Goal: Task Accomplishment & Management: Manage account settings

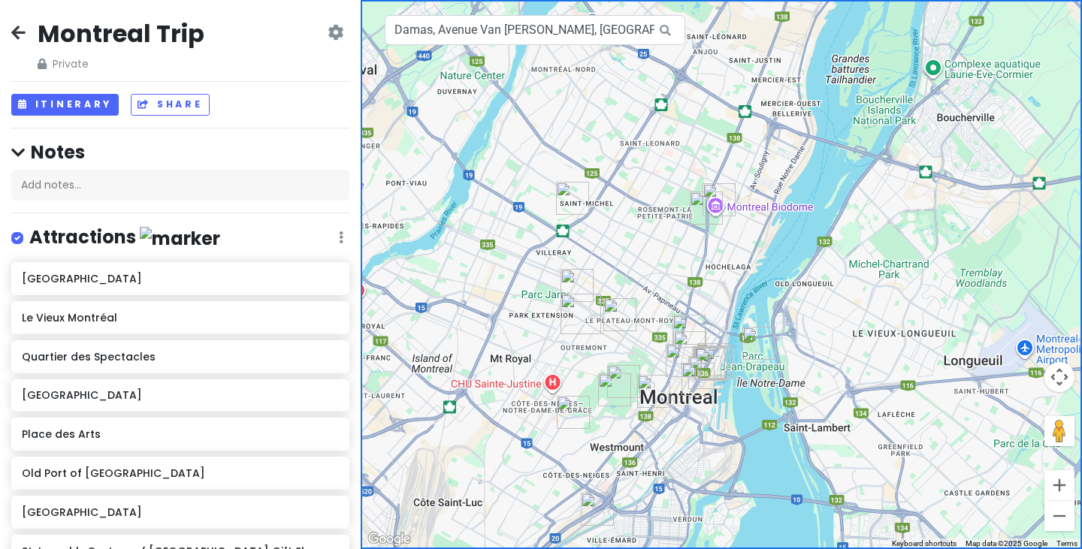
scroll to position [1076, 0]
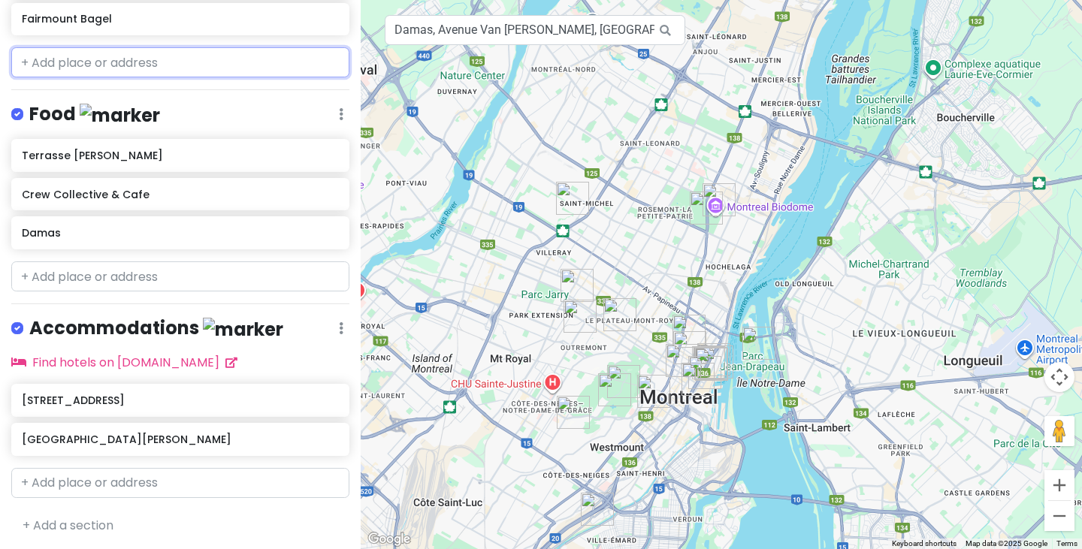
click at [167, 57] on input "text" at bounding box center [180, 62] width 338 height 30
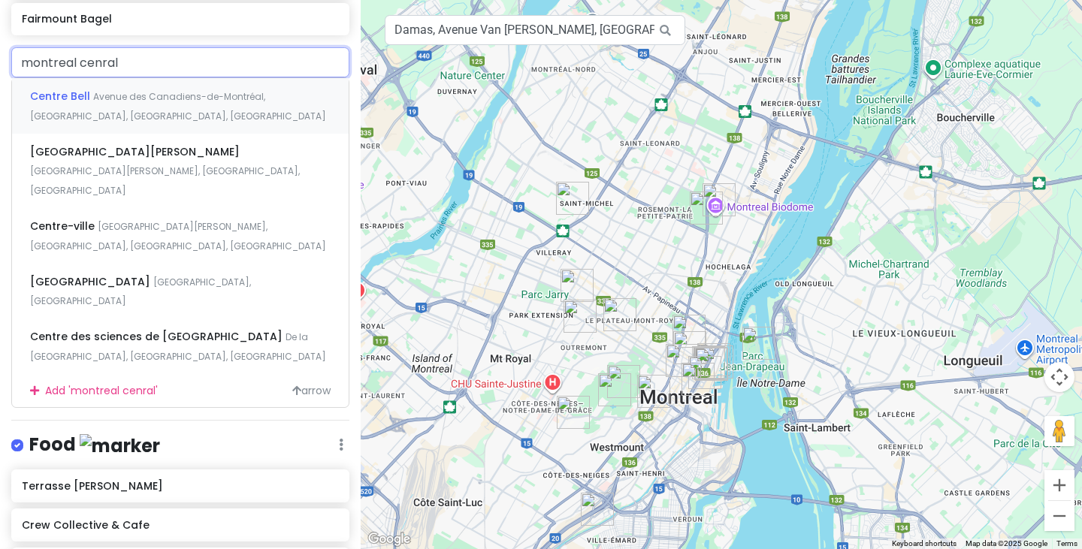
type input "montreal cenral"
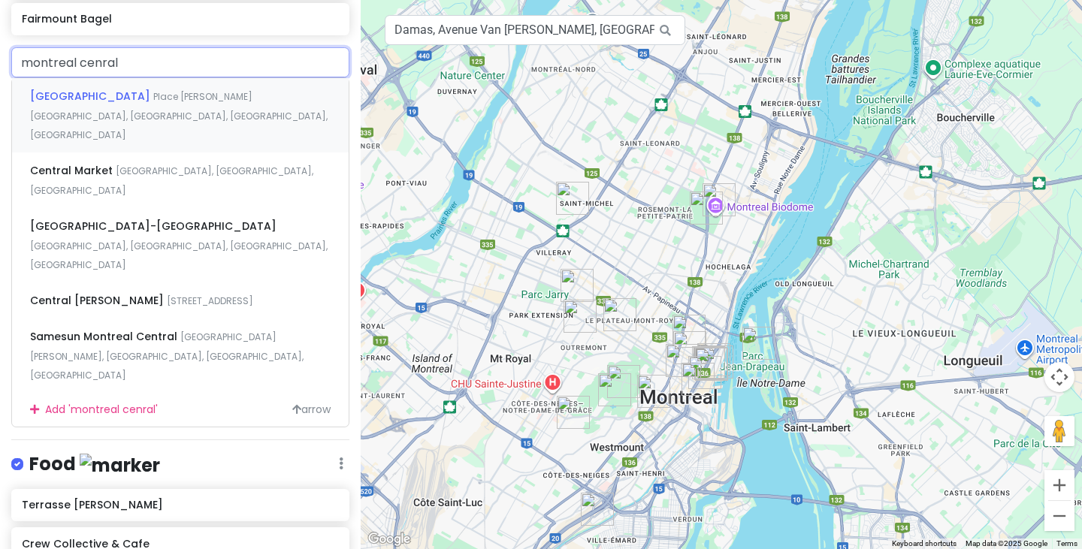
click at [178, 104] on div "[GEOGRAPHIC_DATA] [GEOGRAPHIC_DATA][PERSON_NAME], [GEOGRAPHIC_DATA], [GEOGRAPHI…" at bounding box center [180, 115] width 337 height 74
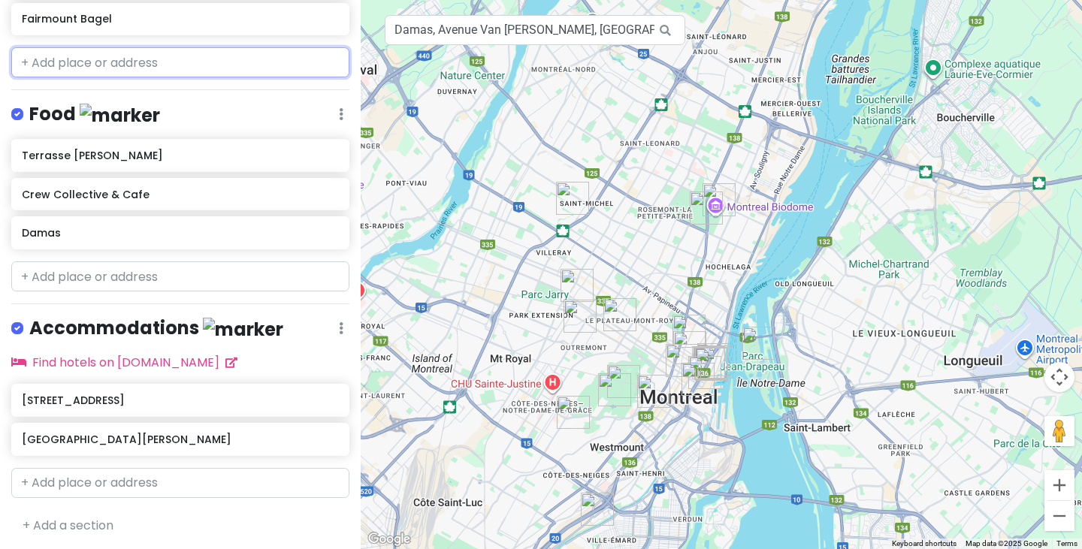
scroll to position [1115, 0]
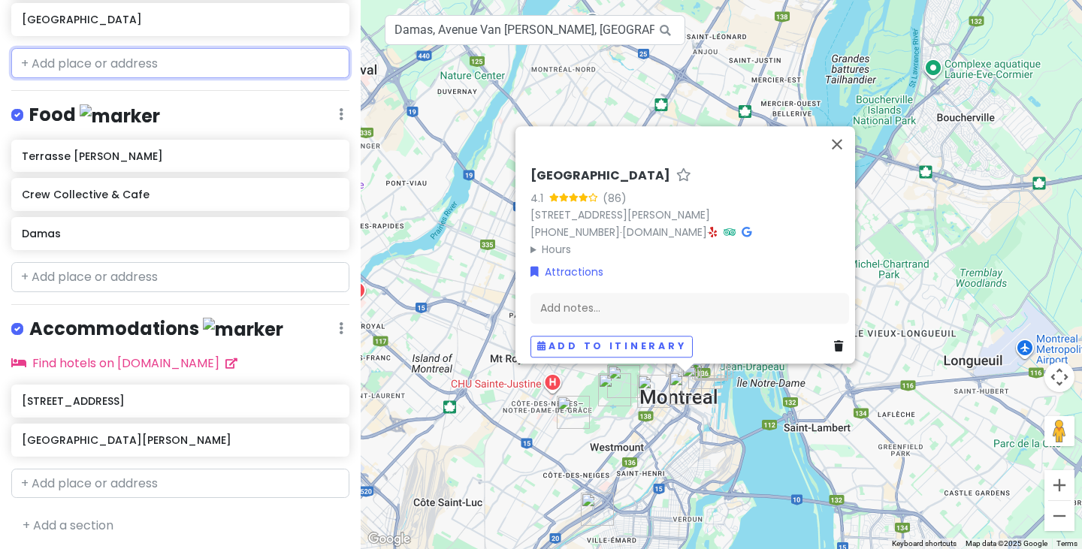
click at [226, 64] on input "text" at bounding box center [180, 63] width 338 height 30
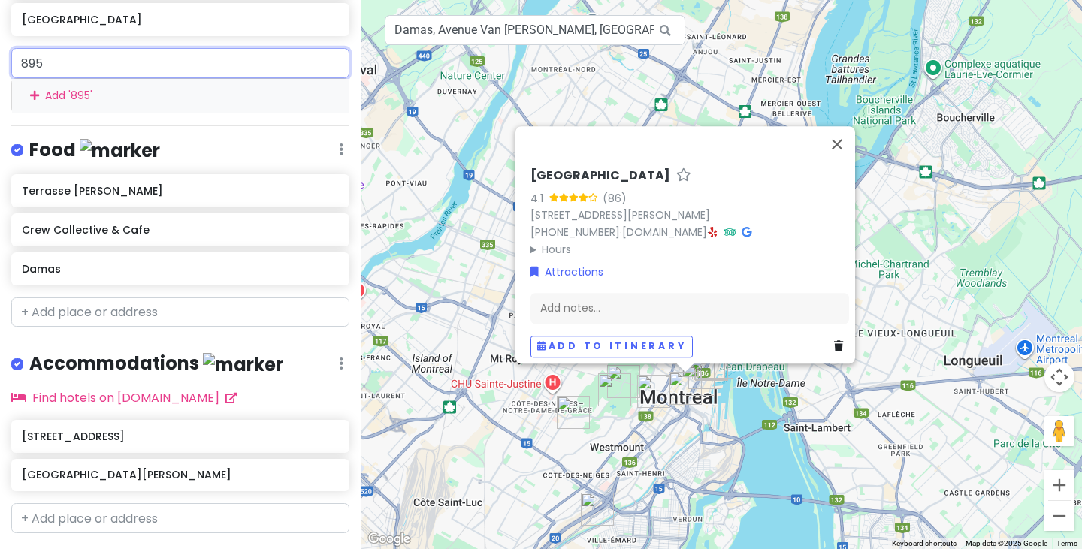
paste input "de la Gauchetiere [GEOGRAPHIC_DATA] 4G1, [GEOGRAPHIC_DATA]"
type input "895 de la Gauchetiere [GEOGRAPHIC_DATA] 4G1, [GEOGRAPHIC_DATA]"
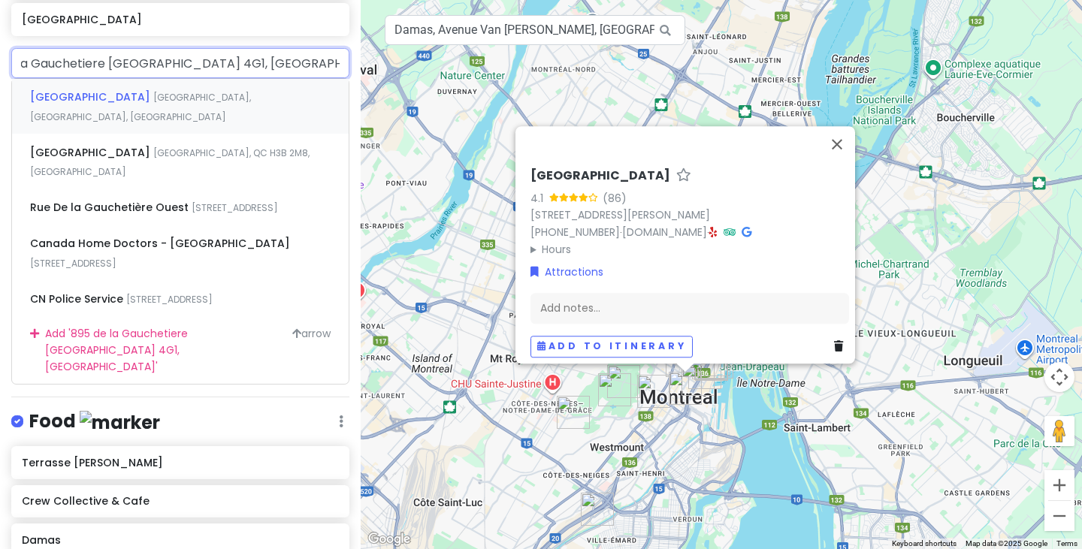
click at [213, 97] on span "[GEOGRAPHIC_DATA], [GEOGRAPHIC_DATA], [GEOGRAPHIC_DATA]" at bounding box center [140, 107] width 221 height 32
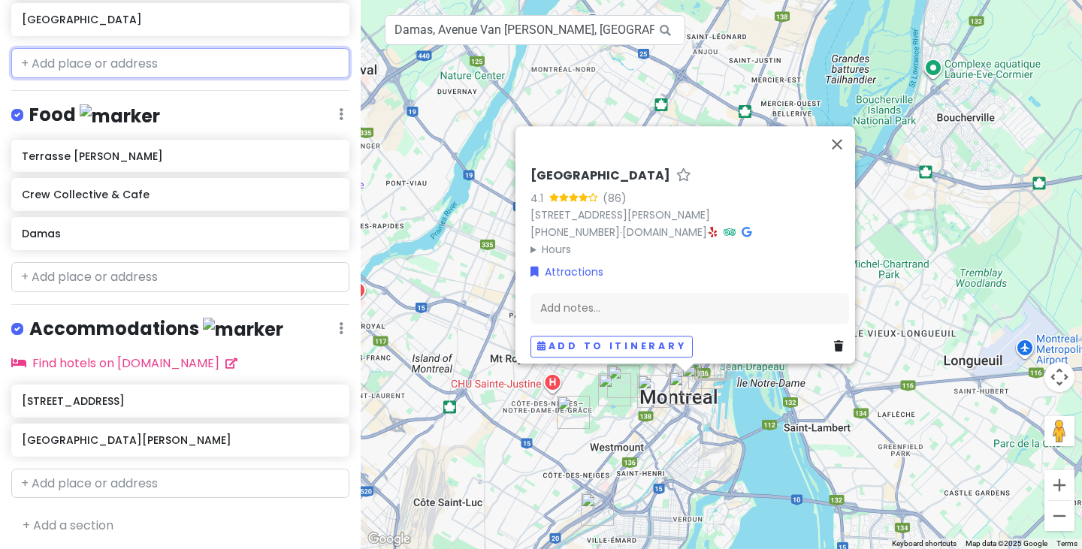
scroll to position [1154, 0]
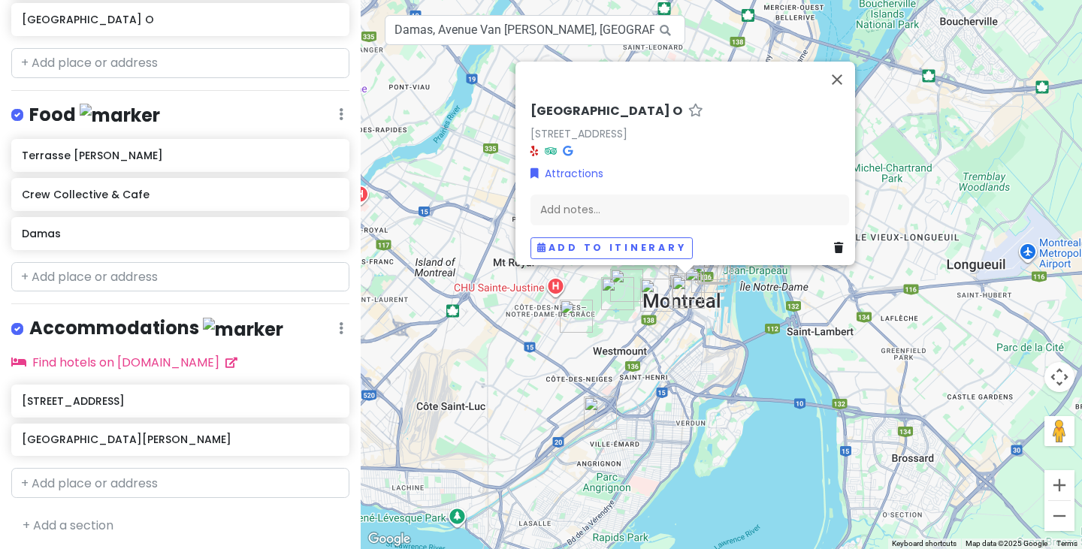
click at [750, 333] on div "[GEOGRAPHIC_DATA] O [STREET_ADDRESS] Attractions Add notes... Add to itinerary" at bounding box center [721, 274] width 721 height 549
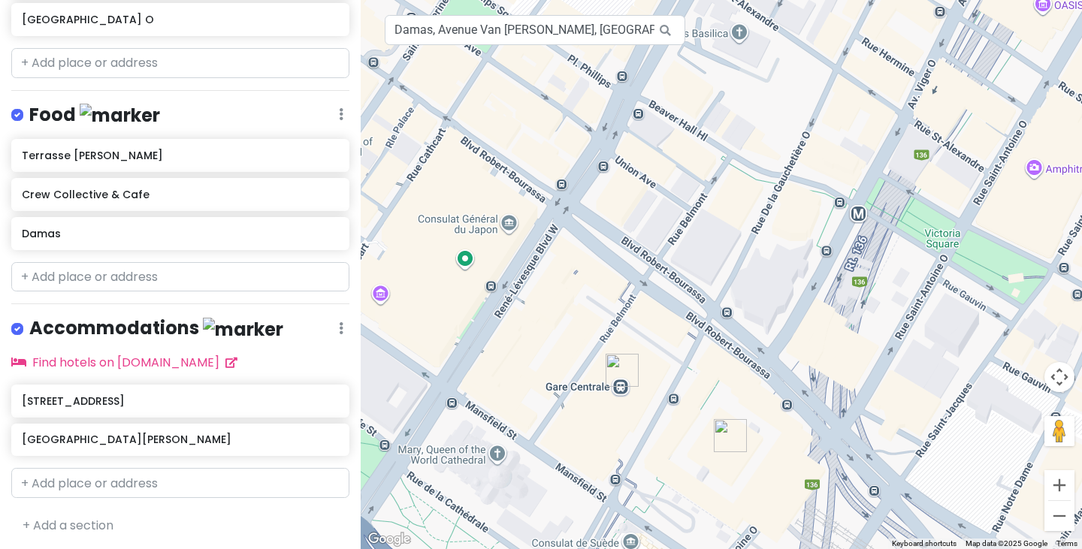
click at [722, 424] on img "Central Train Station" at bounding box center [730, 435] width 45 height 45
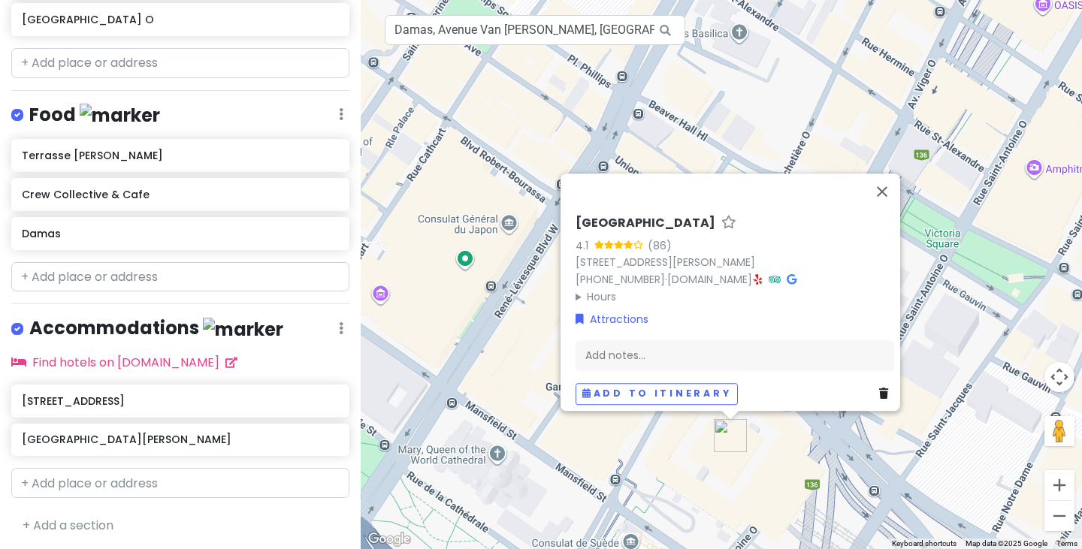
click at [611, 449] on div "[GEOGRAPHIC_DATA] 4.1 (86) [STREET_ADDRESS][PERSON_NAME] [PHONE_NUMBER] · [DOMA…" at bounding box center [721, 274] width 721 height 549
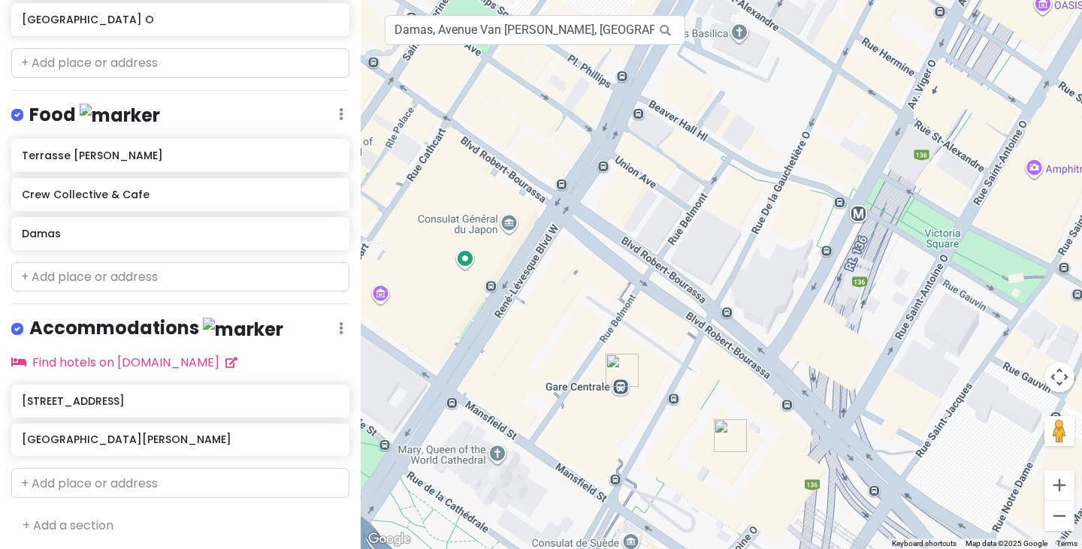
click at [614, 379] on img "895 Rue De la Gauchetière O" at bounding box center [621, 370] width 45 height 45
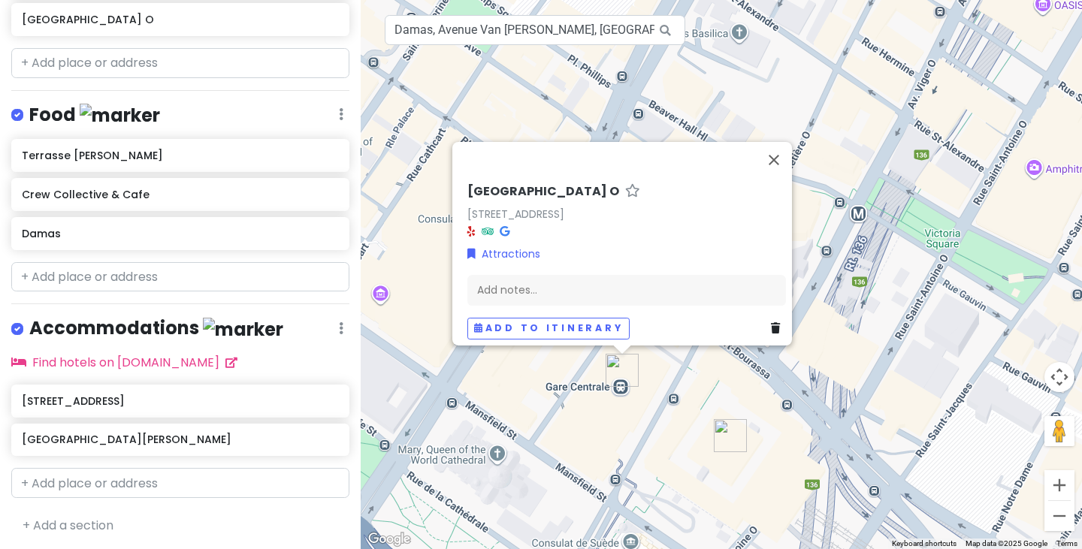
click at [615, 384] on img "895 Rue De la Gauchetière O" at bounding box center [621, 370] width 45 height 45
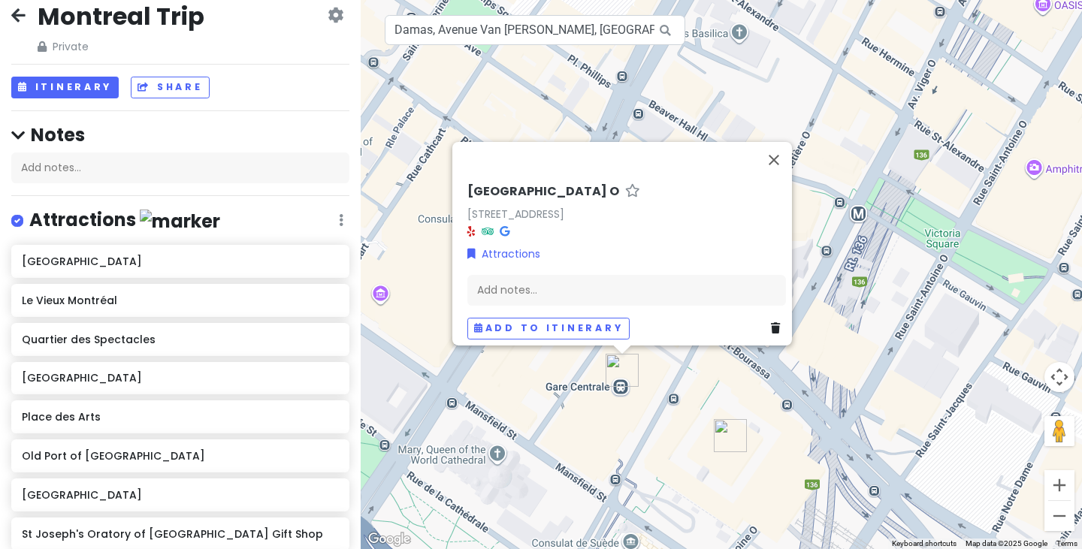
scroll to position [0, 0]
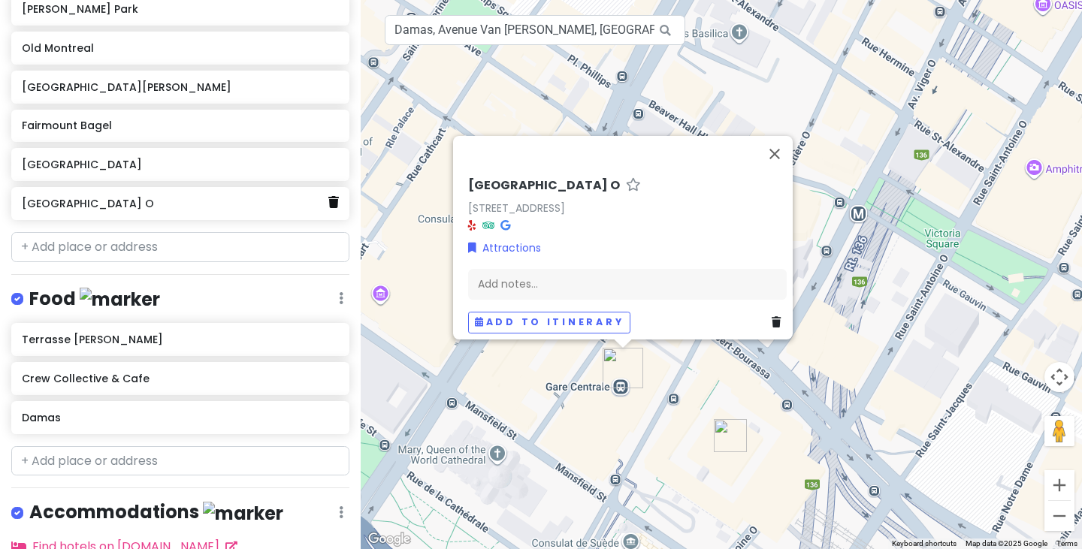
click at [328, 203] on icon at bounding box center [333, 202] width 11 height 12
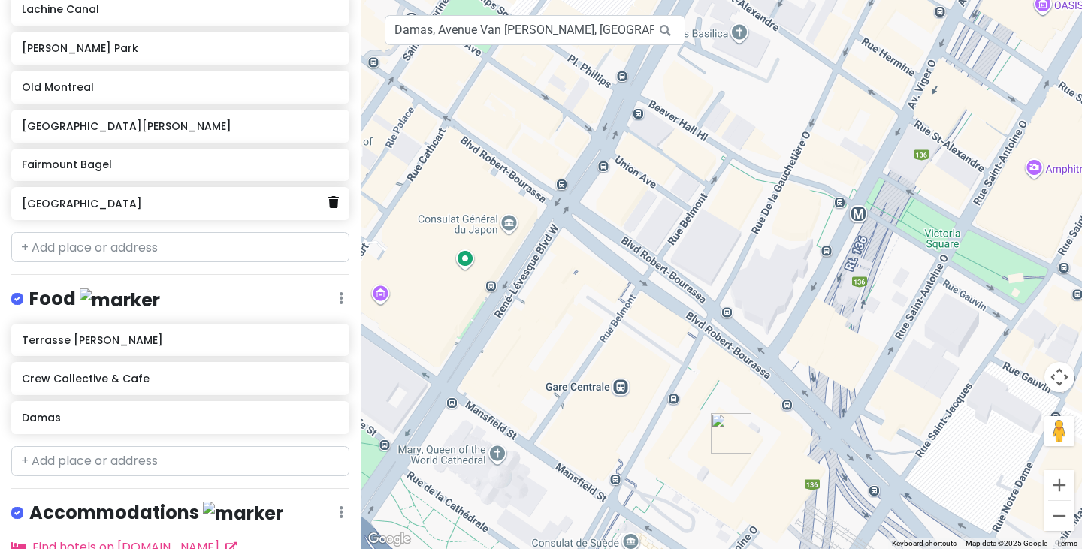
click at [328, 201] on icon at bounding box center [333, 202] width 11 height 12
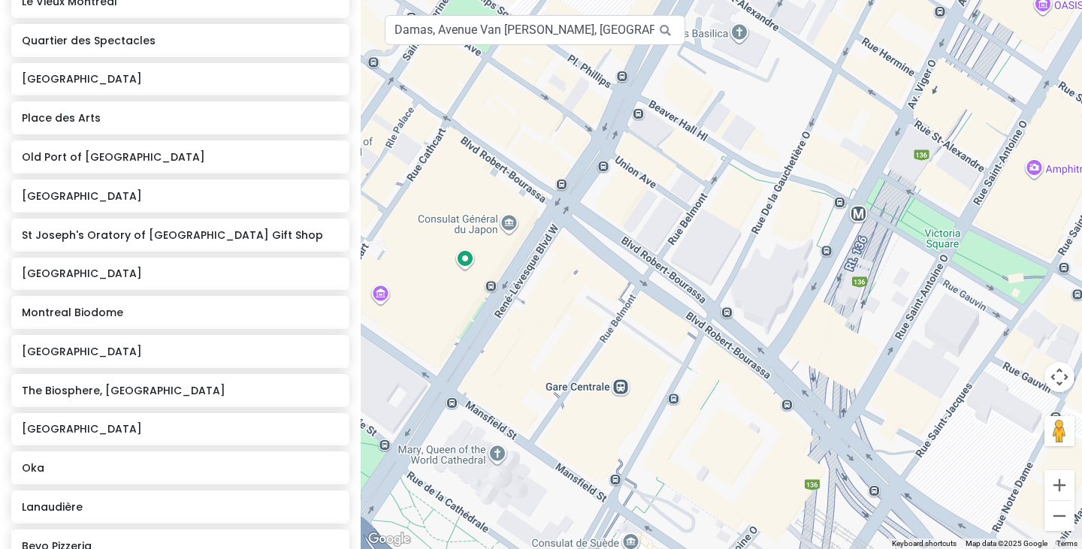
scroll to position [0, 0]
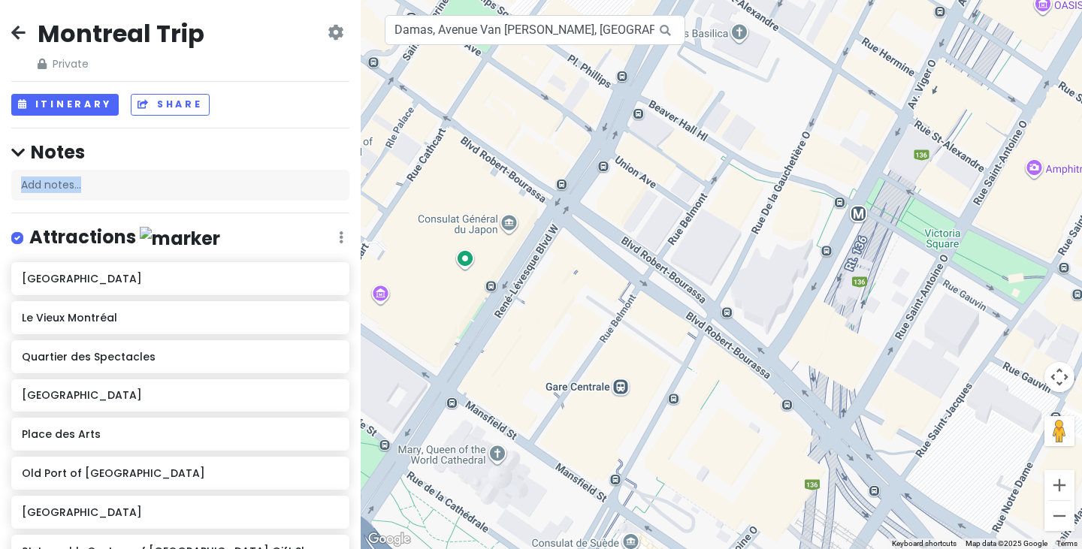
drag, startPoint x: 166, startPoint y: 189, endPoint x: 271, endPoint y: 137, distance: 116.9
click at [271, 137] on div "Montreal Trip Private Change Dates Make a Copy Delete Trip Go Pro ⚡️ Give Feedb…" at bounding box center [180, 274] width 361 height 549
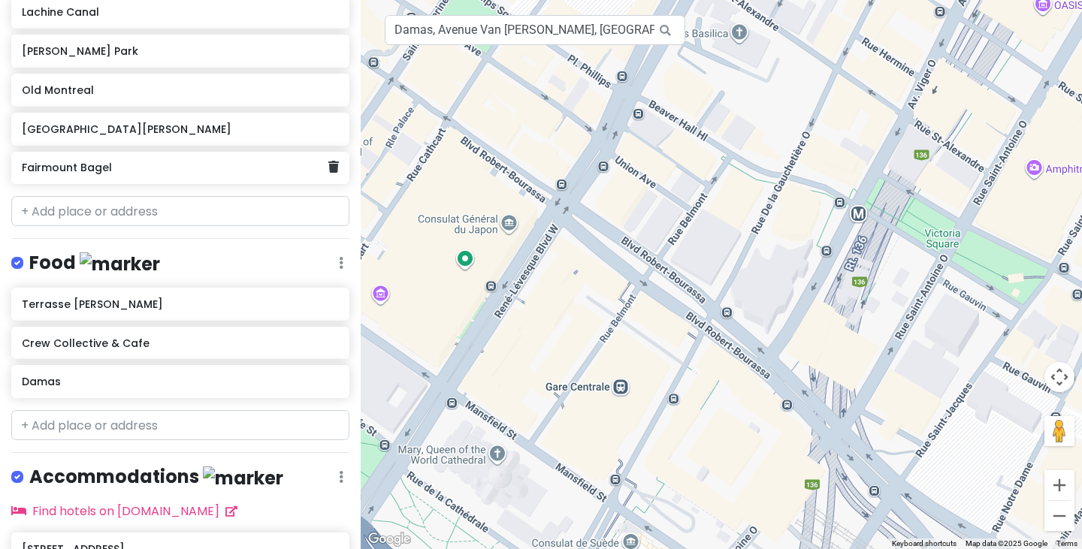
scroll to position [928, 0]
click at [219, 211] on input "text" at bounding box center [180, 210] width 338 height 30
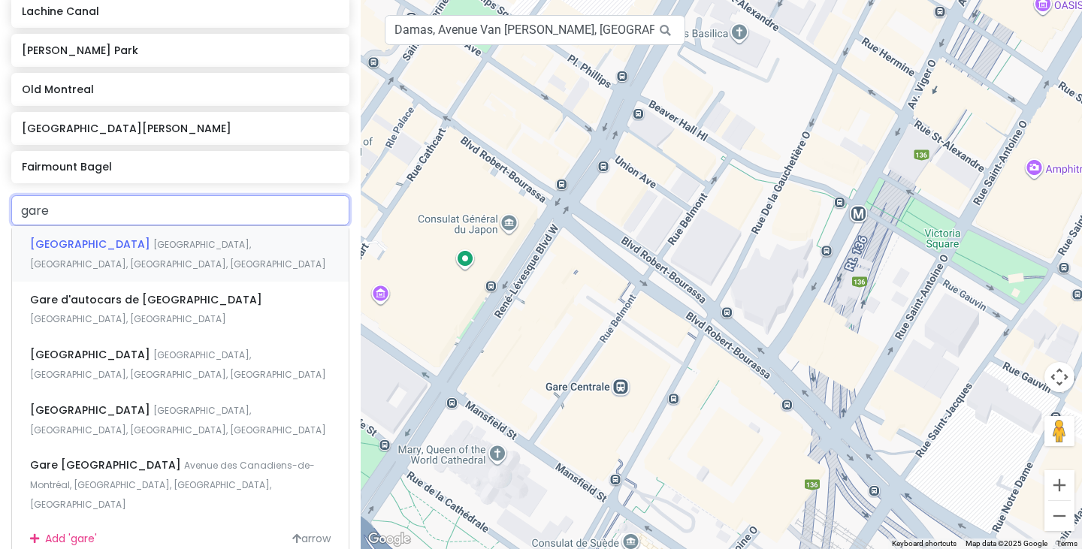
type input "gare"
click at [195, 251] on div "[GEOGRAPHIC_DATA], [GEOGRAPHIC_DATA], [GEOGRAPHIC_DATA], [GEOGRAPHIC_DATA]" at bounding box center [180, 254] width 337 height 56
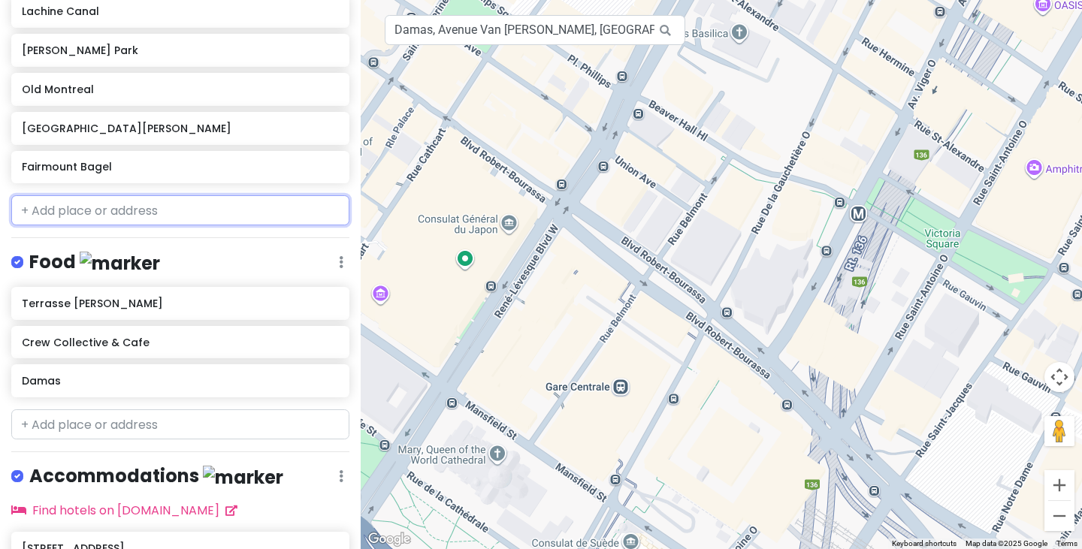
scroll to position [967, 0]
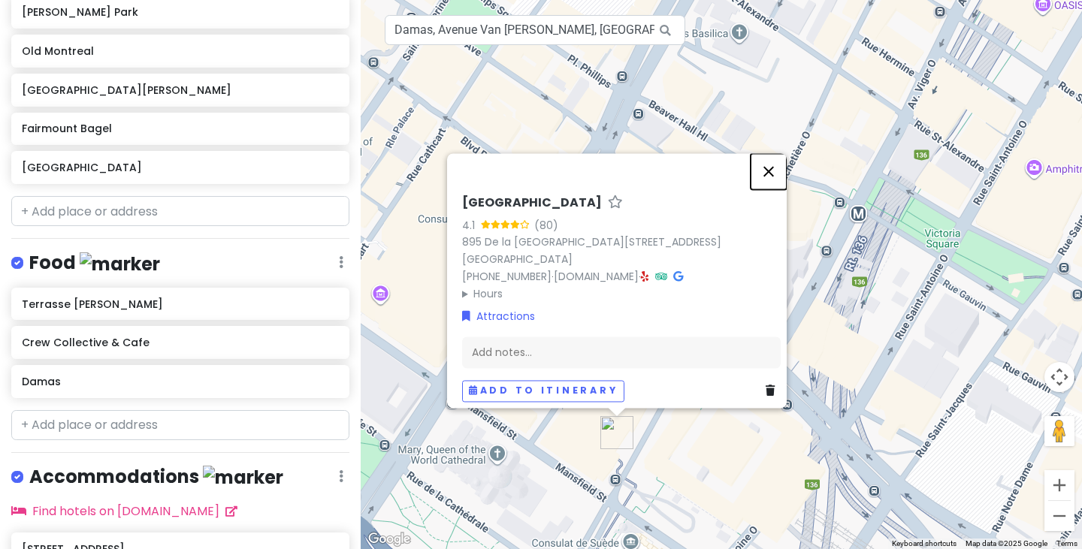
click at [768, 157] on button "Close" at bounding box center [768, 171] width 36 height 36
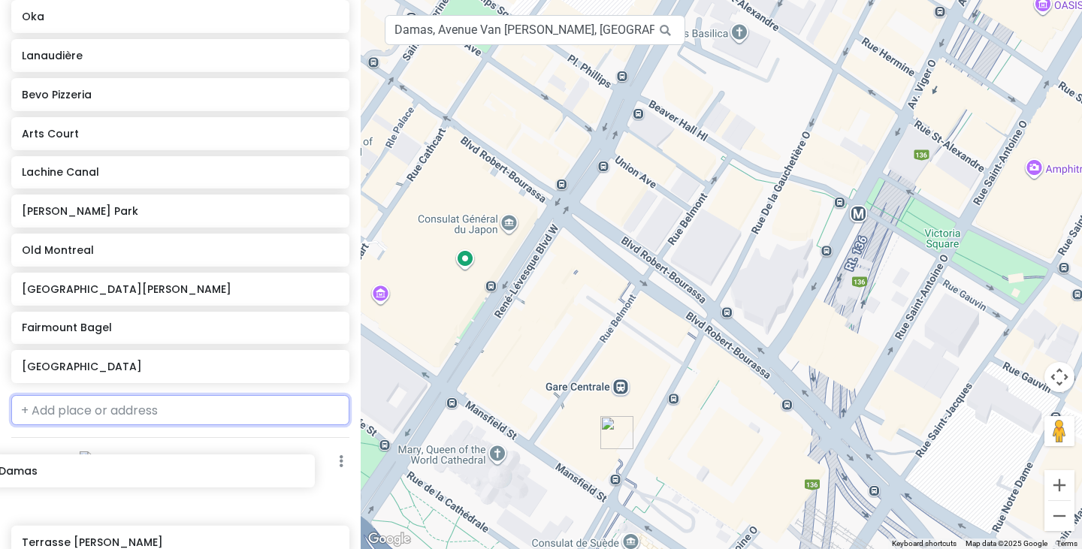
scroll to position [841, 0]
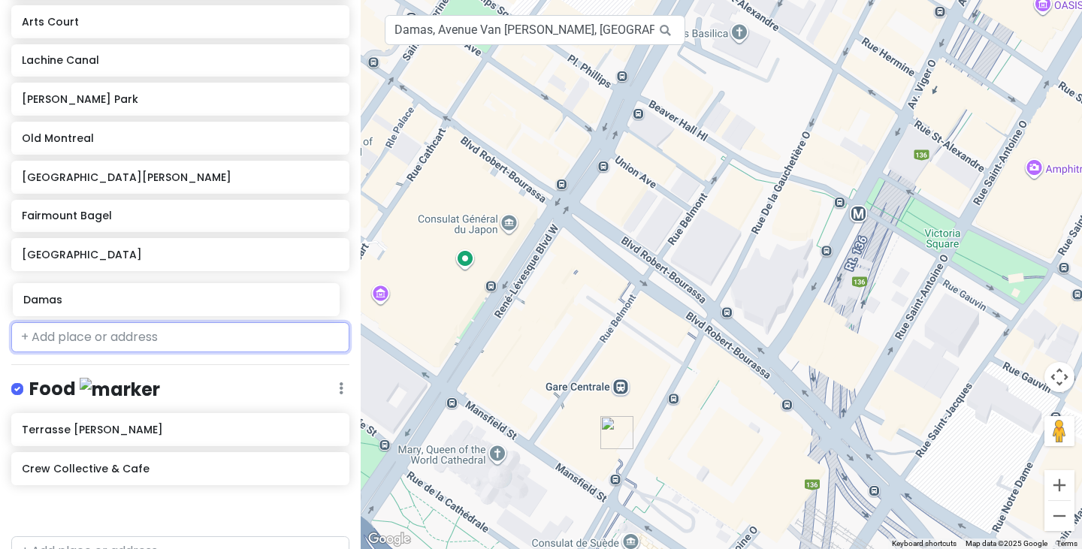
drag, startPoint x: 124, startPoint y: 223, endPoint x: 125, endPoint y: 292, distance: 69.1
click at [125, 292] on div "Montreal Trip Private Change Dates Make a Copy Delete Trip Go Pro ⚡️ Give Feedb…" at bounding box center [180, 274] width 361 height 549
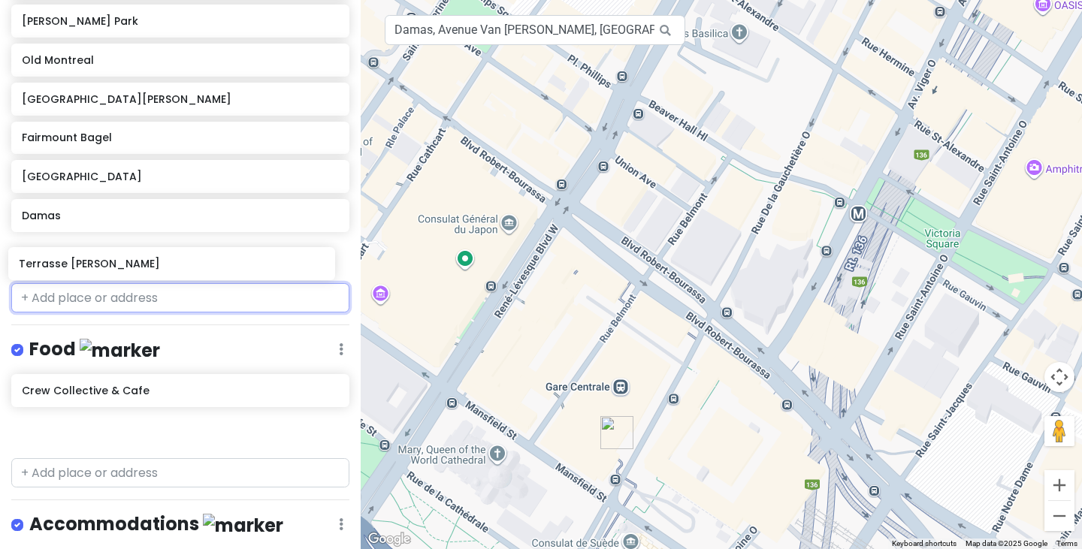
drag, startPoint x: 129, startPoint y: 400, endPoint x: 126, endPoint y: 276, distance: 123.2
click at [126, 276] on div "Montreal Trip Private Change Dates Make a Copy Delete Trip Go Pro ⚡️ Give Feedb…" at bounding box center [180, 274] width 361 height 549
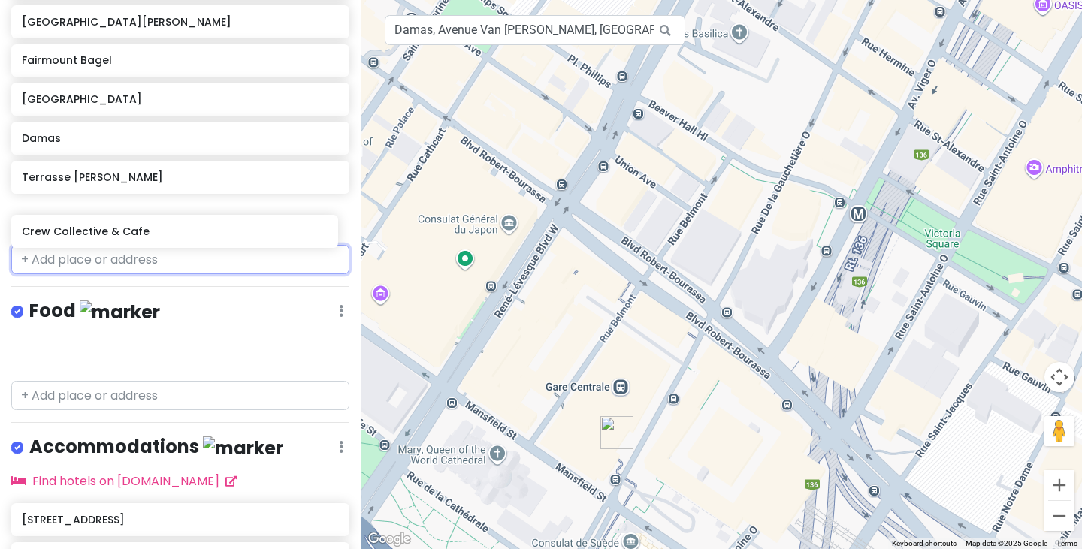
drag, startPoint x: 156, startPoint y: 349, endPoint x: 156, endPoint y: 231, distance: 117.9
click at [156, 231] on div "Montreal Trip Private Change Dates Make a Copy Delete Trip Go Pro ⚡️ Give Feedb…" at bounding box center [180, 274] width 361 height 549
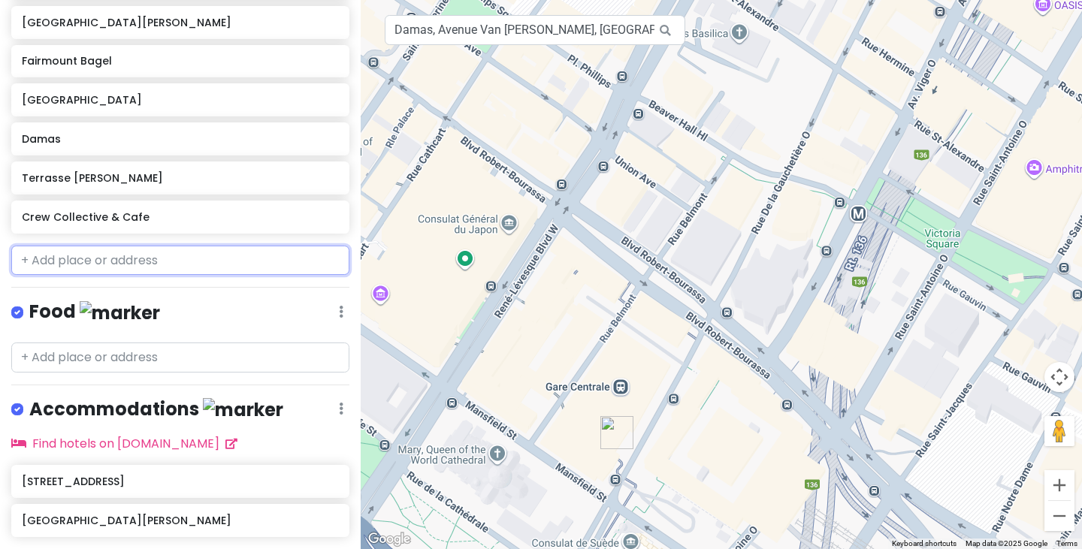
scroll to position [1045, 0]
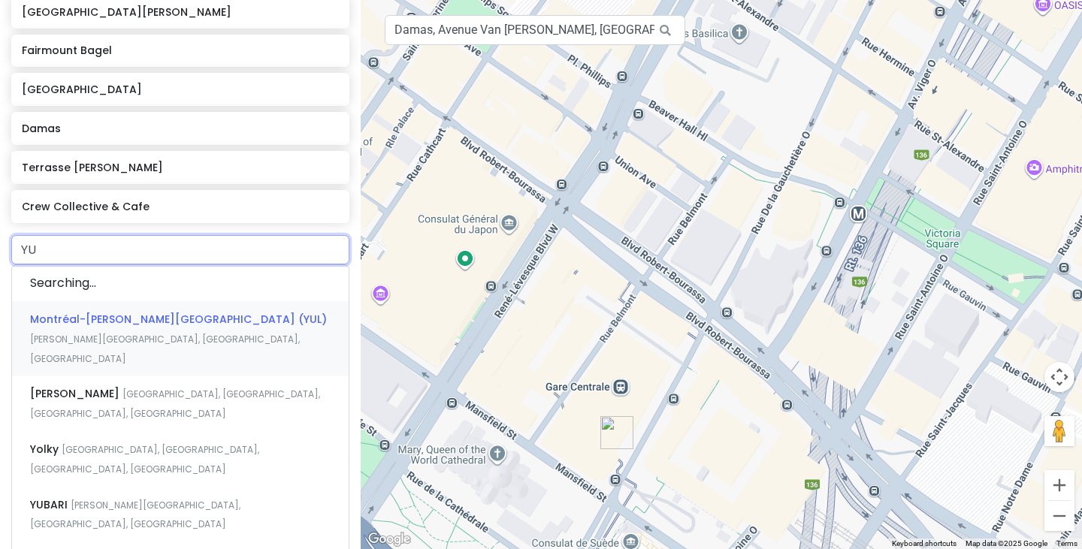
type input "YUL"
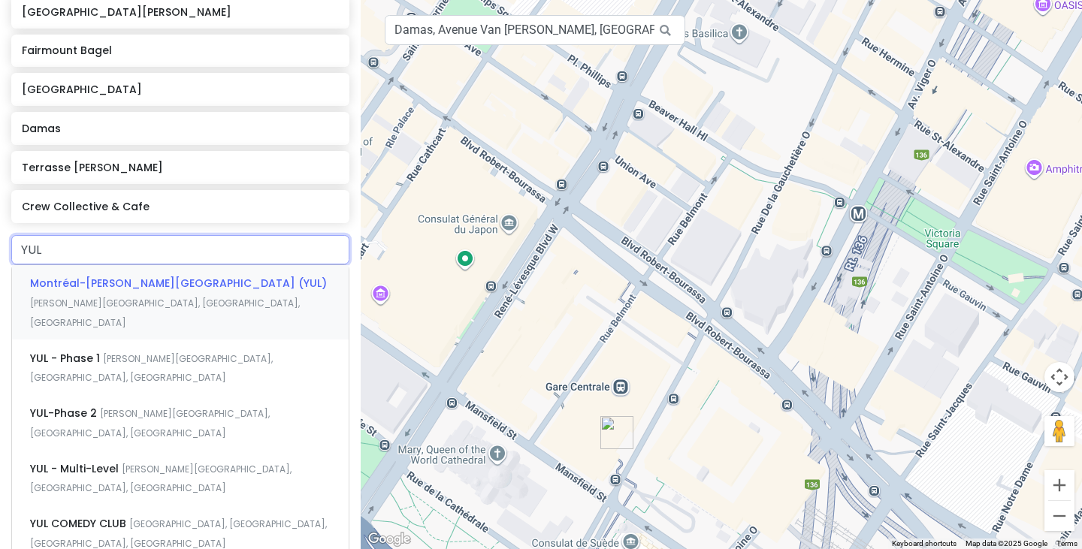
click at [196, 288] on span "Montréal-[PERSON_NAME][GEOGRAPHIC_DATA] (YUL)" at bounding box center [178, 283] width 297 height 15
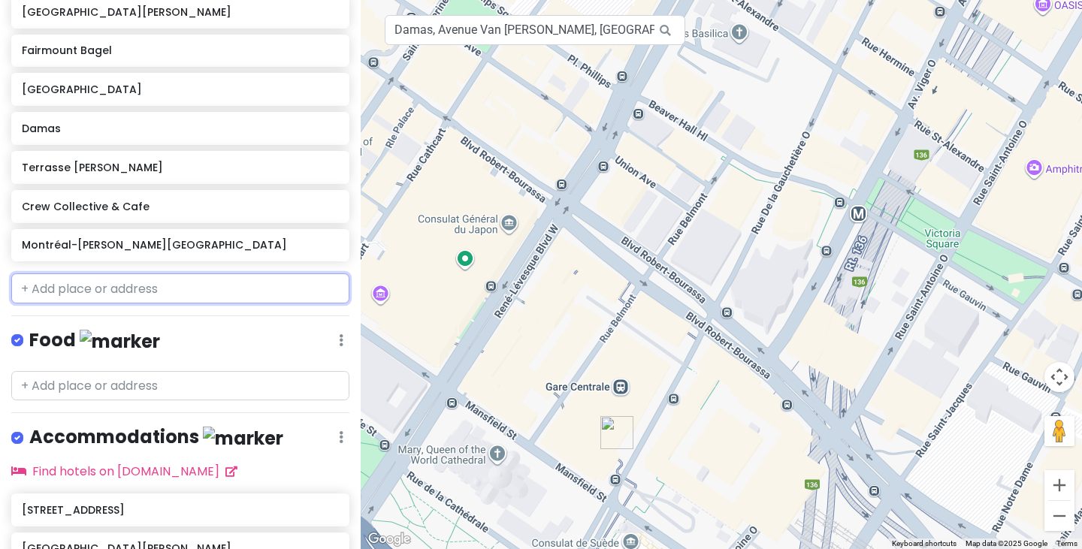
scroll to position [1084, 0]
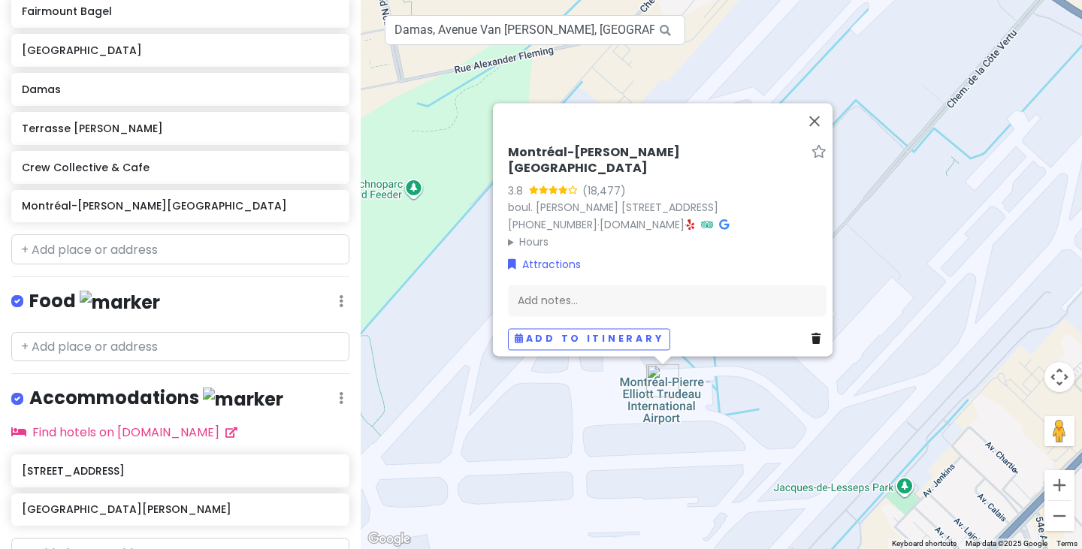
drag, startPoint x: 859, startPoint y: 269, endPoint x: 676, endPoint y: 450, distance: 257.6
click at [676, 450] on div "To navigate, press the arrow keys. [GEOGRAPHIC_DATA]-[PERSON_NAME][GEOGRAPHIC_D…" at bounding box center [721, 274] width 721 height 549
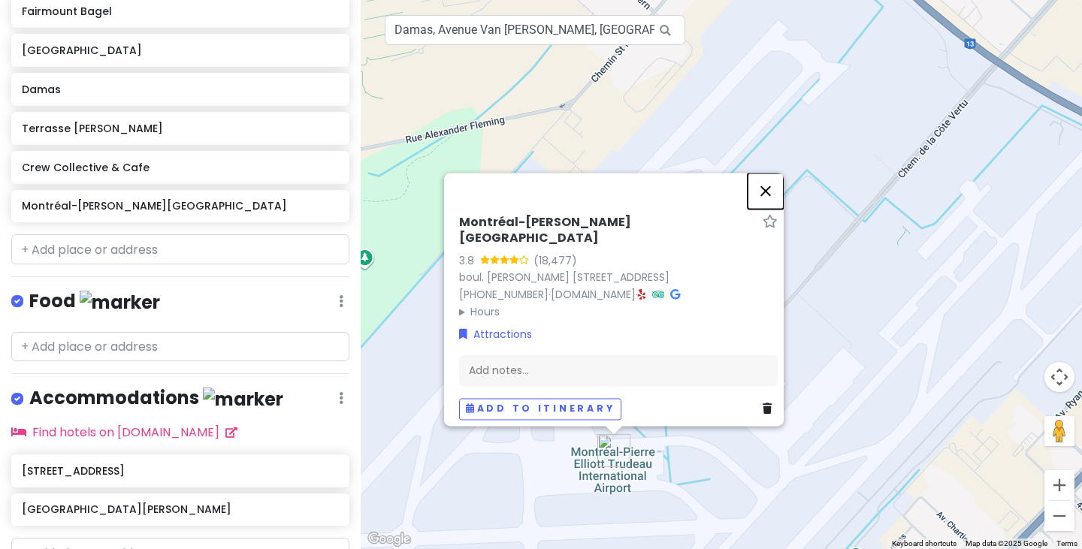
click at [778, 181] on button "Close" at bounding box center [765, 191] width 36 height 36
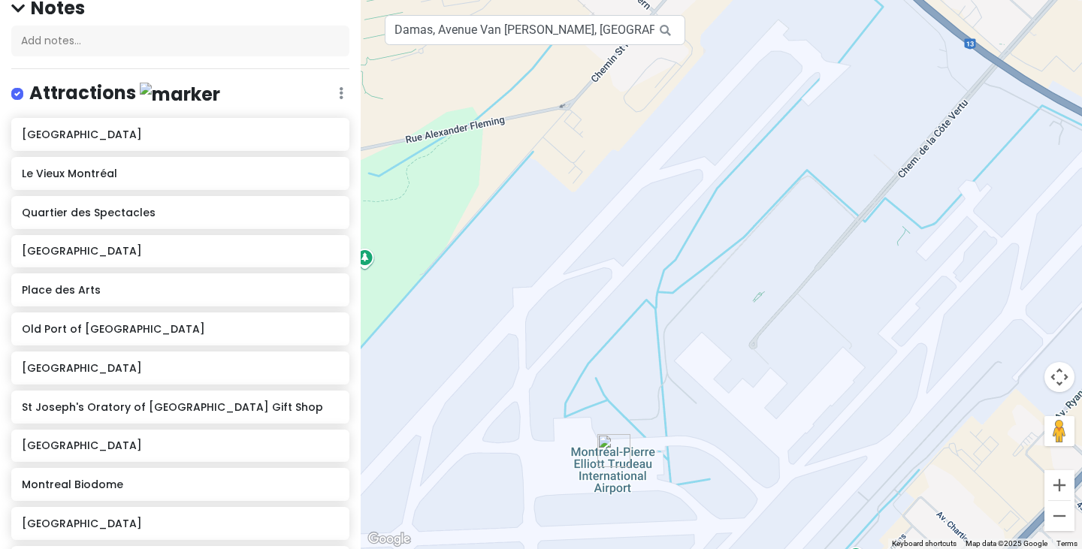
scroll to position [0, 0]
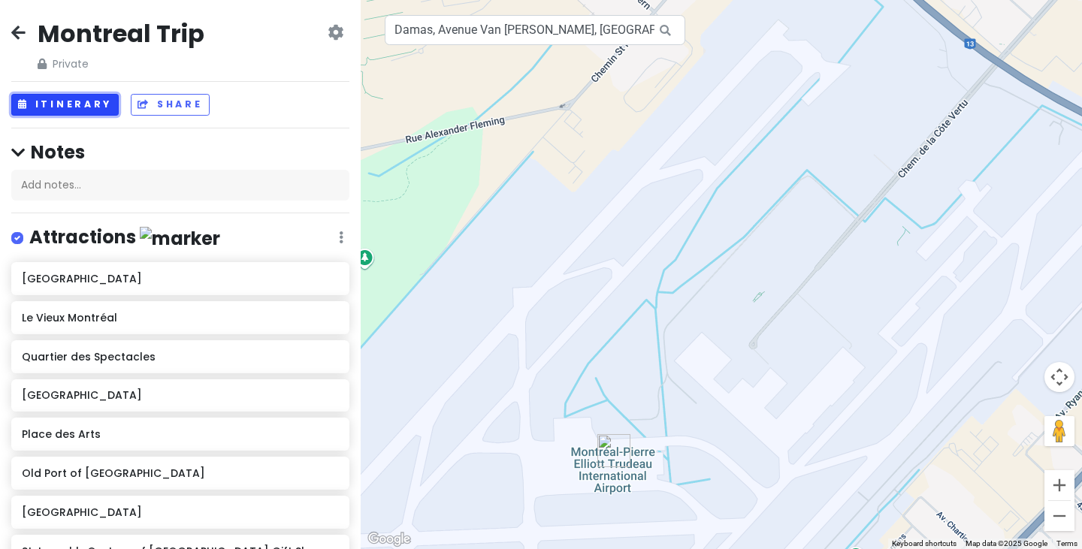
click at [66, 101] on button "Itinerary" at bounding box center [64, 105] width 107 height 22
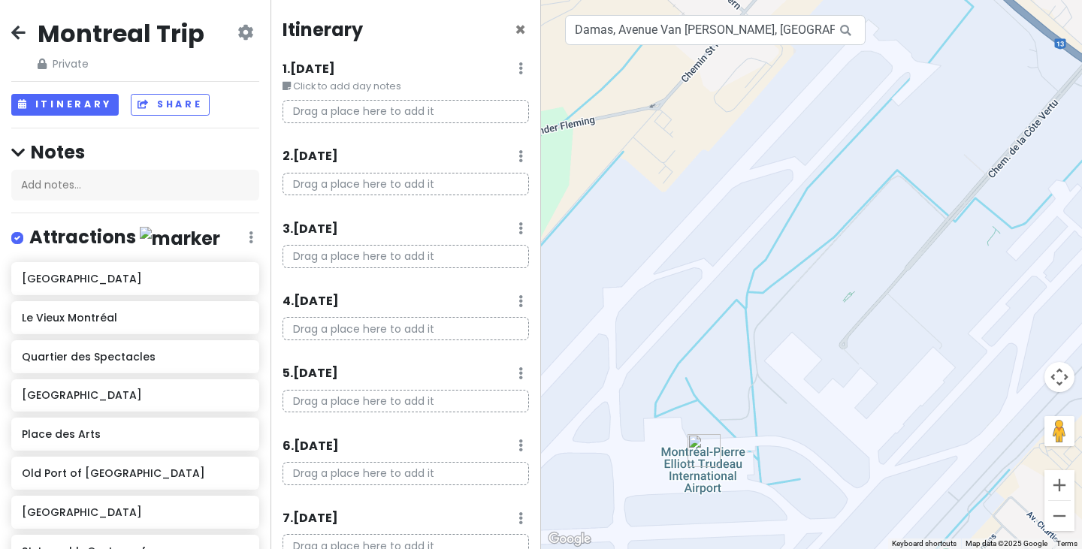
click at [237, 38] on icon at bounding box center [245, 32] width 16 height 12
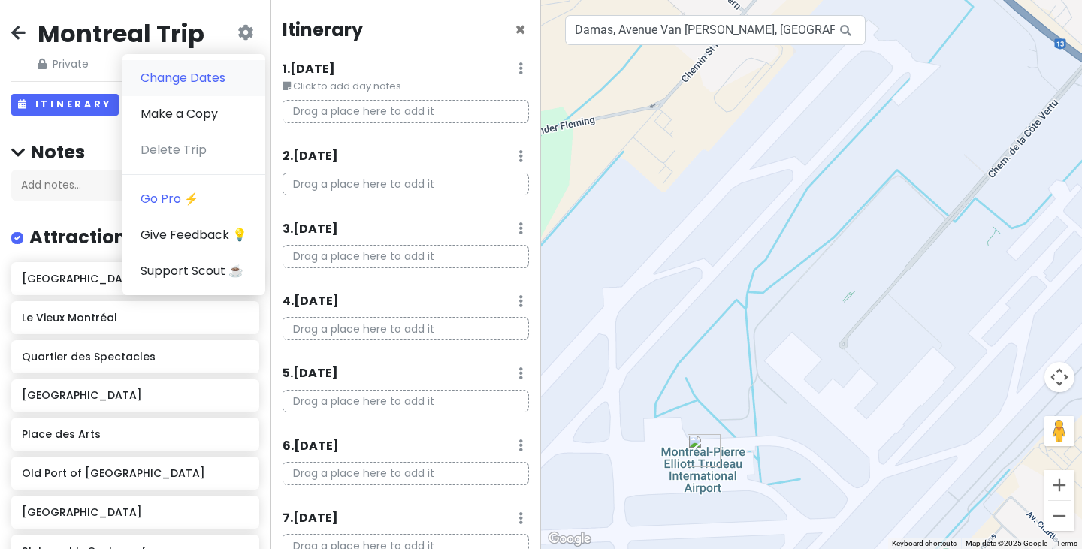
click at [209, 83] on link "Change Dates" at bounding box center [193, 78] width 143 height 36
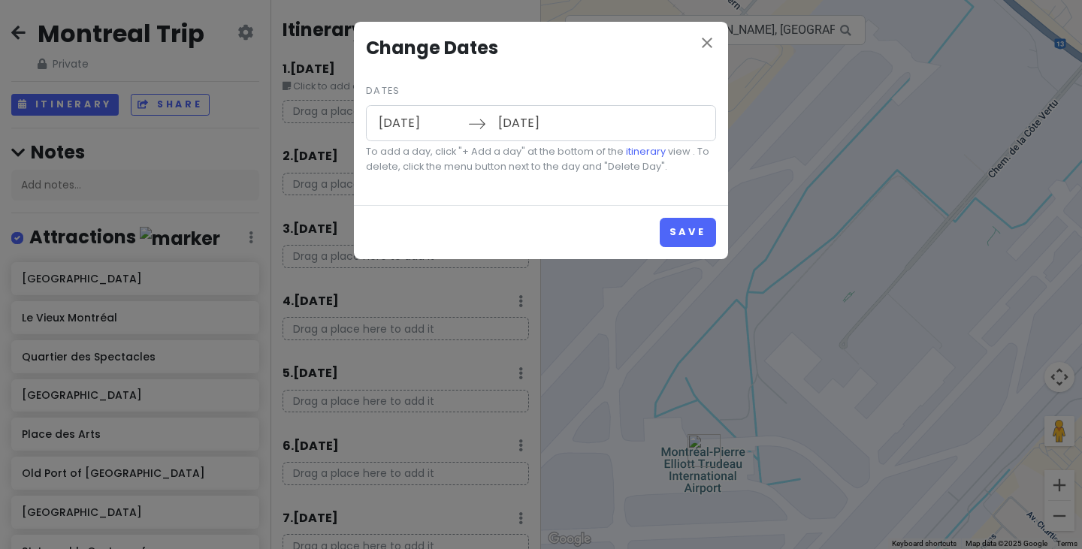
click at [410, 109] on input "[DATE]" at bounding box center [419, 123] width 98 height 35
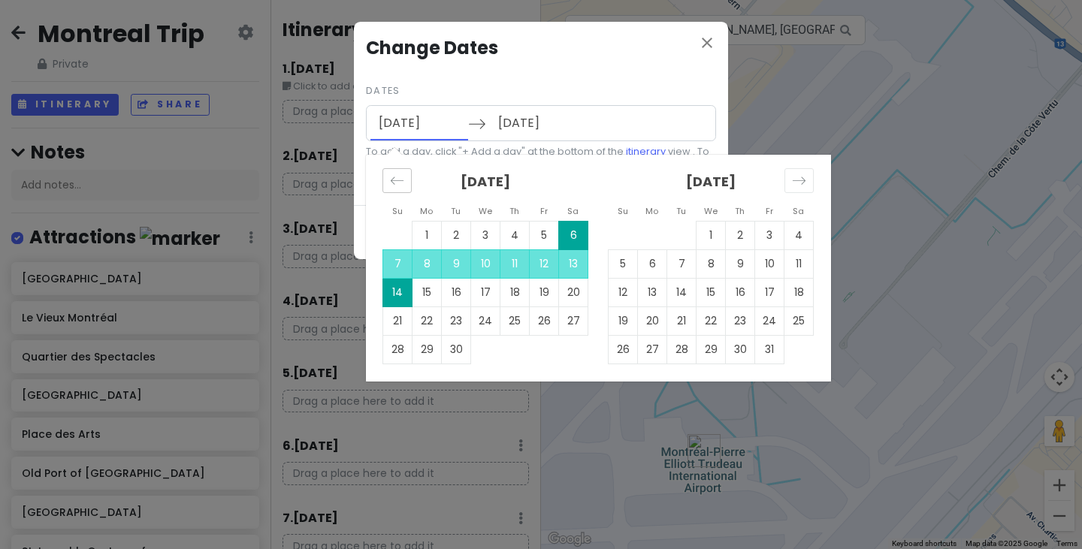
click at [397, 179] on icon "Move backward to switch to the previous month." at bounding box center [397, 181] width 14 height 14
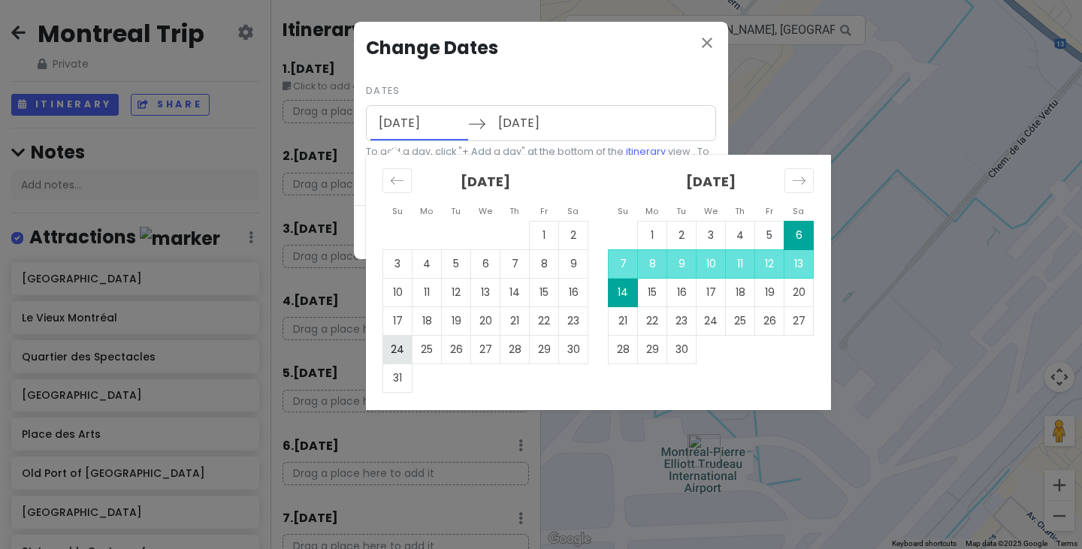
click at [407, 345] on td "24" at bounding box center [397, 349] width 29 height 29
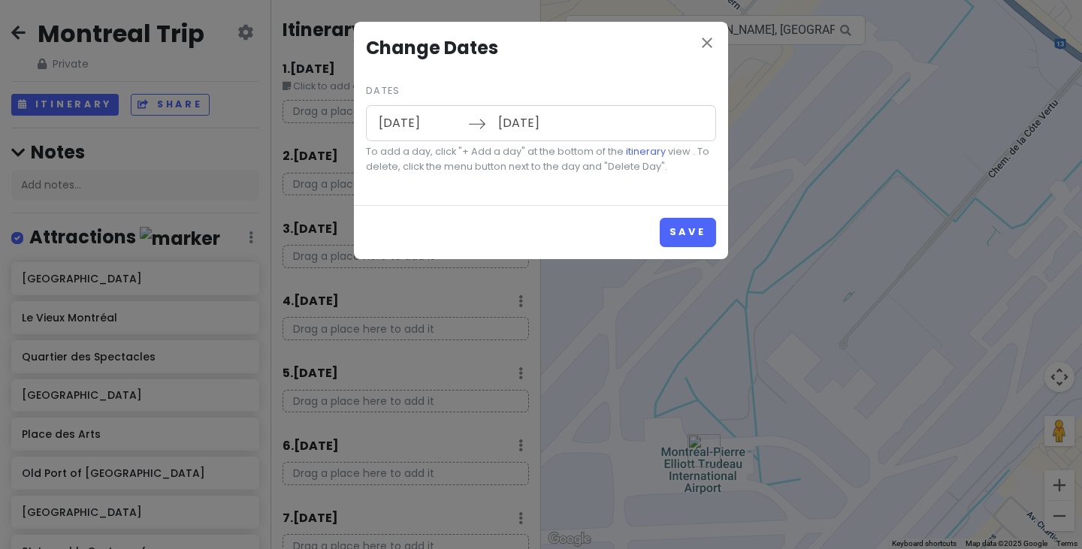
type input "[DATE]"
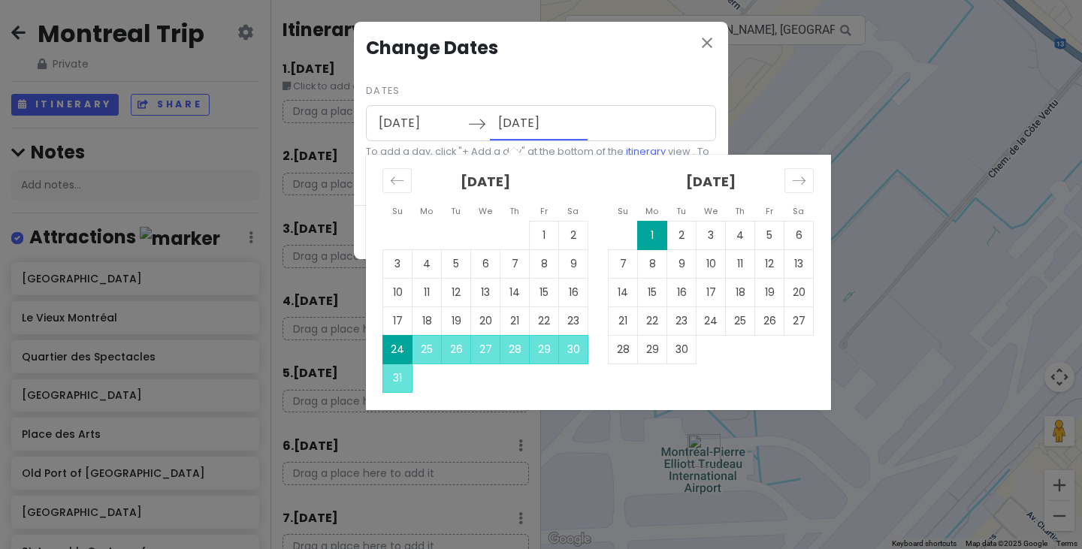
click at [537, 125] on input "[DATE]" at bounding box center [539, 123] width 98 height 35
click at [628, 259] on td "7" at bounding box center [622, 263] width 29 height 29
type input "[DATE]"
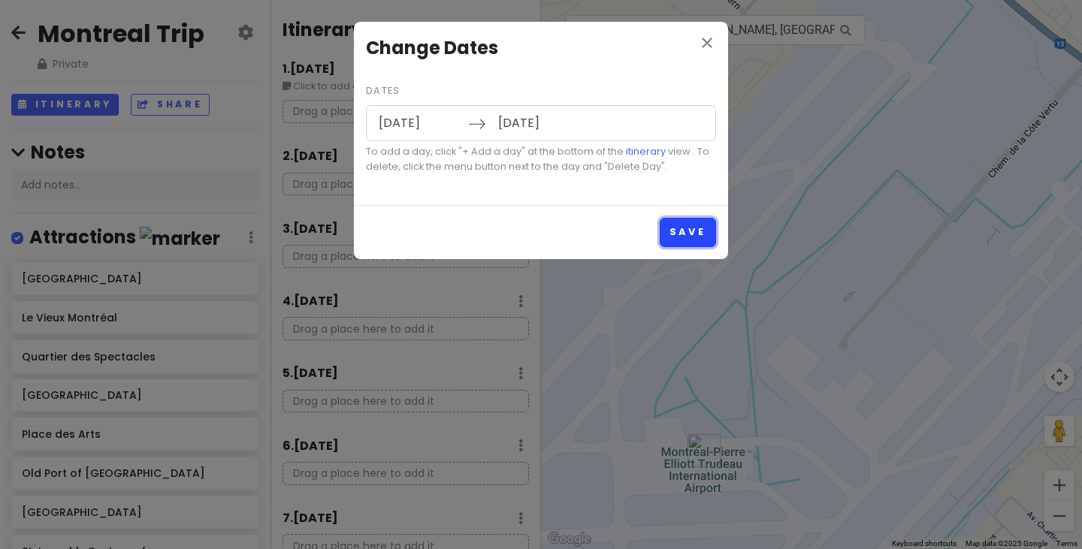
click at [702, 238] on button "Save" at bounding box center [688, 232] width 56 height 29
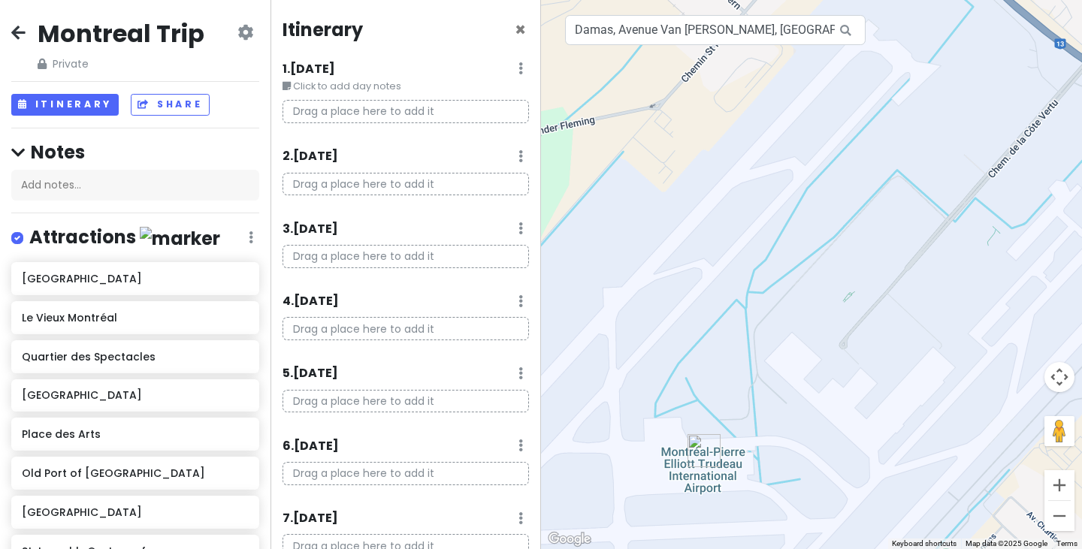
click at [413, 116] on p "Drag a place here to add it" at bounding box center [405, 111] width 246 height 23
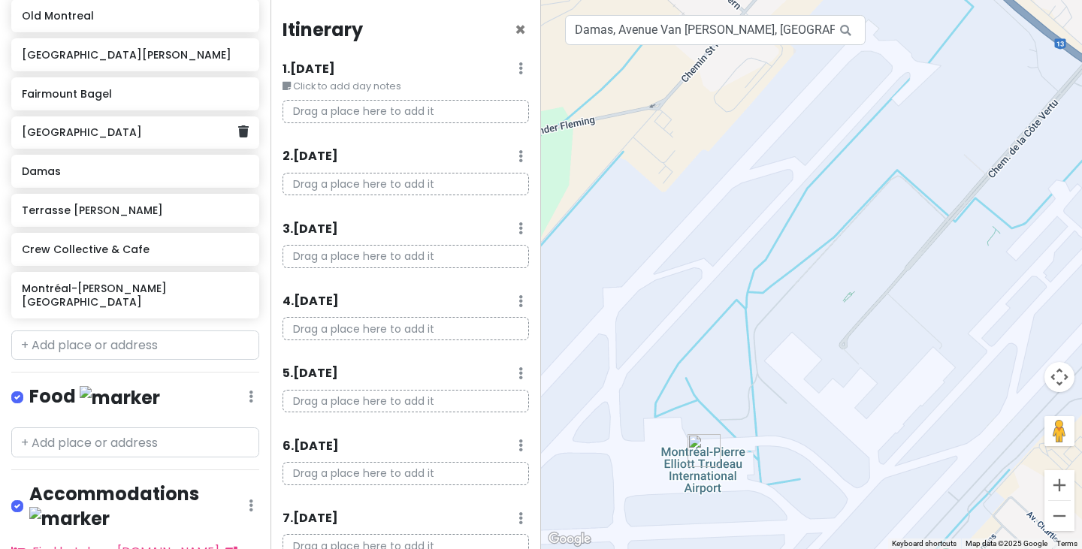
scroll to position [1026, 0]
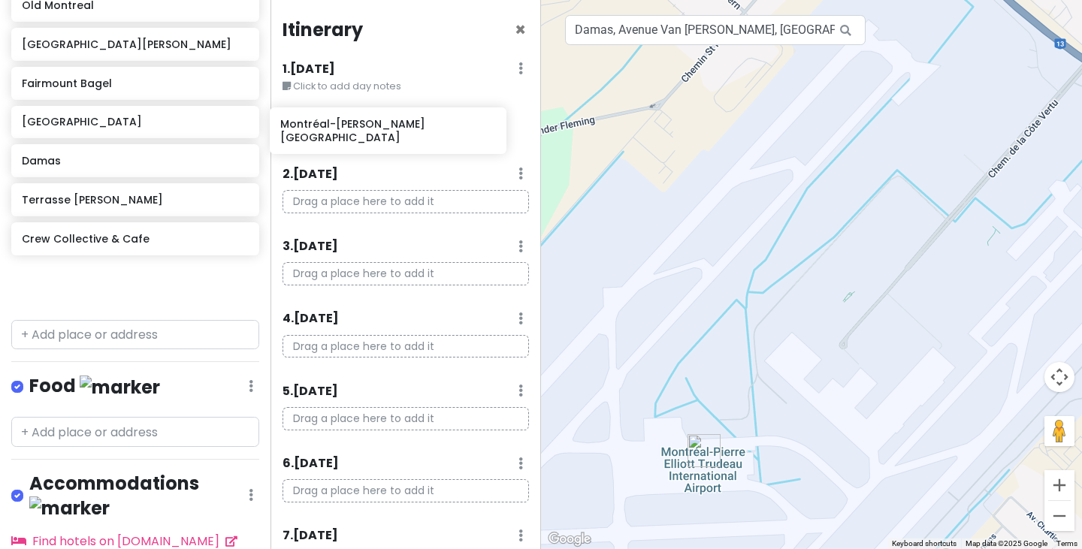
drag, startPoint x: 146, startPoint y: 296, endPoint x: 414, endPoint y: 137, distance: 310.9
click at [414, 137] on div "Montreal Trip Private Change Dates Make a Copy Delete Trip Go Pro ⚡️ Give Feedb…" at bounding box center [541, 274] width 1082 height 549
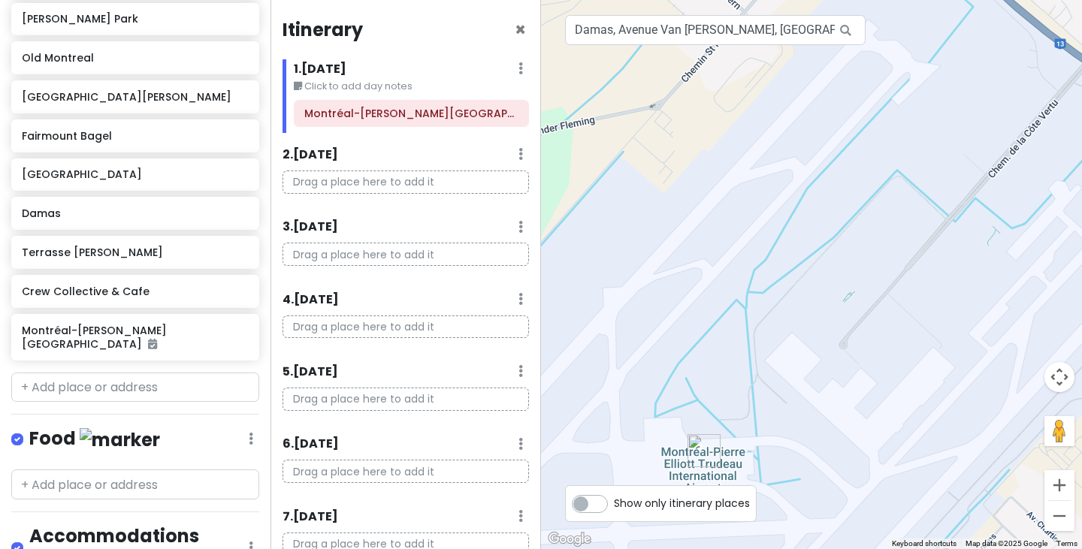
scroll to position [1182, 0]
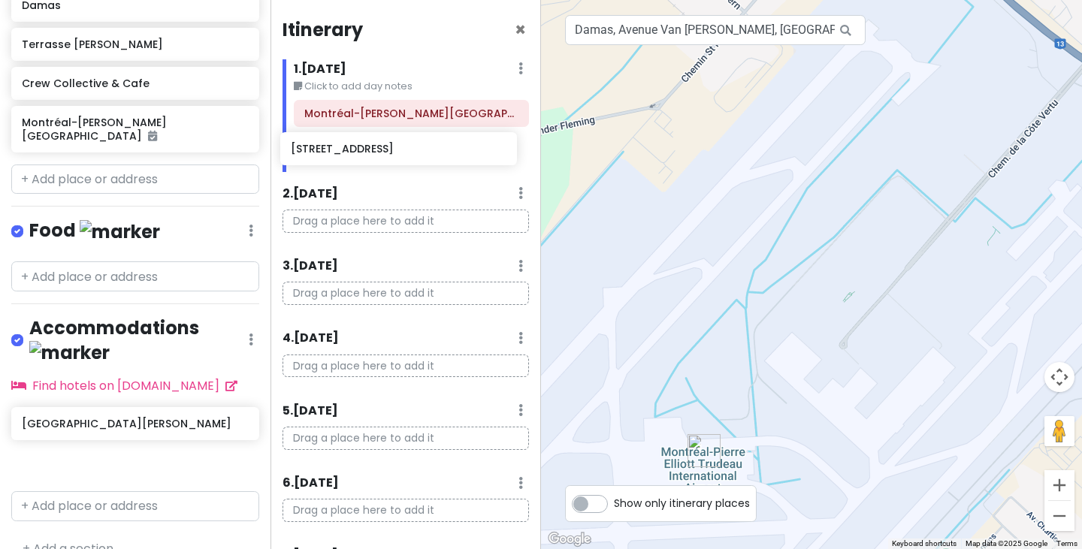
drag, startPoint x: 155, startPoint y: 400, endPoint x: 424, endPoint y: 152, distance: 365.8
click at [424, 152] on div "Montreal Trip Private Change Dates Make a Copy Delete Trip Go Pro ⚡️ Give Feedb…" at bounding box center [541, 274] width 1082 height 549
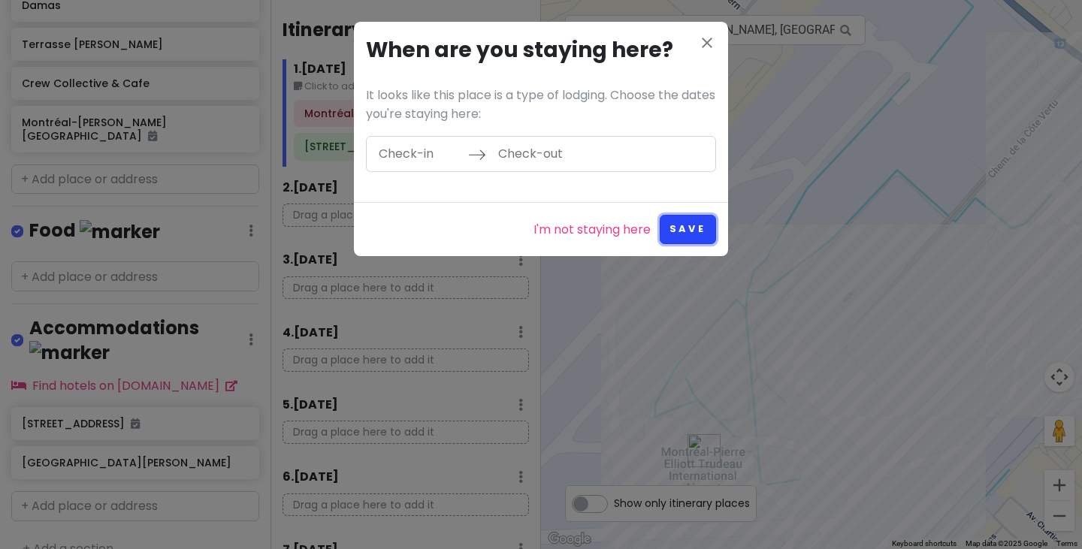
click at [695, 235] on button "Save" at bounding box center [688, 229] width 56 height 29
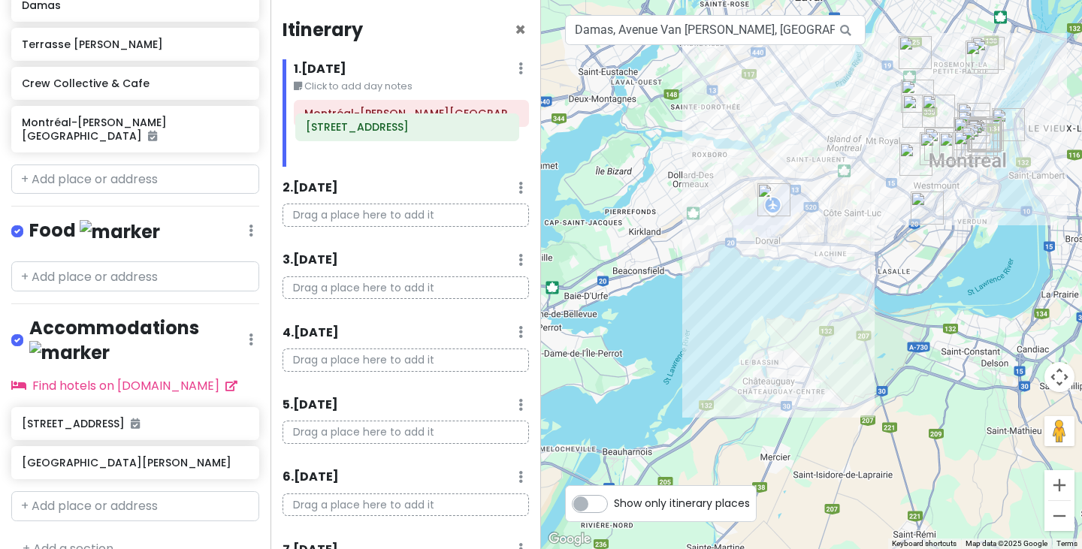
click at [382, 152] on div "Montréal-[PERSON_NAME][GEOGRAPHIC_DATA] [STREET_ADDRESS]" at bounding box center [411, 133] width 258 height 66
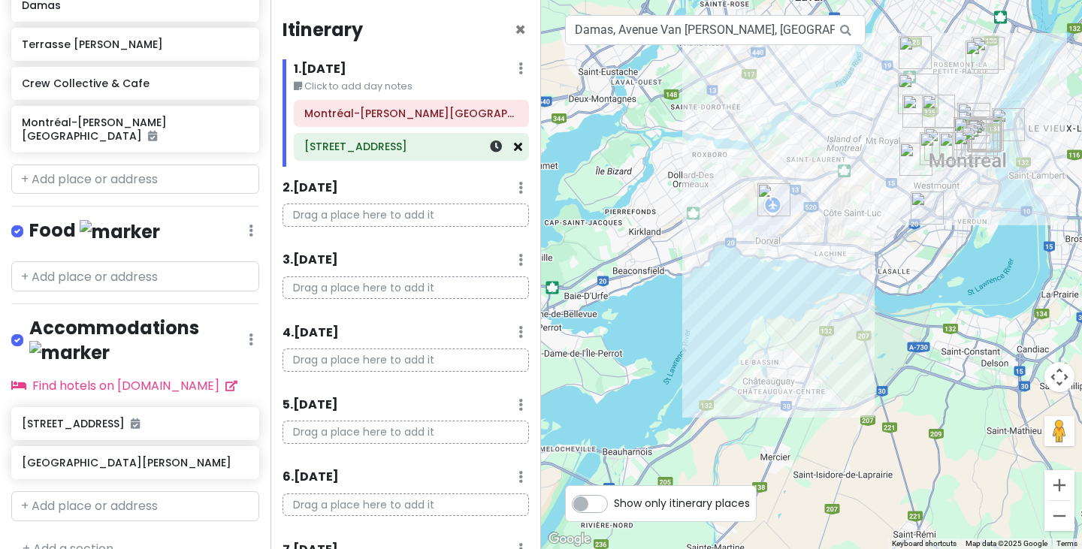
click at [514, 146] on icon at bounding box center [518, 146] width 8 height 12
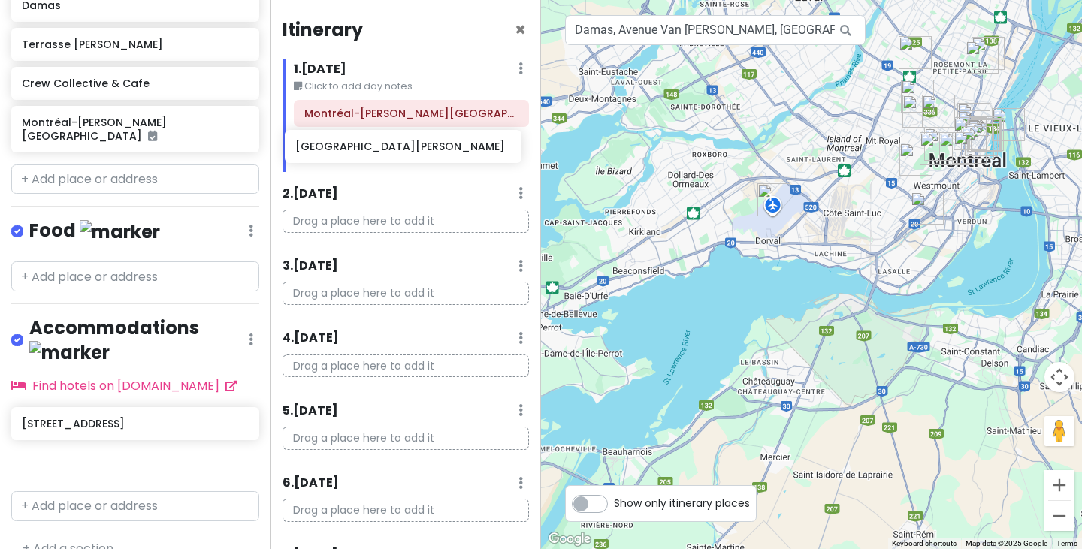
drag, startPoint x: 120, startPoint y: 433, endPoint x: 394, endPoint y: 144, distance: 398.0
click at [394, 144] on div "Montreal Trip Private Change Dates Make a Copy Delete Trip Go Pro ⚡️ Give Feedb…" at bounding box center [541, 274] width 1082 height 549
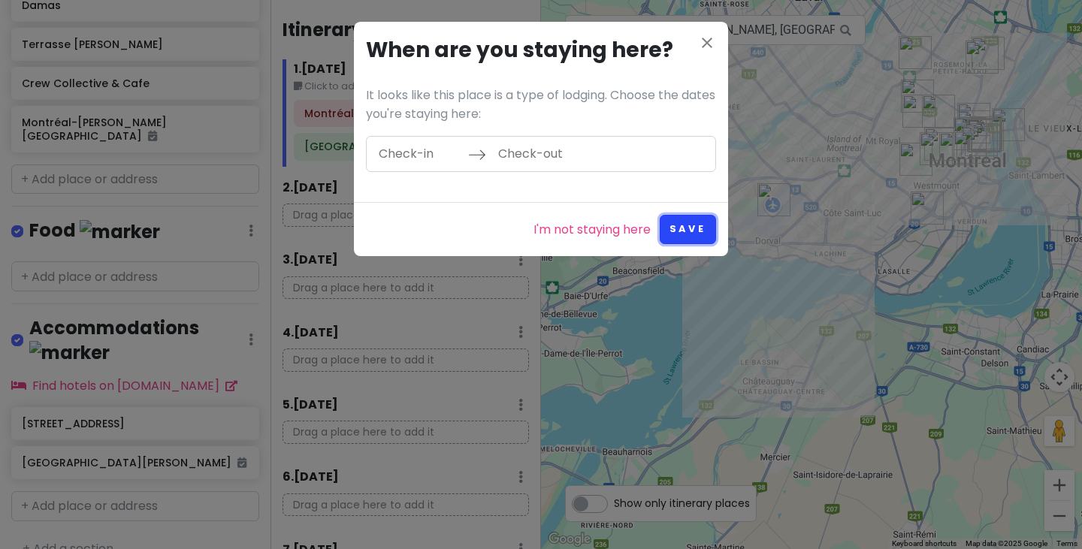
click at [691, 231] on button "Save" at bounding box center [688, 229] width 56 height 29
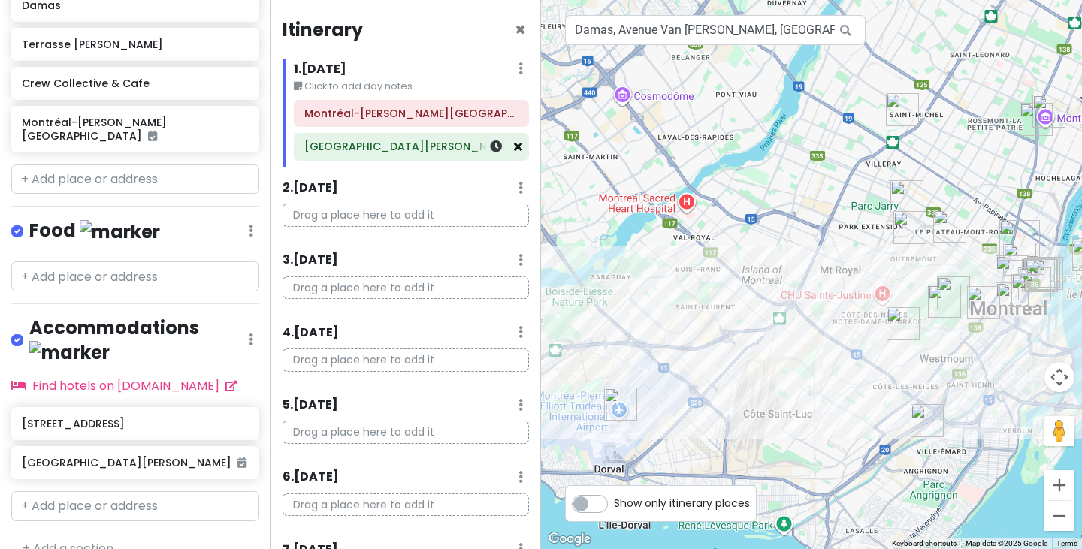
click at [514, 146] on icon at bounding box center [518, 146] width 8 height 12
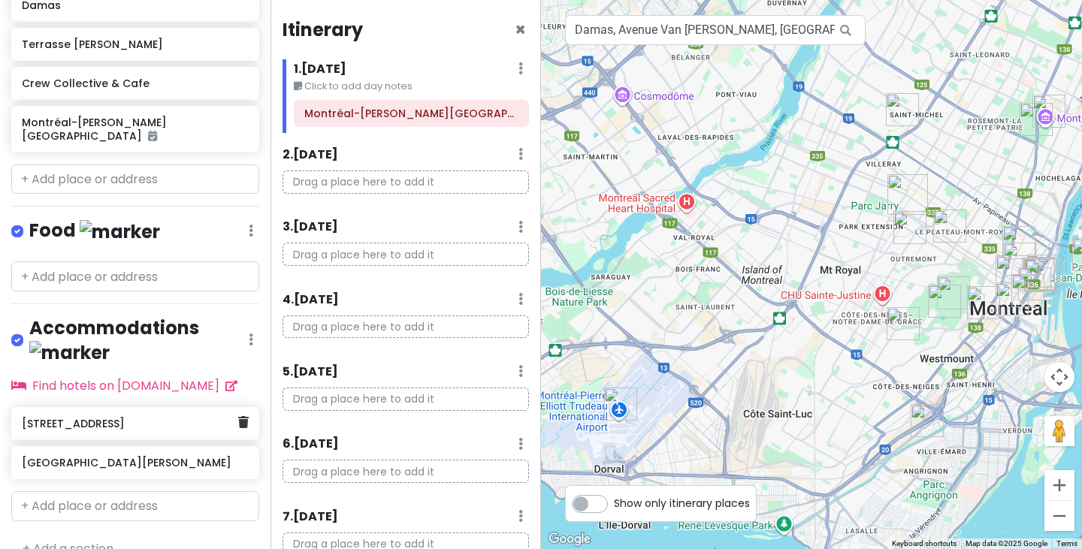
click at [137, 407] on div "[STREET_ADDRESS]" at bounding box center [135, 423] width 248 height 33
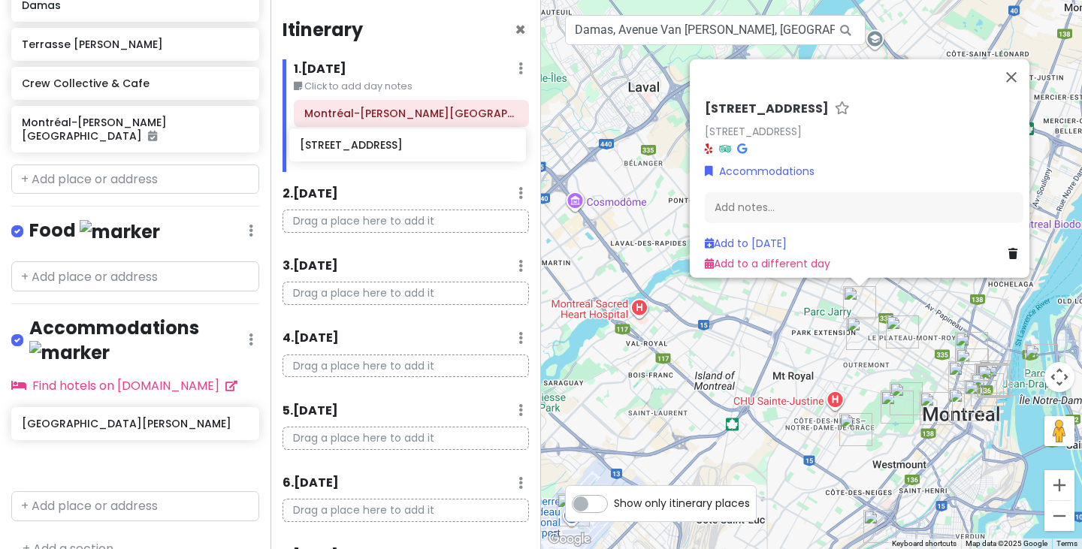
drag, startPoint x: 117, startPoint y: 397, endPoint x: 396, endPoint y: 147, distance: 374.5
click at [396, 147] on div "Montreal Trip Private Change Dates Make a Copy Delete Trip Go Pro ⚡️ Give Feedb…" at bounding box center [541, 274] width 1082 height 549
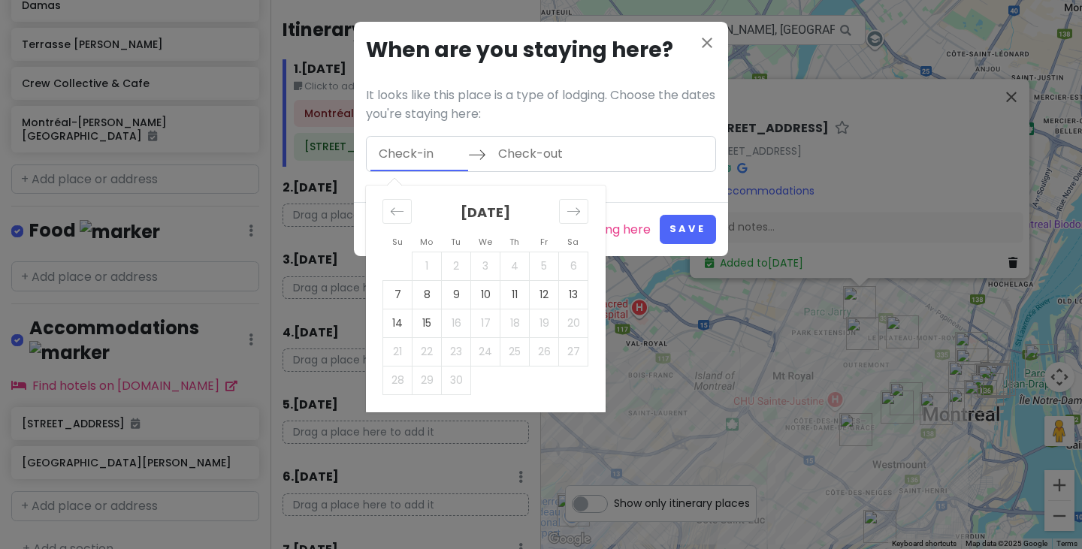
click at [413, 158] on input "Check-in" at bounding box center [419, 154] width 98 height 35
click at [392, 211] on icon "Move backward to switch to the previous month." at bounding box center [397, 211] width 13 height 8
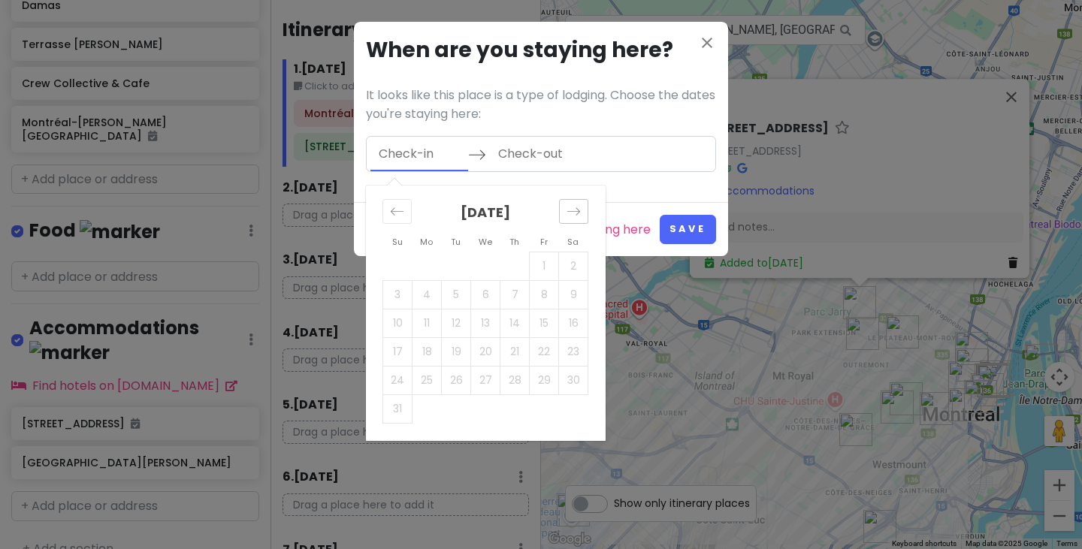
click at [580, 209] on icon "Move forward to switch to the next month." at bounding box center [573, 211] width 14 height 14
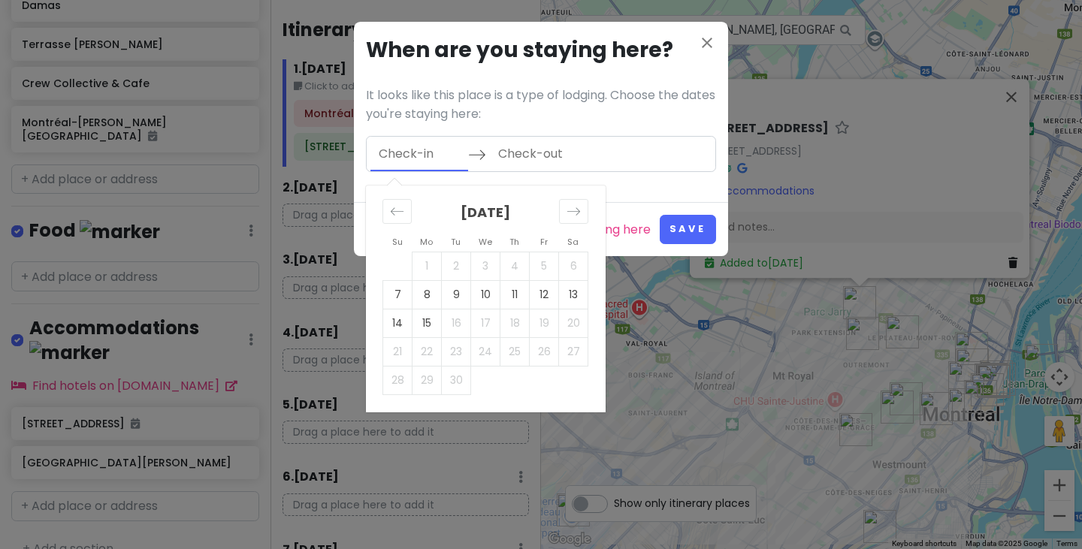
click at [503, 160] on input "Check-out" at bounding box center [539, 154] width 98 height 35
click at [428, 159] on input "Check-in" at bounding box center [419, 154] width 98 height 35
click at [403, 216] on icon "Move backward to switch to the previous month." at bounding box center [397, 211] width 14 height 14
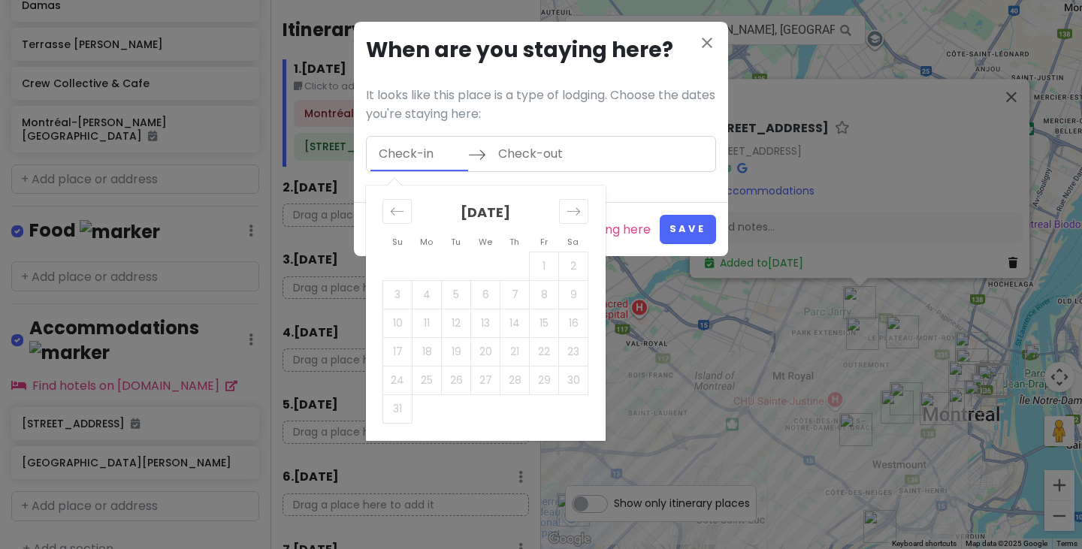
click at [400, 345] on td "17" at bounding box center [397, 351] width 29 height 29
click at [398, 375] on td "24" at bounding box center [397, 380] width 29 height 29
click at [595, 95] on p "It looks like this place is a type of lodging. Choose the dates you're staying …" at bounding box center [541, 105] width 350 height 38
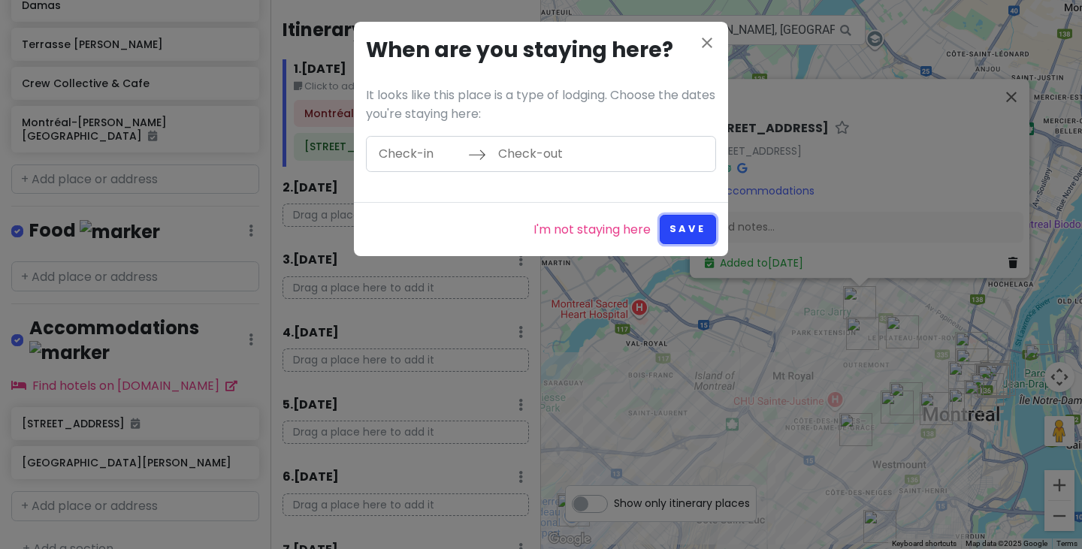
click at [690, 228] on button "Save" at bounding box center [688, 229] width 56 height 29
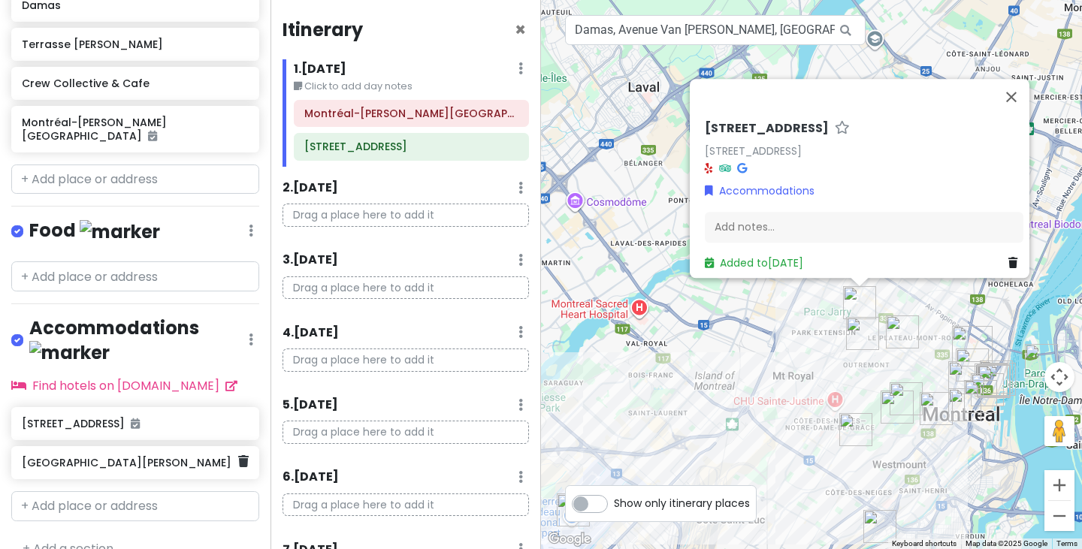
click at [110, 448] on div "[GEOGRAPHIC_DATA][PERSON_NAME]" at bounding box center [135, 462] width 248 height 33
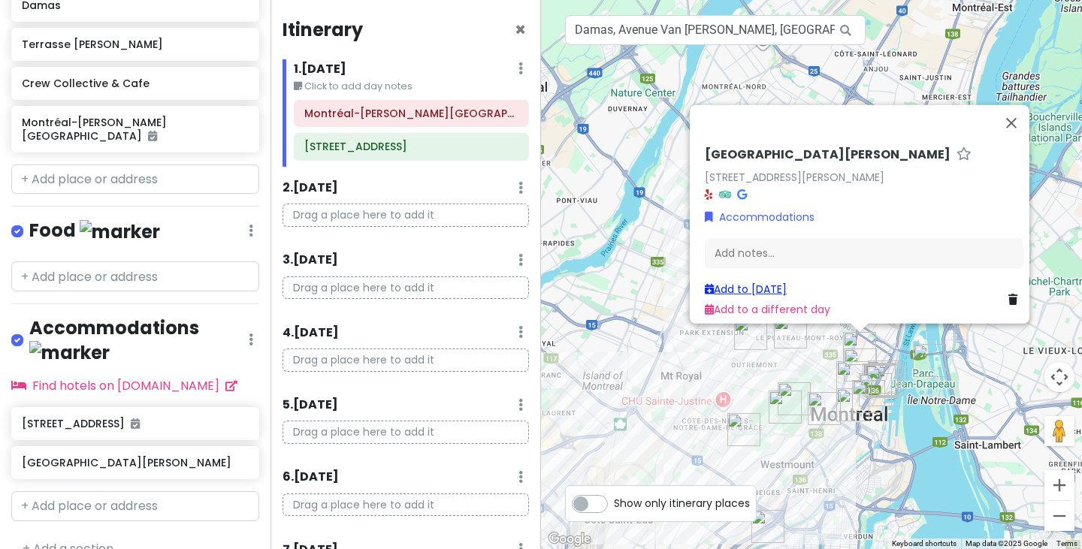
click at [760, 282] on link "Add to [DATE]" at bounding box center [746, 289] width 82 height 15
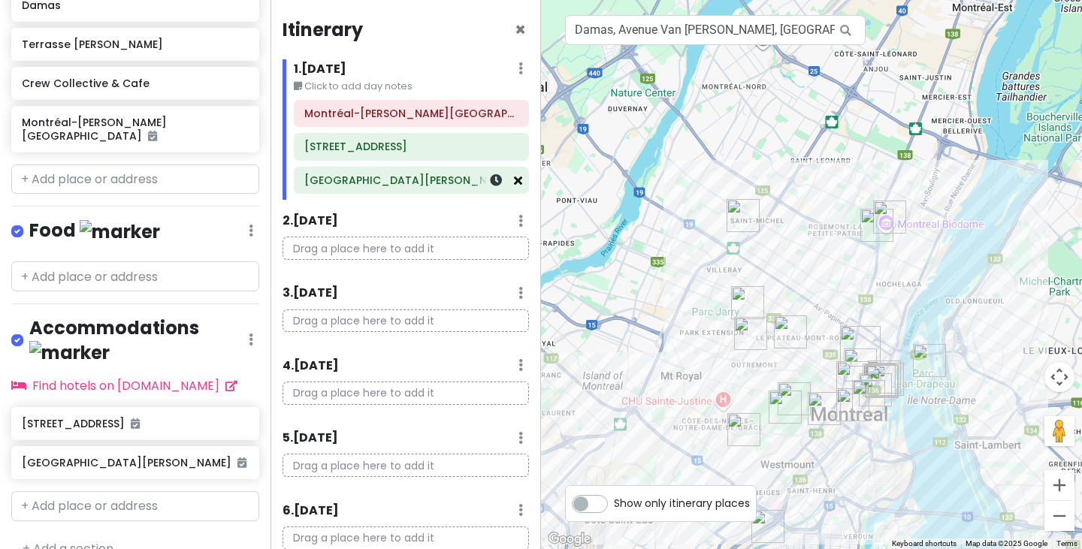
click at [514, 183] on icon at bounding box center [518, 180] width 8 height 12
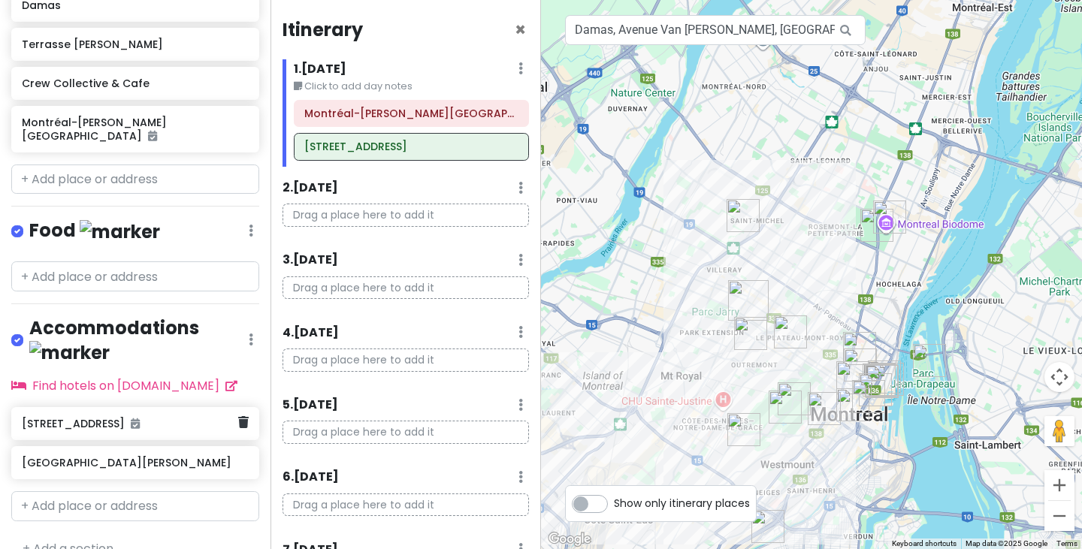
click at [74, 417] on h6 "[STREET_ADDRESS]" at bounding box center [130, 424] width 216 height 14
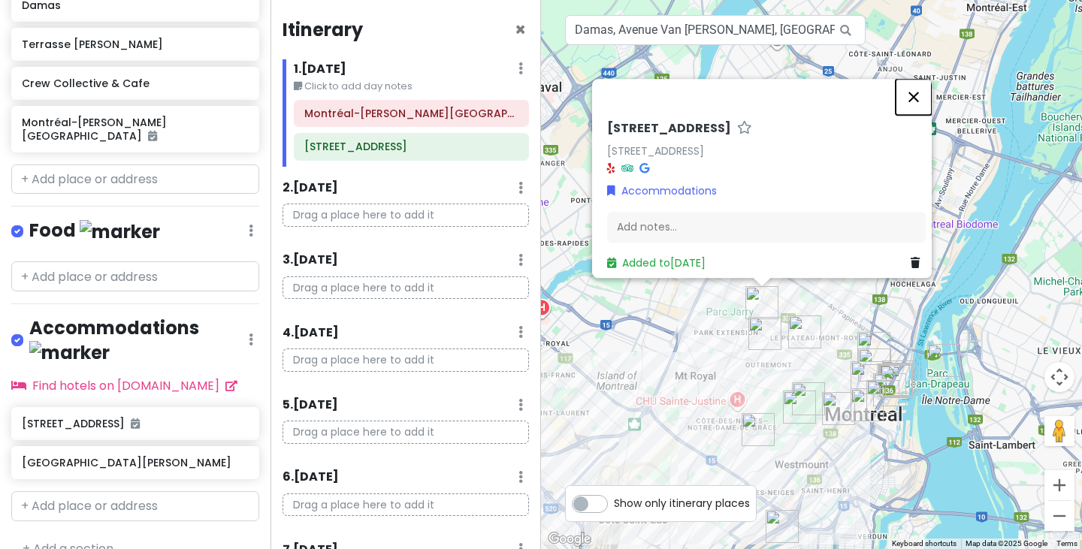
click at [929, 85] on button "Close" at bounding box center [913, 97] width 36 height 36
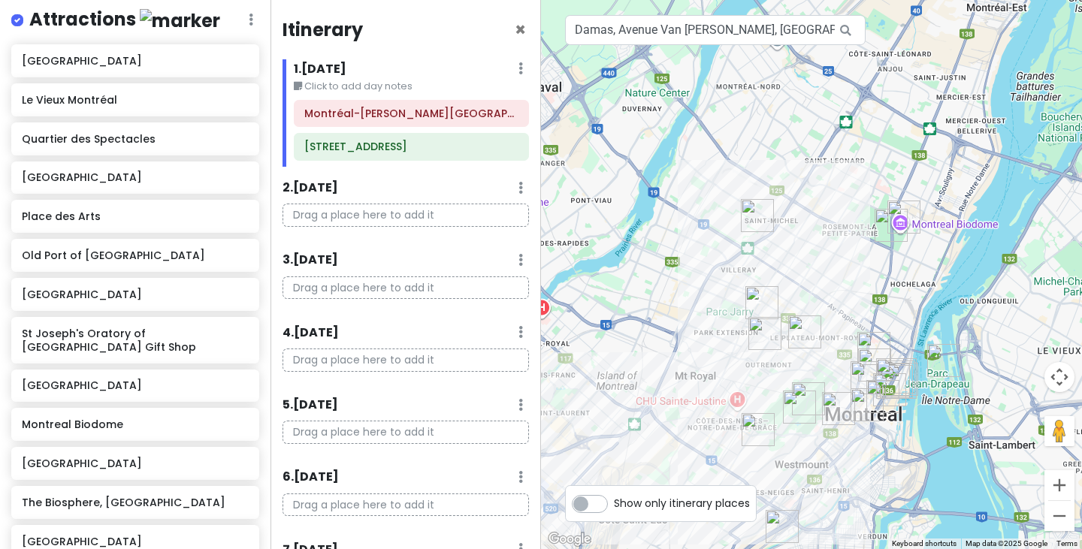
scroll to position [0, 0]
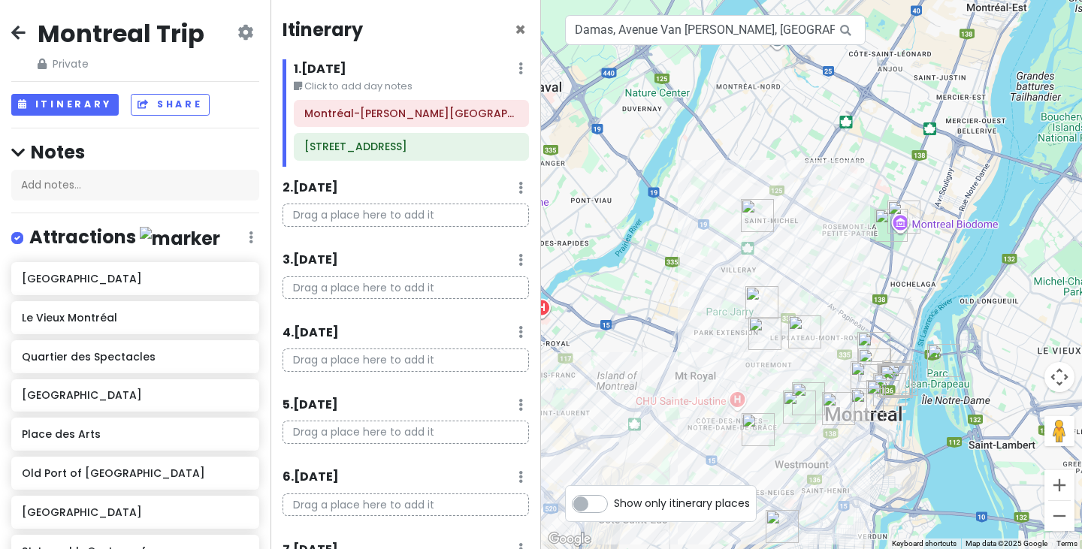
click at [238, 36] on icon at bounding box center [245, 32] width 16 height 12
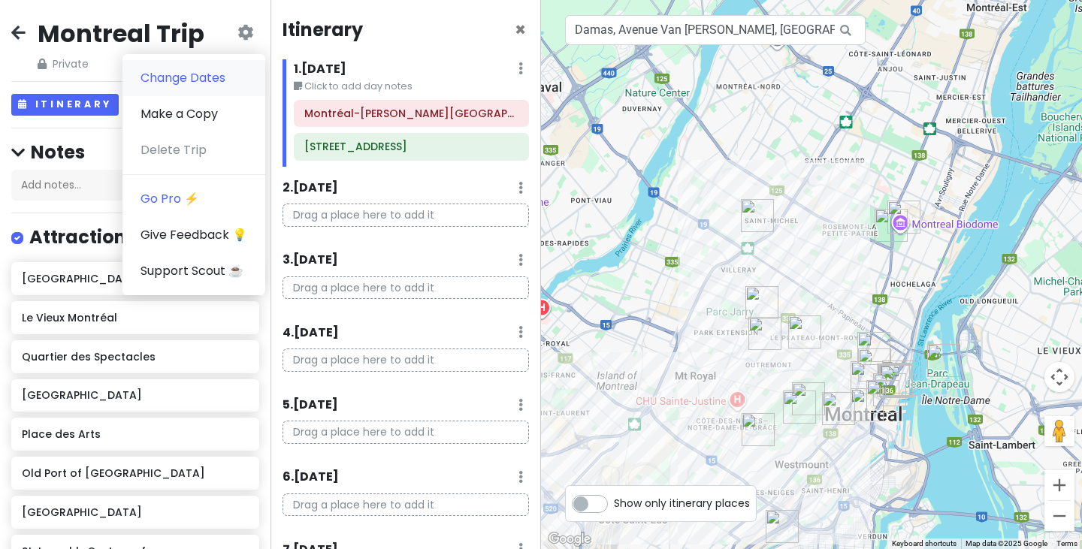
click at [213, 74] on link "Change Dates" at bounding box center [193, 78] width 143 height 36
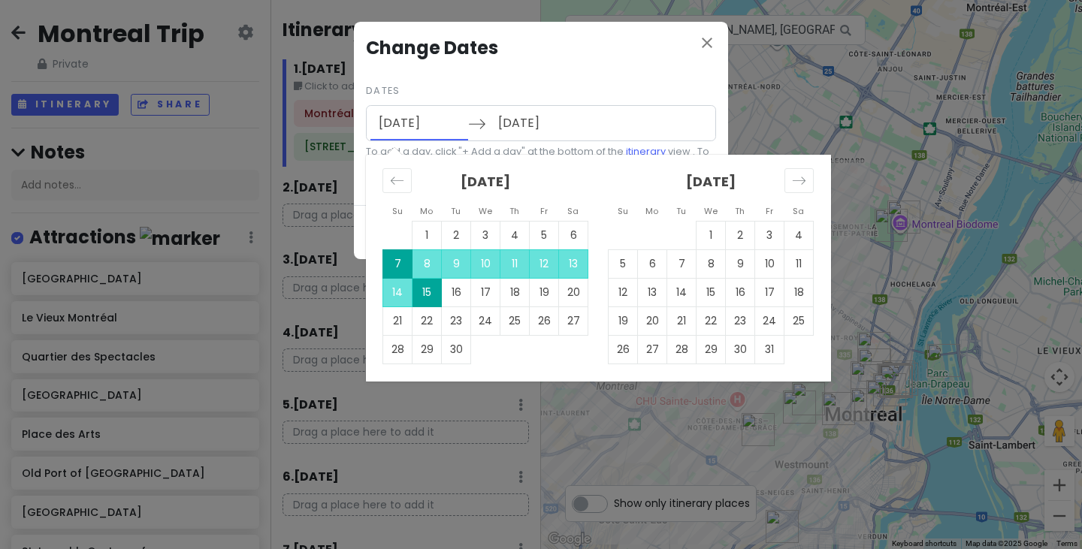
click at [421, 124] on input "[DATE]" at bounding box center [419, 123] width 98 height 35
click at [394, 185] on icon "Move backward to switch to the previous month." at bounding box center [397, 181] width 14 height 14
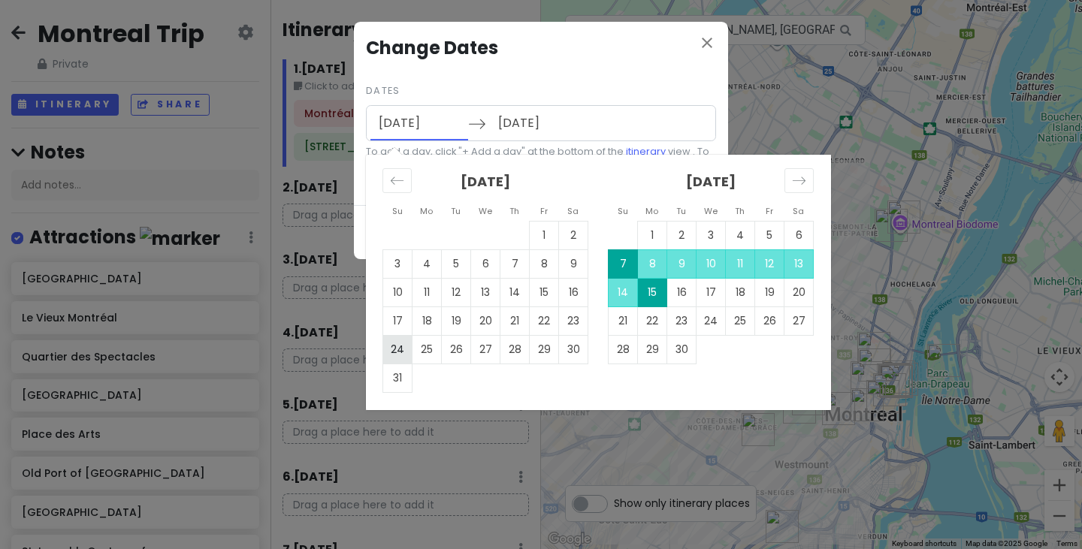
click at [399, 358] on td "24" at bounding box center [397, 349] width 29 height 29
type input "[DATE]"
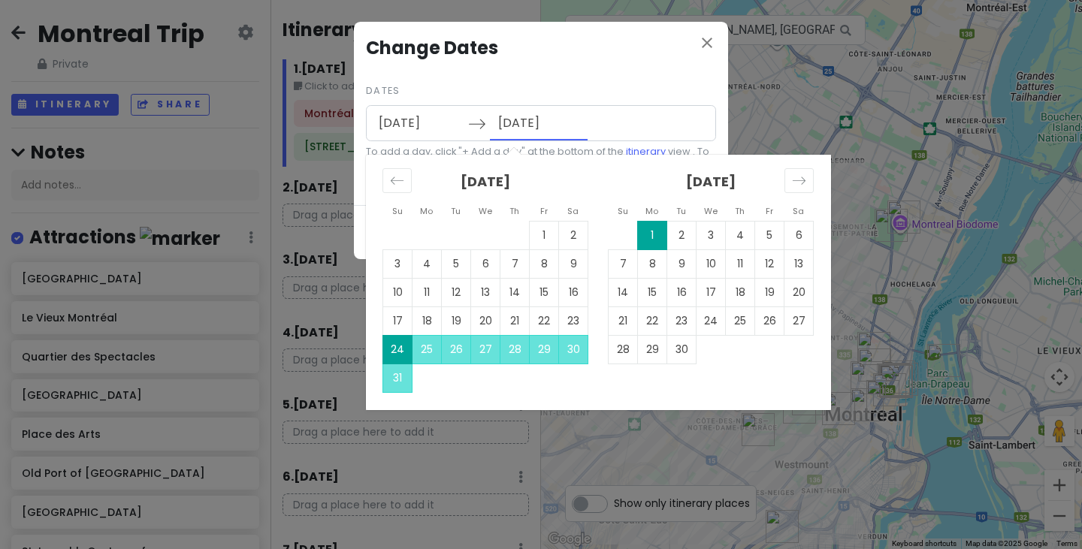
click at [545, 126] on input "[DATE]" at bounding box center [539, 123] width 98 height 35
click at [624, 267] on td "7" at bounding box center [622, 263] width 29 height 29
type input "[DATE]"
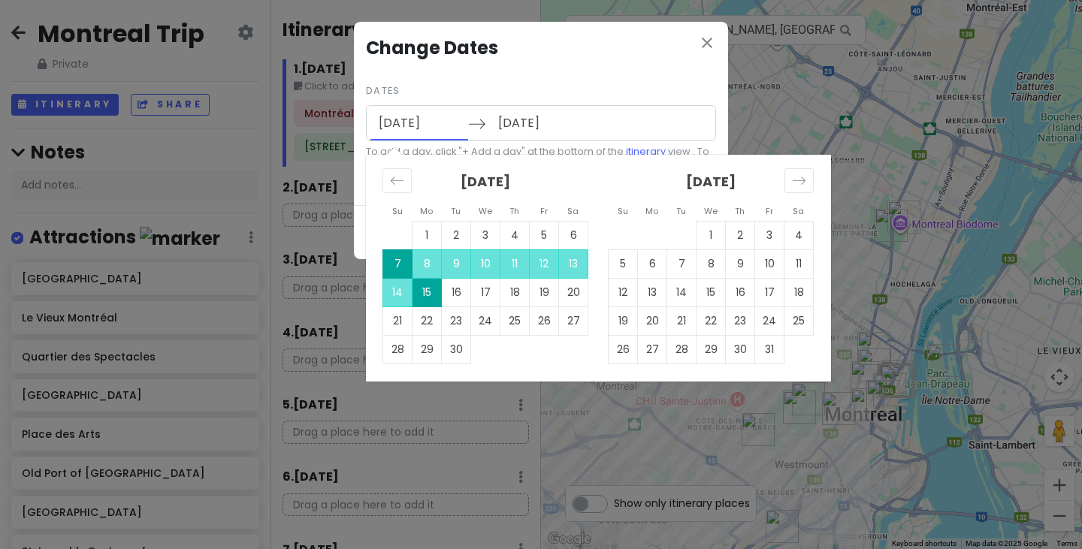
click at [435, 119] on input "[DATE]" at bounding box center [419, 123] width 98 height 35
click at [398, 192] on div "Move backward to switch to the previous month." at bounding box center [396, 180] width 29 height 25
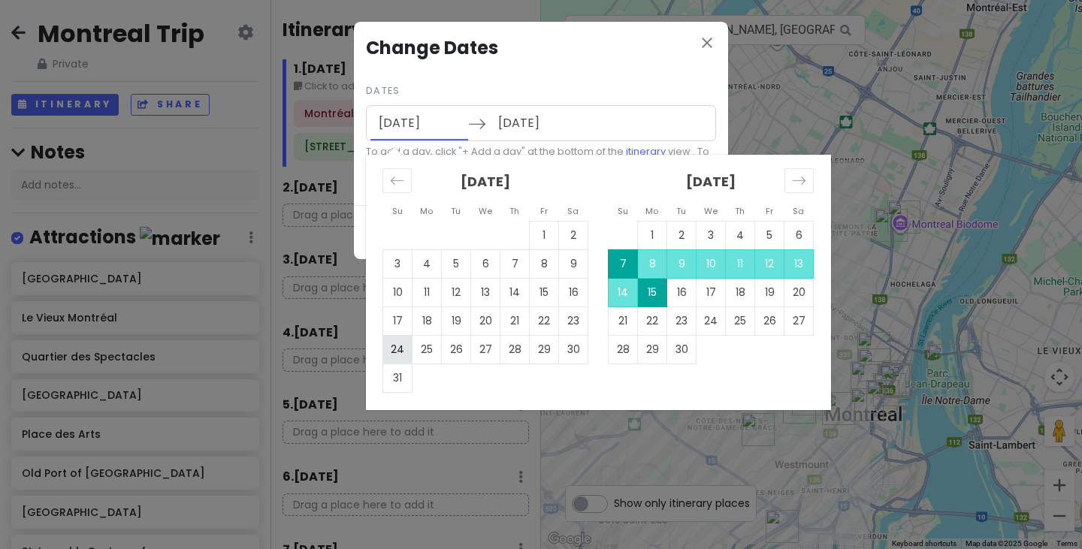
click at [400, 354] on td "24" at bounding box center [397, 349] width 29 height 29
type input "[DATE]"
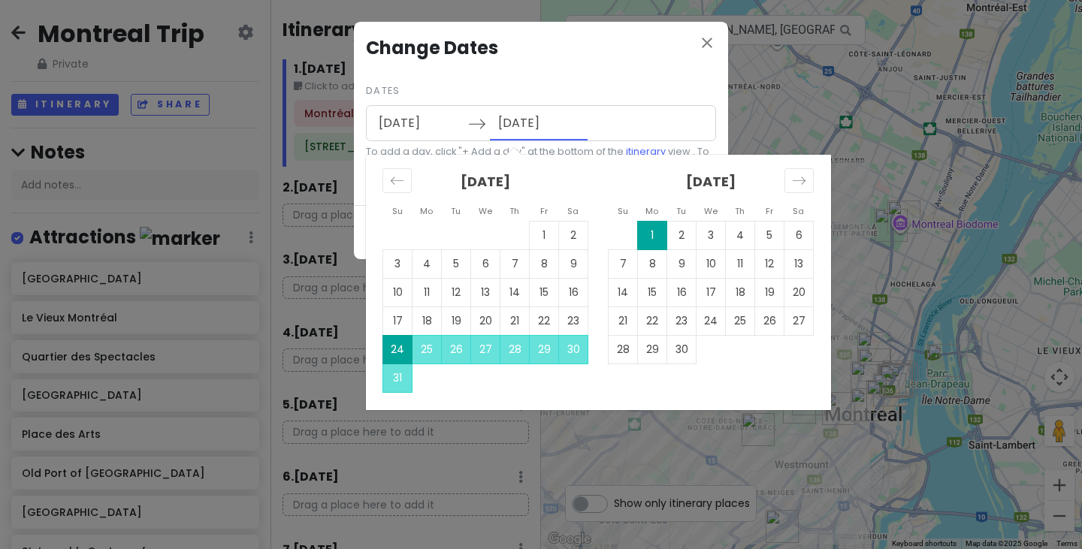
click at [540, 117] on input "[DATE]" at bounding box center [539, 123] width 98 height 35
click at [624, 263] on td "7" at bounding box center [622, 263] width 29 height 29
type input "[DATE]"
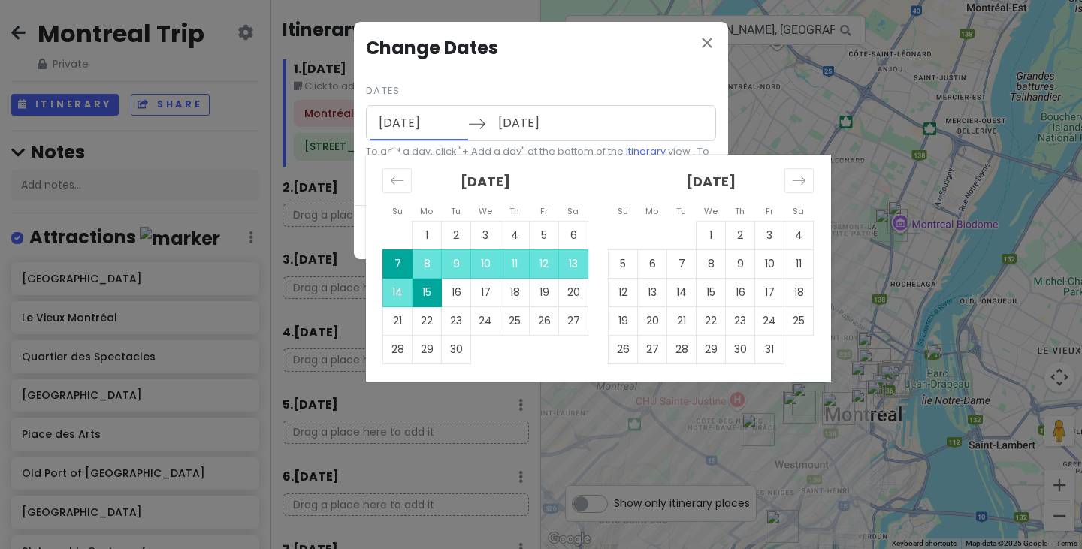
click at [443, 119] on input "[DATE]" at bounding box center [419, 123] width 98 height 35
click at [397, 181] on icon "Move backward to switch to the previous month." at bounding box center [397, 181] width 14 height 14
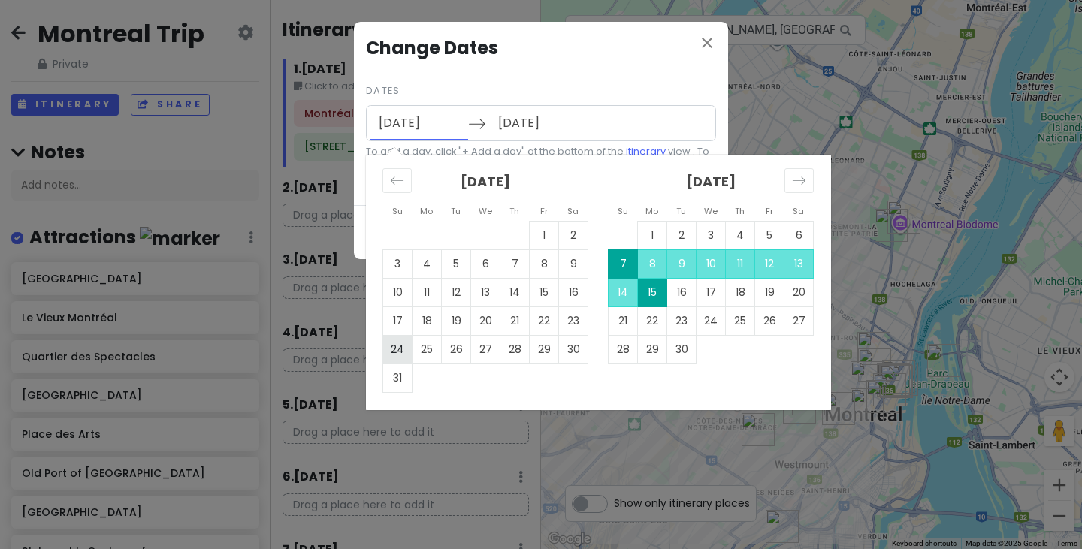
click at [396, 355] on td "24" at bounding box center [397, 349] width 29 height 29
type input "[DATE]"
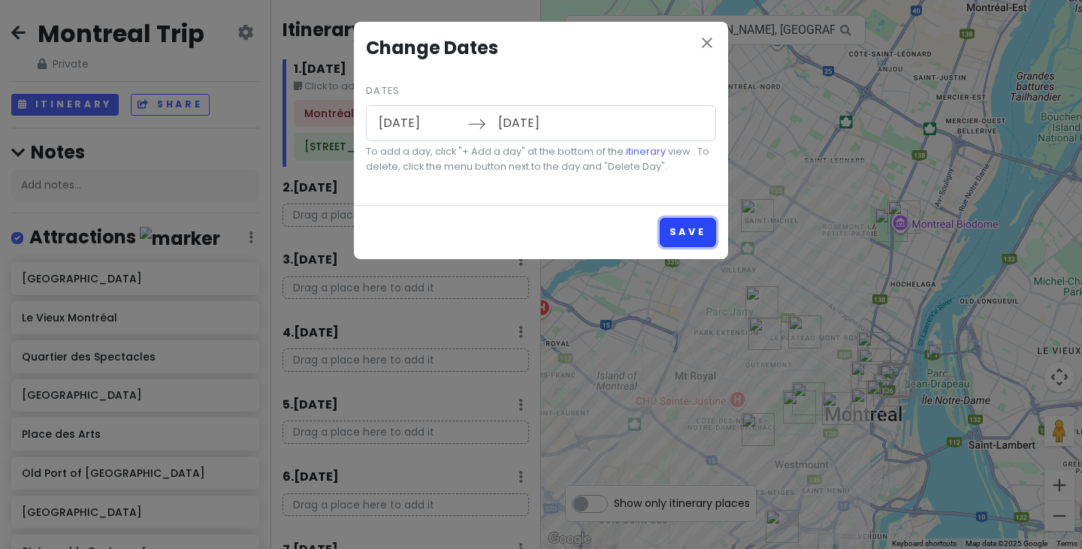
click at [689, 229] on button "Save" at bounding box center [688, 232] width 56 height 29
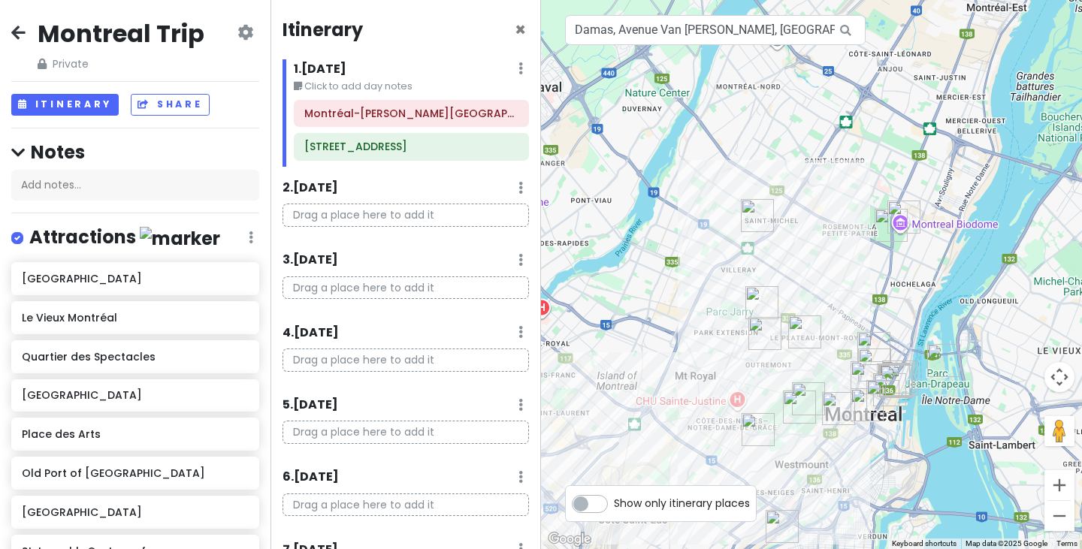
click at [238, 38] on icon at bounding box center [245, 32] width 16 height 12
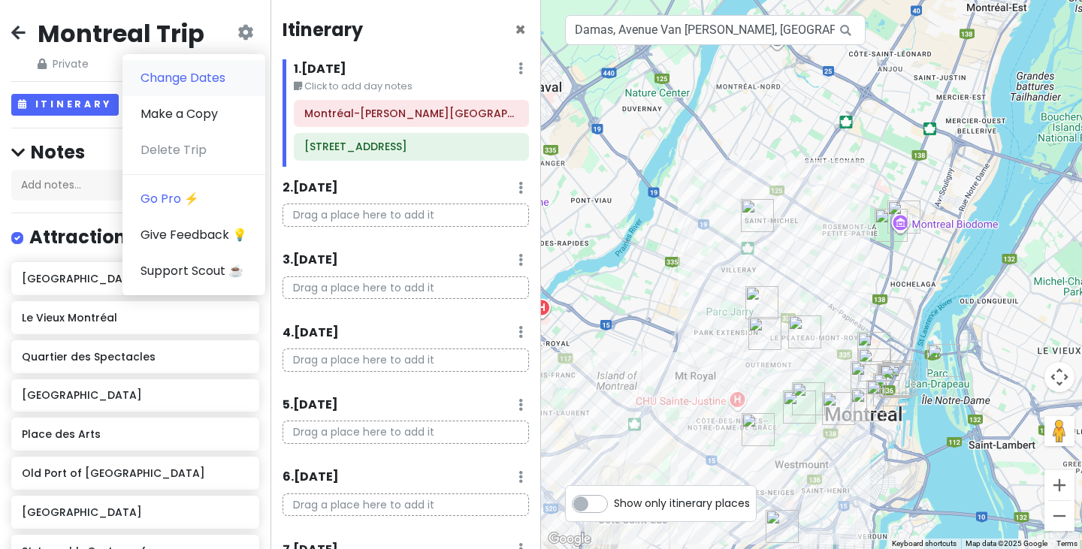
click at [222, 72] on link "Change Dates" at bounding box center [193, 78] width 143 height 36
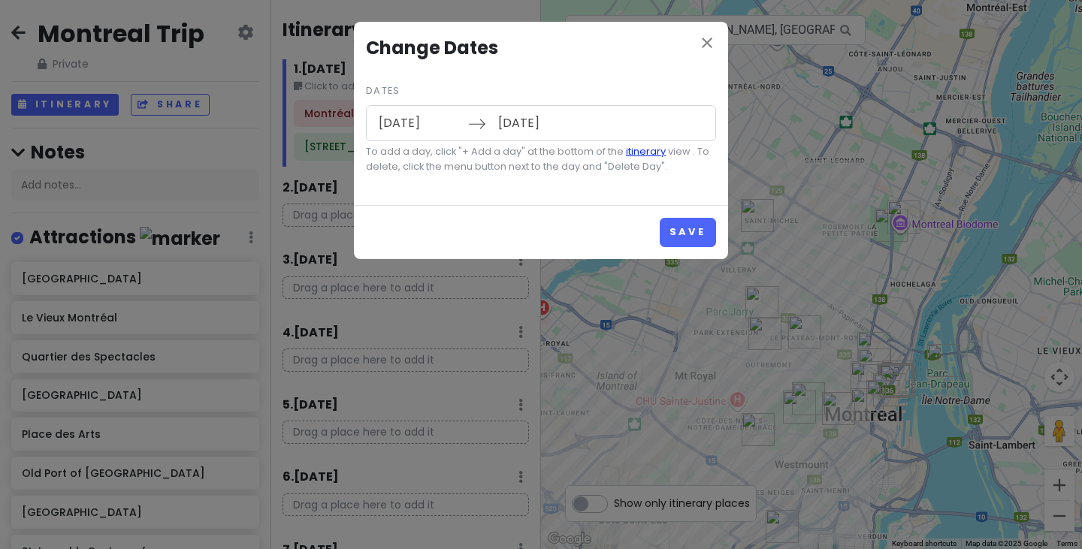
click at [645, 155] on link "itinerary" at bounding box center [646, 151] width 40 height 13
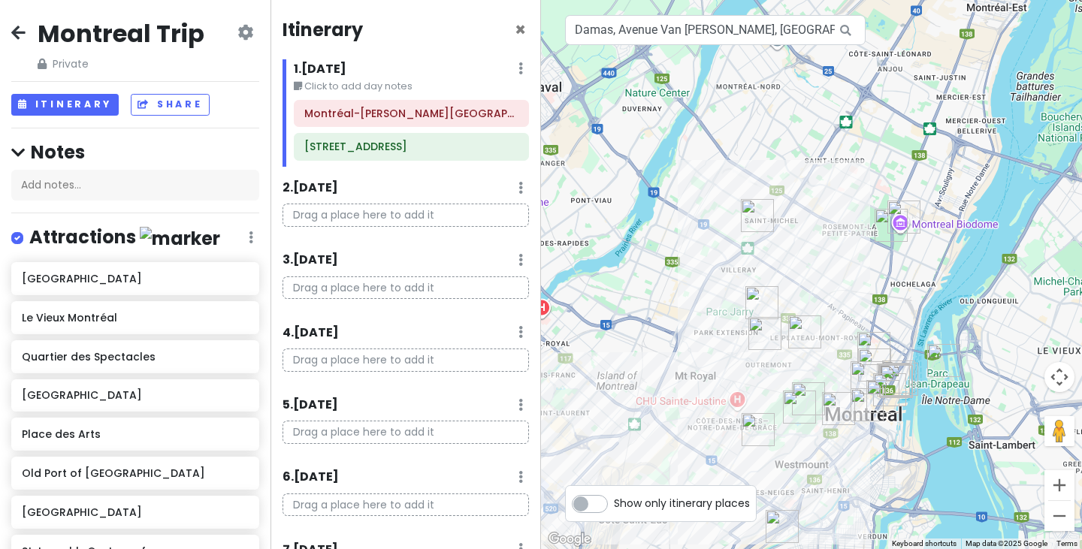
scroll to position [246, 0]
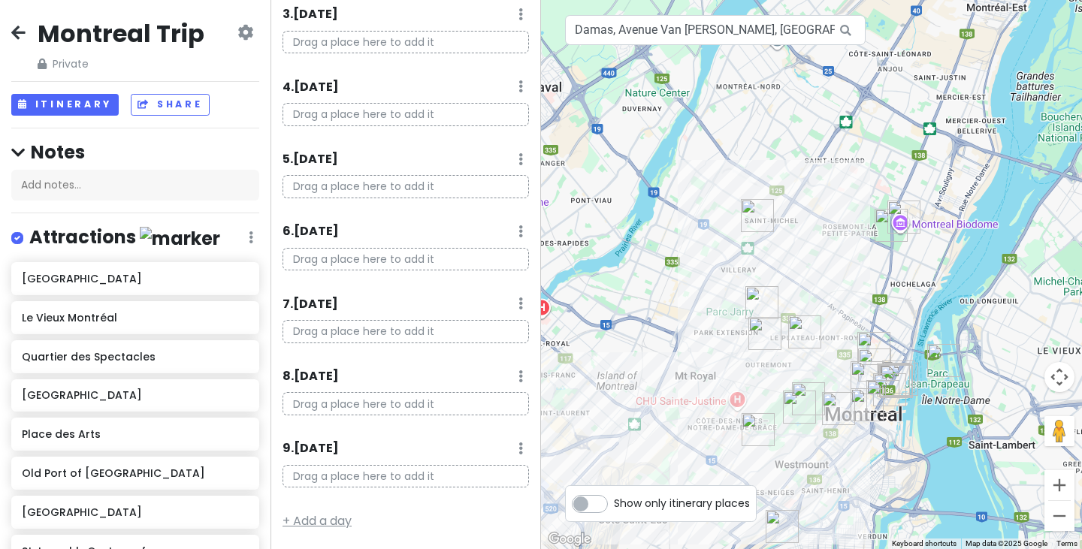
click at [339, 518] on link "+ Add a day" at bounding box center [316, 520] width 69 height 17
click at [349, 533] on div "Itinerary × 1 . [DATE] Edit Day Notes Delete Day Click to add day notes Montréa…" at bounding box center [405, 274] width 270 height 549
click at [343, 528] on link "+ Add a day" at bounding box center [316, 521] width 69 height 17
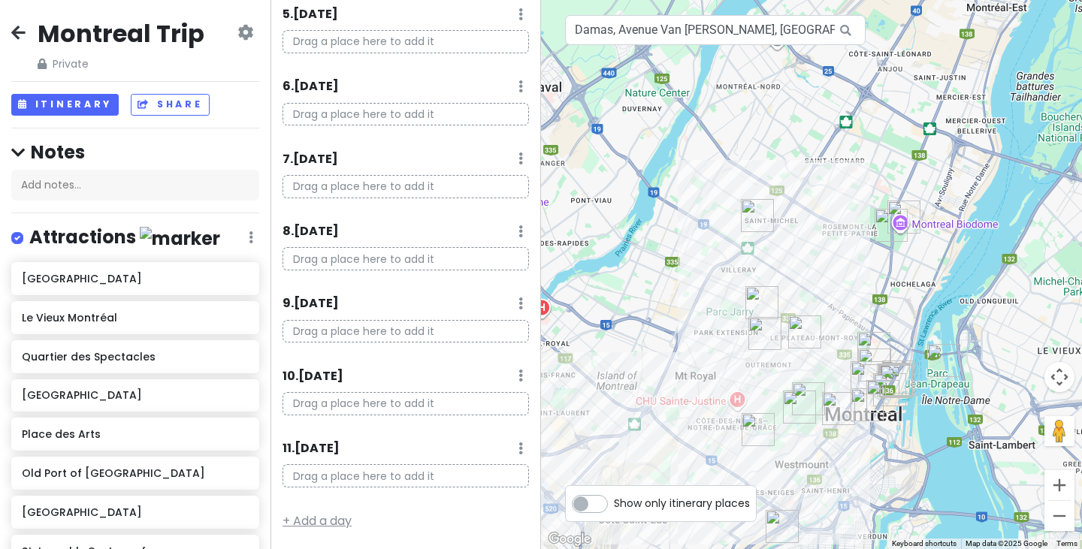
click at [338, 527] on link "+ Add a day" at bounding box center [316, 520] width 69 height 17
click at [343, 524] on link "+ Add a day" at bounding box center [316, 521] width 69 height 17
click at [334, 515] on link "+ Add a day" at bounding box center [316, 521] width 69 height 17
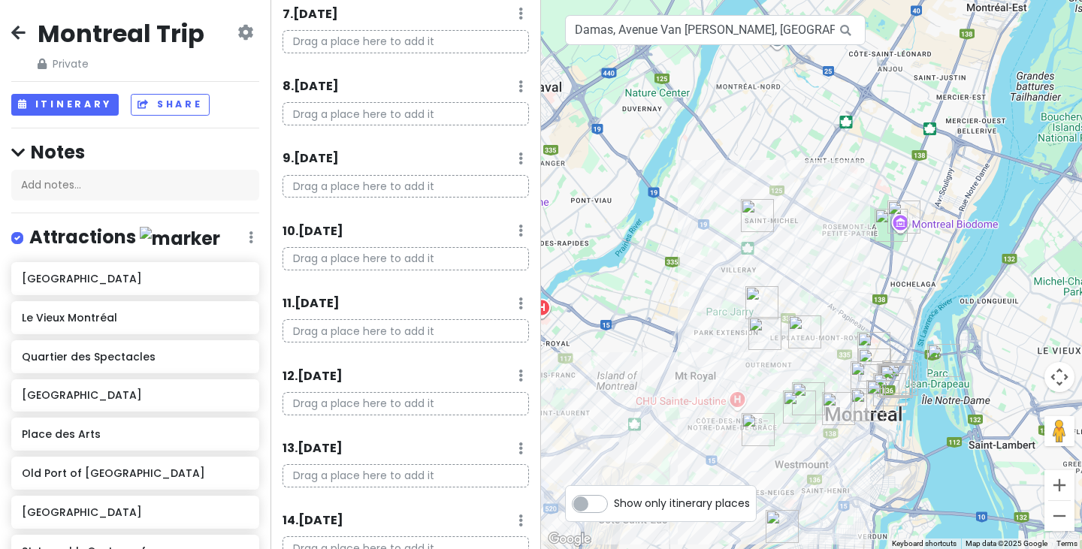
scroll to position [608, 0]
click at [337, 528] on link "+ Add a day" at bounding box center [316, 520] width 69 height 17
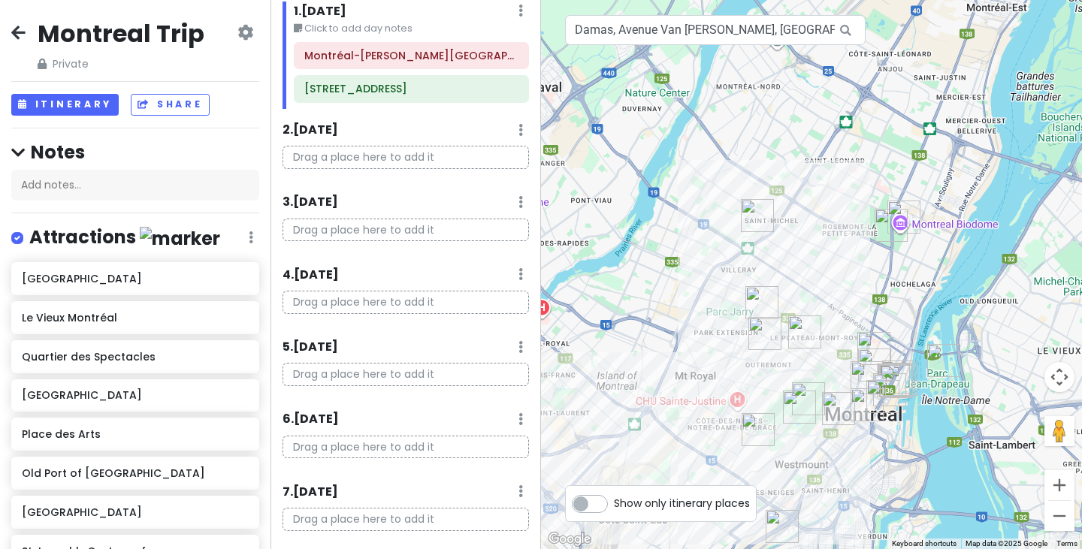
scroll to position [0, 0]
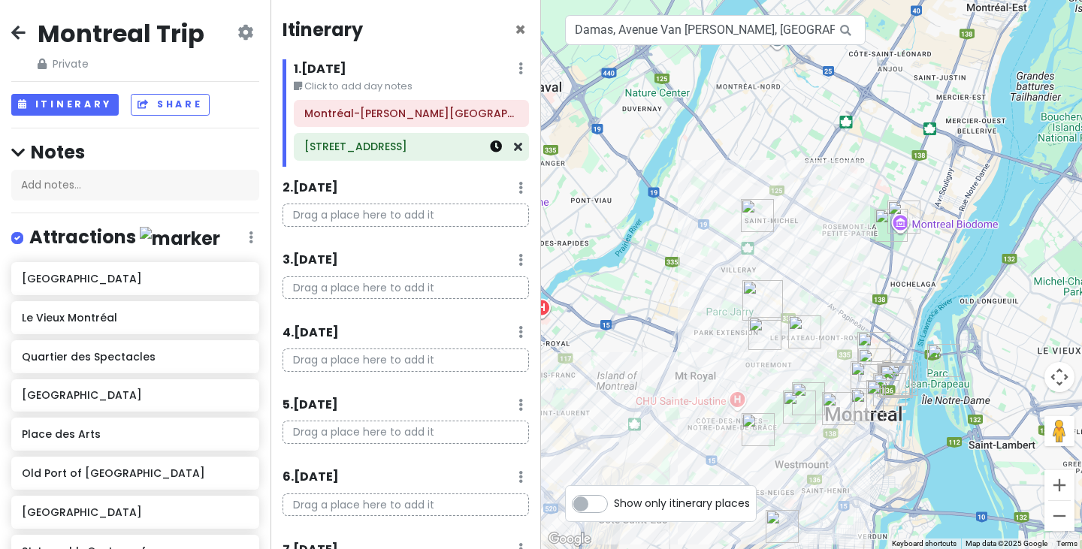
click at [490, 149] on icon at bounding box center [496, 146] width 12 height 12
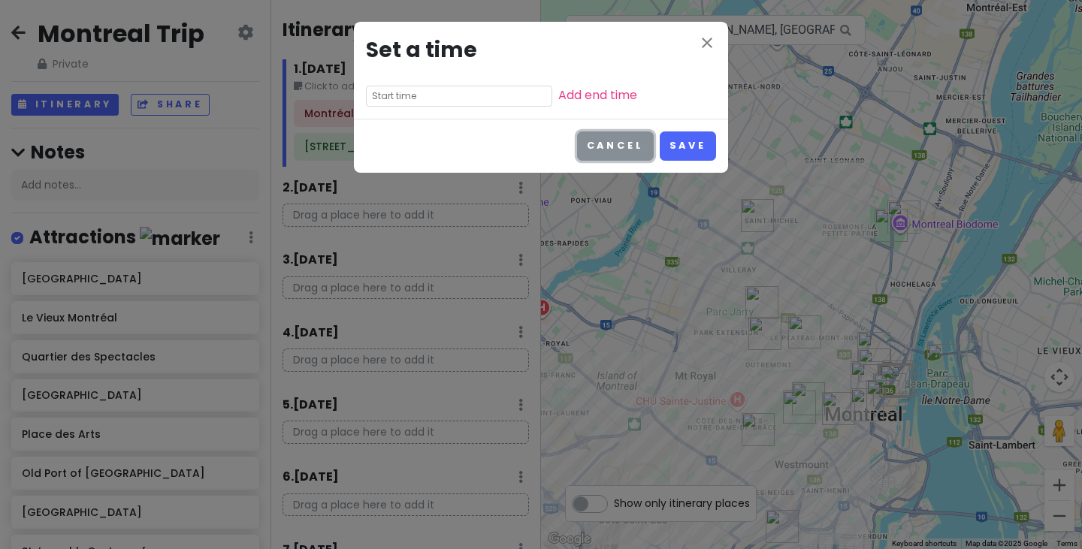
click at [645, 146] on button "Cancel" at bounding box center [615, 145] width 77 height 29
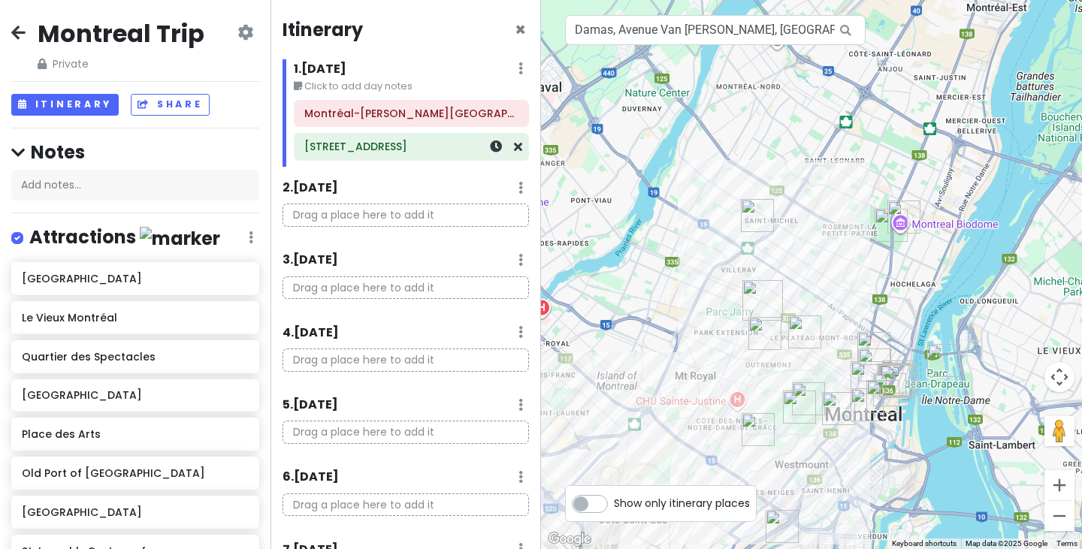
click at [377, 146] on h6 "[STREET_ADDRESS]" at bounding box center [411, 147] width 214 height 14
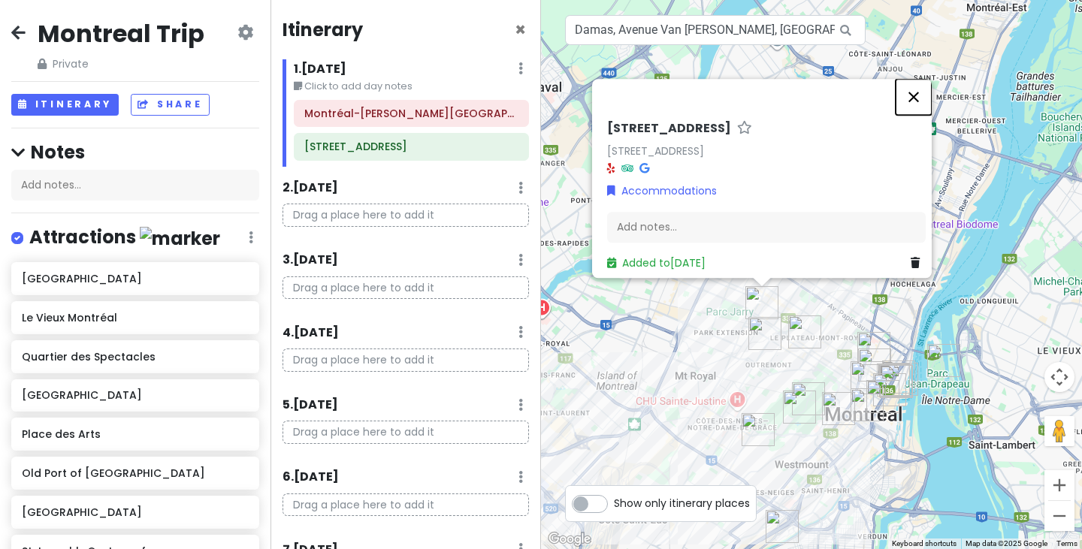
click at [913, 90] on button "Close" at bounding box center [913, 97] width 36 height 36
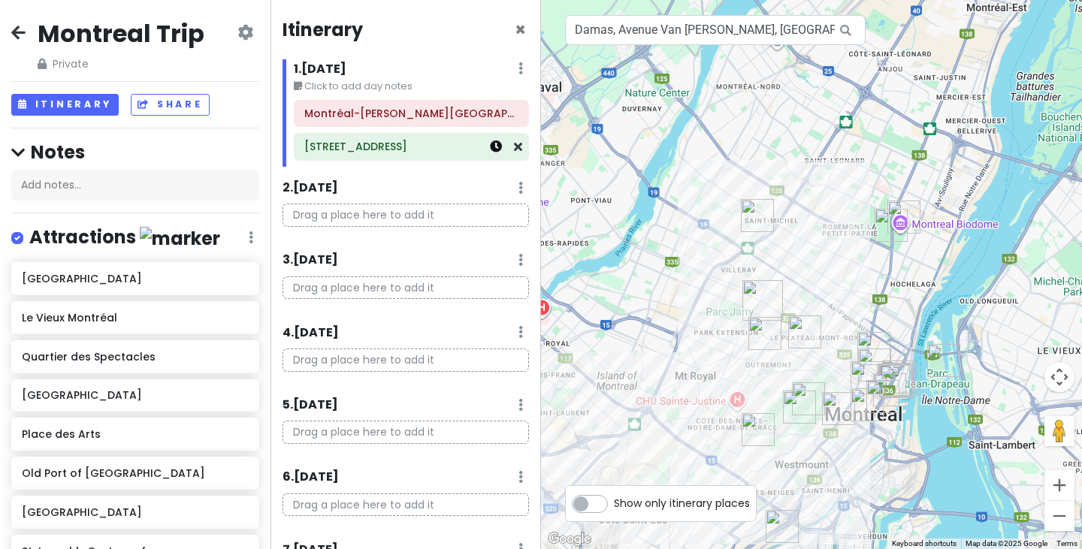
click at [490, 154] on link at bounding box center [496, 146] width 12 height 17
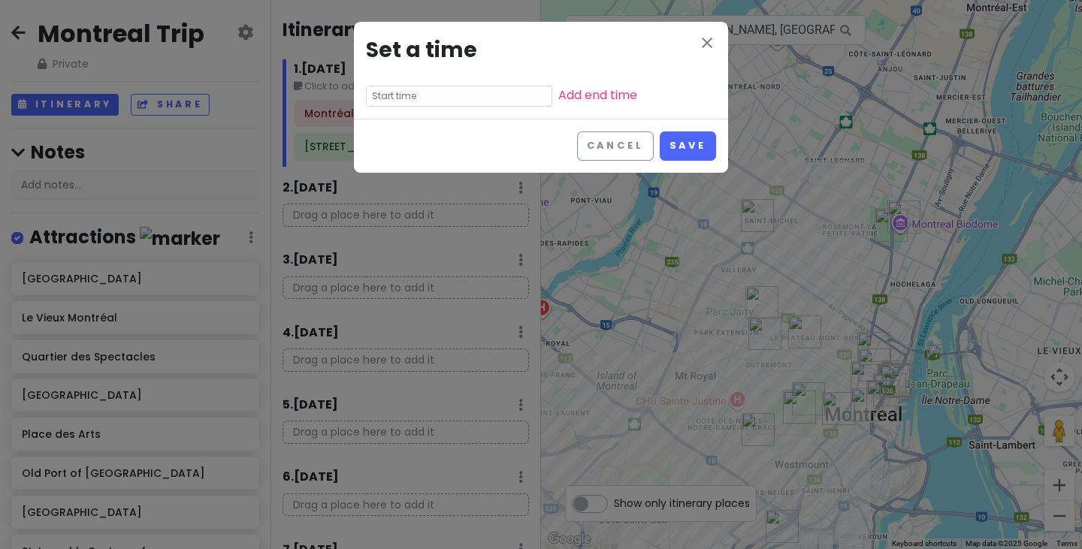
click at [463, 99] on input "text" at bounding box center [459, 96] width 186 height 21
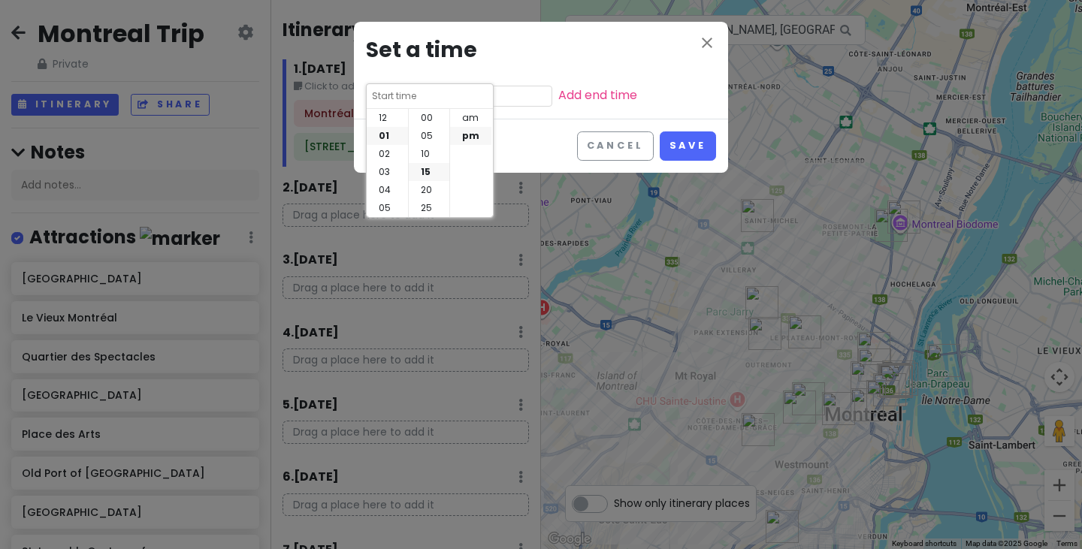
scroll to position [54, 0]
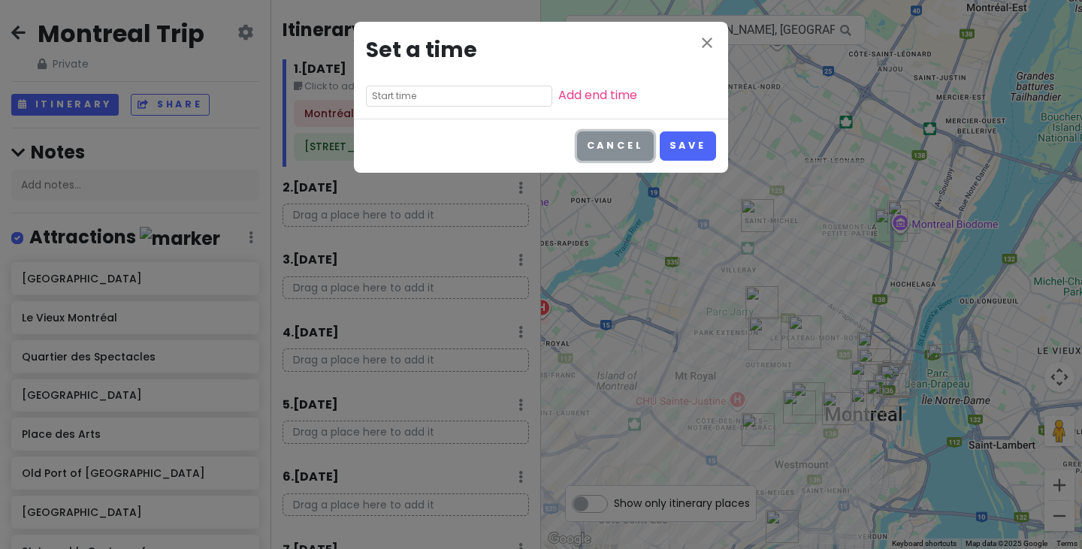
click at [609, 138] on button "Cancel" at bounding box center [615, 145] width 77 height 29
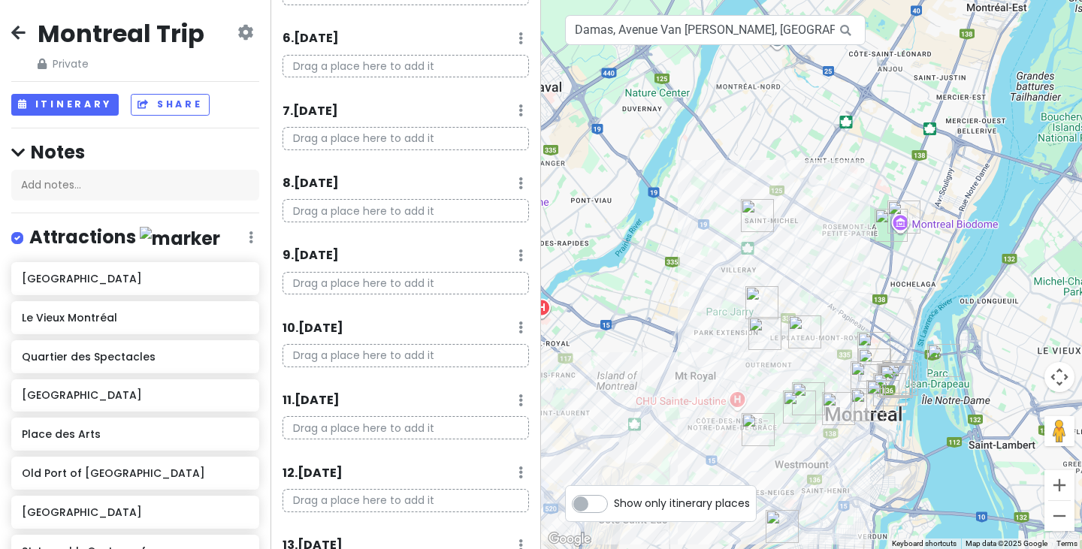
scroll to position [0, 0]
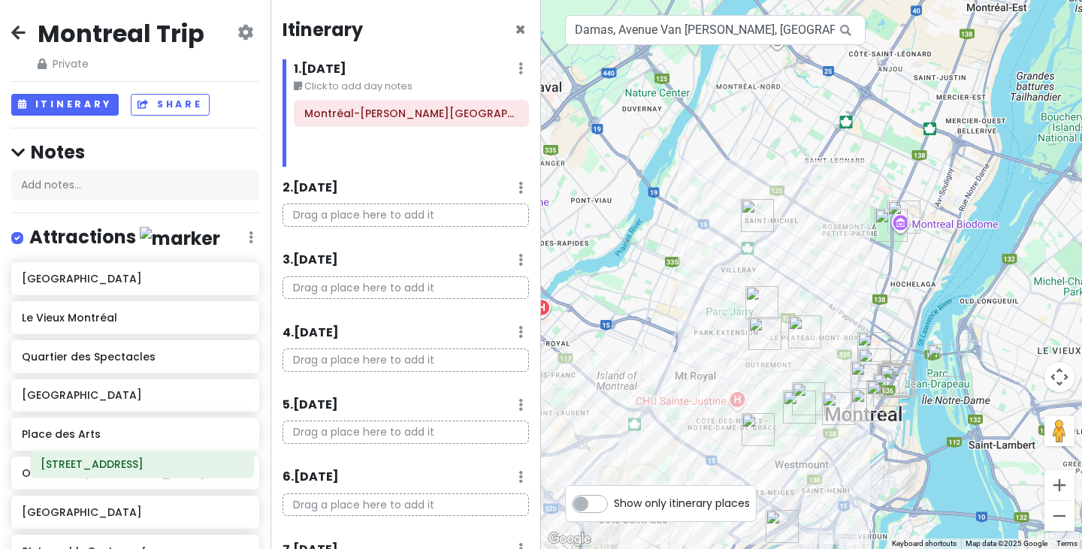
drag, startPoint x: 377, startPoint y: 152, endPoint x: 109, endPoint y: 475, distance: 419.8
click at [109, 475] on div "Montreal Trip Private Change Dates Make a Copy Delete Trip Go Pro ⚡️ Give Feedb…" at bounding box center [541, 274] width 1082 height 549
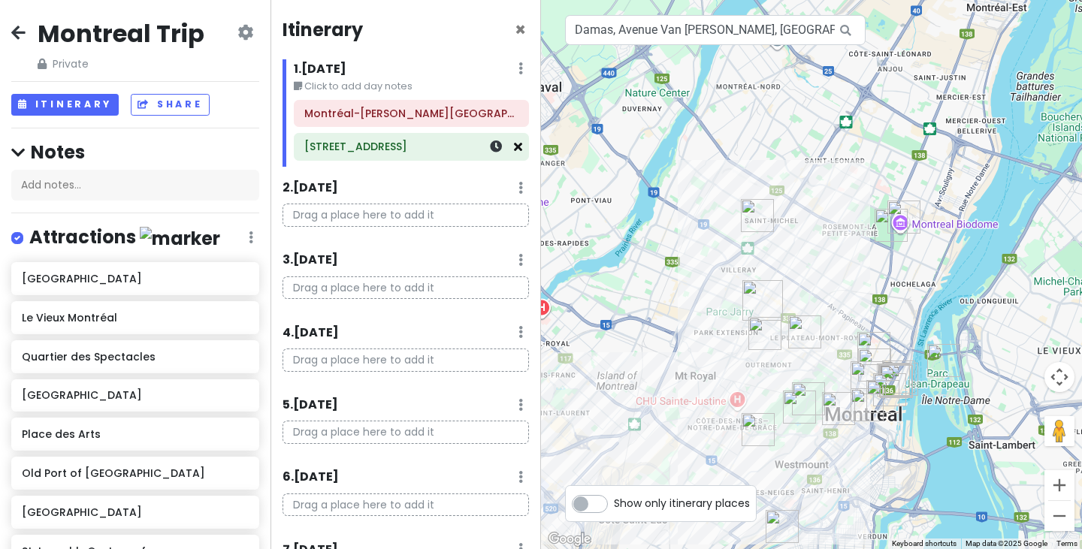
click at [514, 148] on icon at bounding box center [518, 146] width 8 height 12
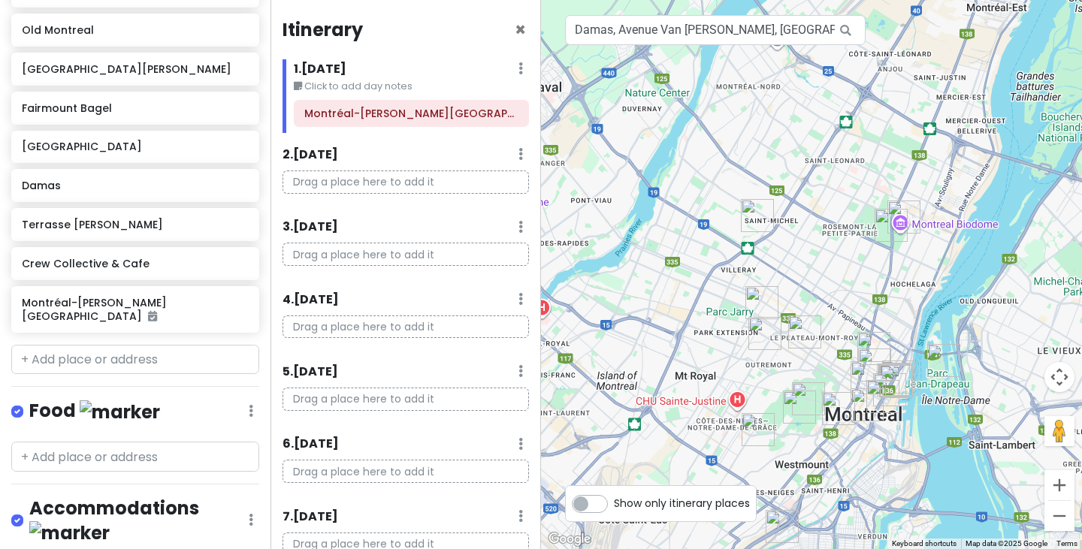
scroll to position [1182, 0]
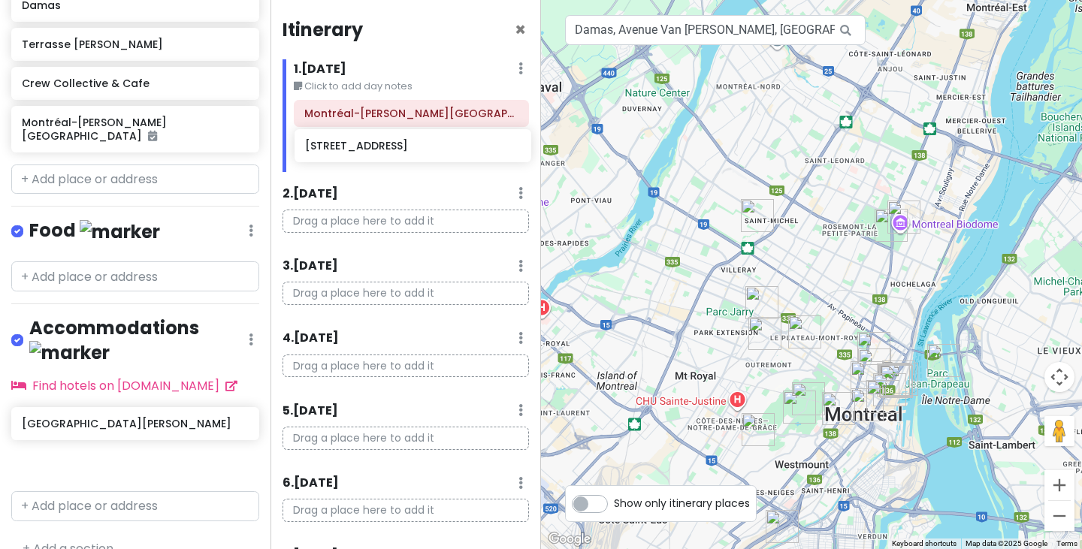
drag, startPoint x: 108, startPoint y: 404, endPoint x: 391, endPoint y: 153, distance: 378.4
click at [391, 153] on div "Montreal Trip Private Change Dates Make a Copy Delete Trip Go Pro ⚡️ Give Feedb…" at bounding box center [541, 274] width 1082 height 549
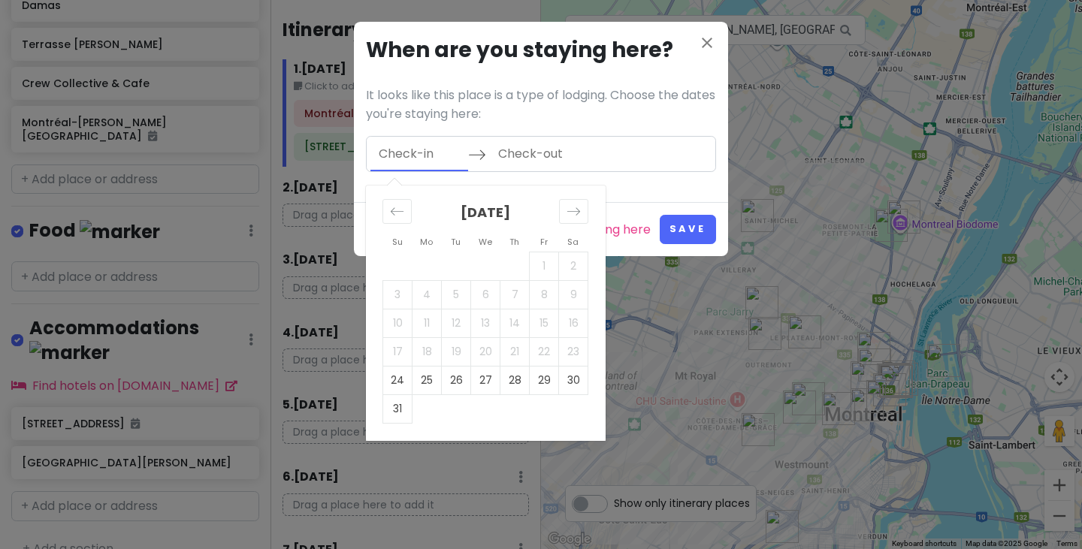
click at [422, 156] on input "Check-in" at bounding box center [419, 154] width 98 height 35
click at [397, 381] on td "24" at bounding box center [397, 380] width 29 height 29
type input "[DATE]"
click at [398, 415] on td "31" at bounding box center [397, 408] width 29 height 29
type input "[DATE]"
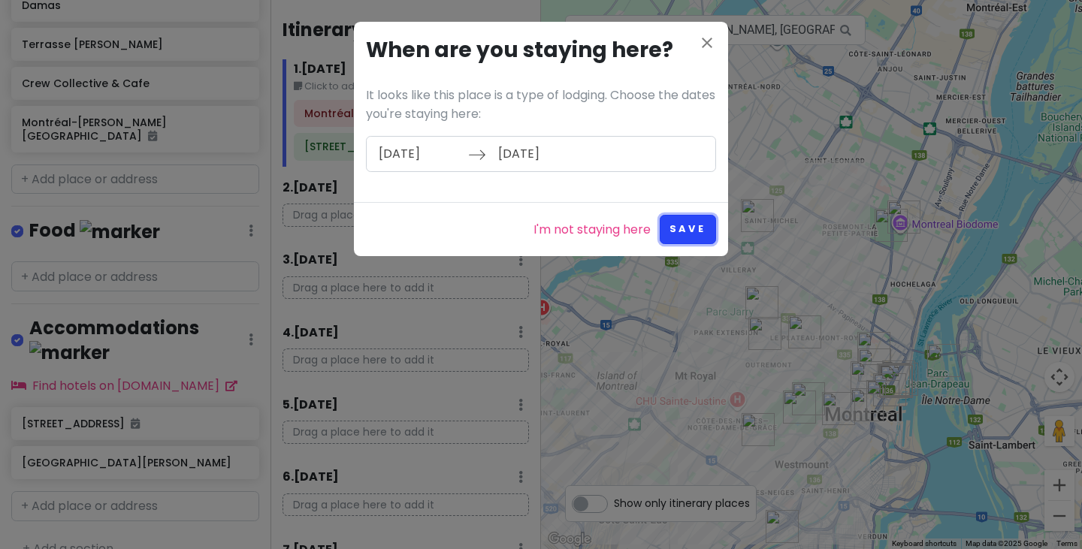
click at [685, 230] on button "Save" at bounding box center [688, 229] width 56 height 29
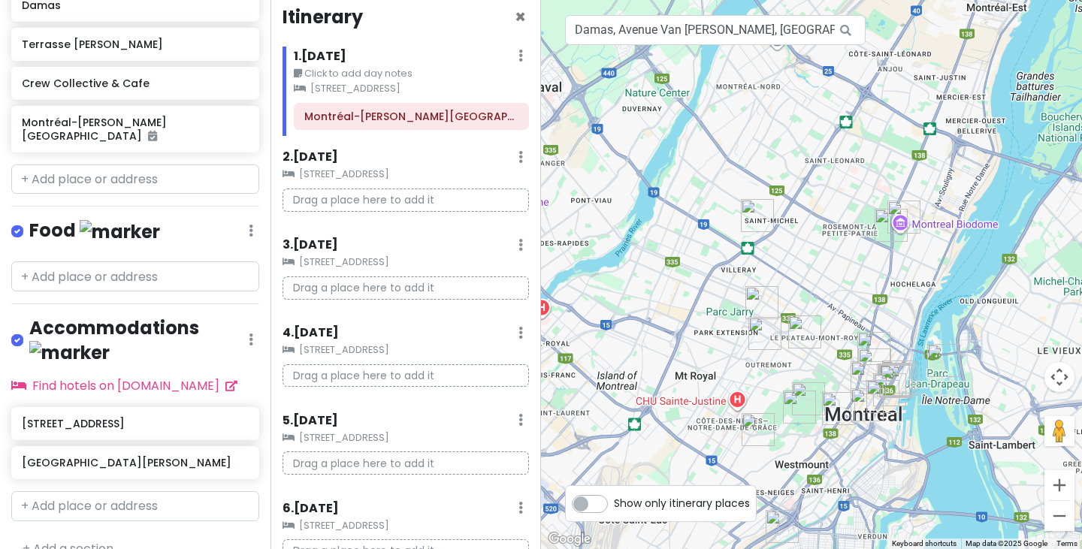
scroll to position [0, 0]
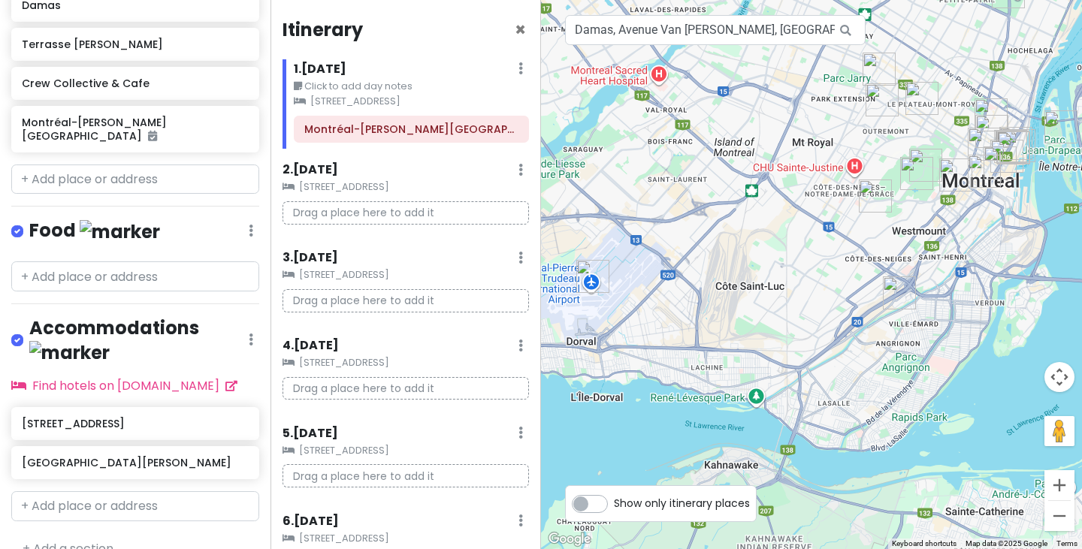
drag, startPoint x: 622, startPoint y: 355, endPoint x: 746, endPoint y: 116, distance: 269.1
click at [746, 116] on div "To navigate, press the arrow keys." at bounding box center [811, 274] width 541 height 549
click at [504, 65] on div "1 . [DATE] Edit Day Notes Clear Lodging Delete Day" at bounding box center [411, 72] width 235 height 26
click at [513, 70] on div "1 . [DATE] Edit Day Notes Clear Lodging Delete Day" at bounding box center [411, 72] width 235 height 26
click at [518, 68] on icon at bounding box center [520, 68] width 5 height 12
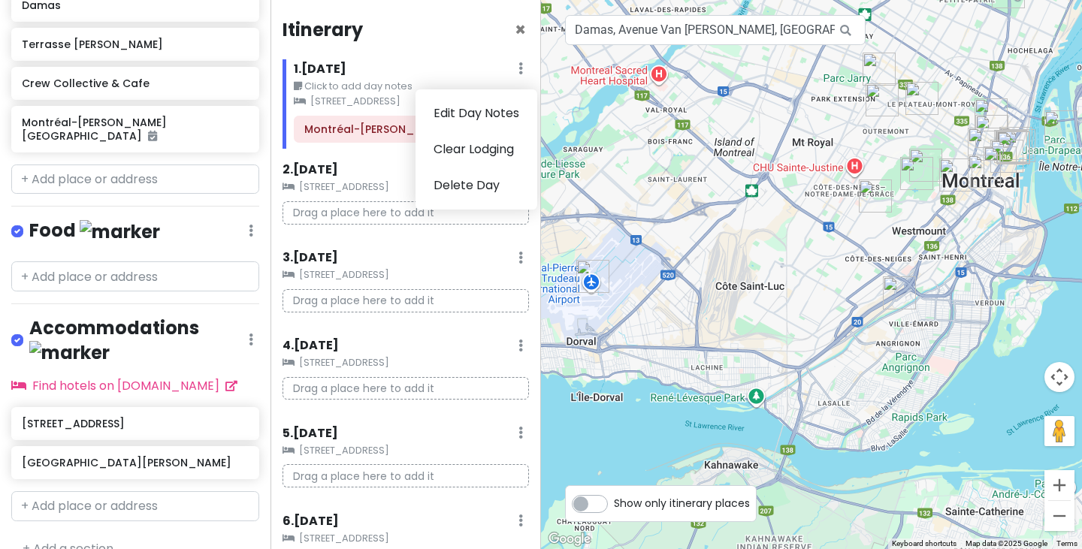
click at [518, 68] on icon at bounding box center [520, 68] width 5 height 12
click at [481, 140] on link "Clear Lodging" at bounding box center [476, 149] width 122 height 36
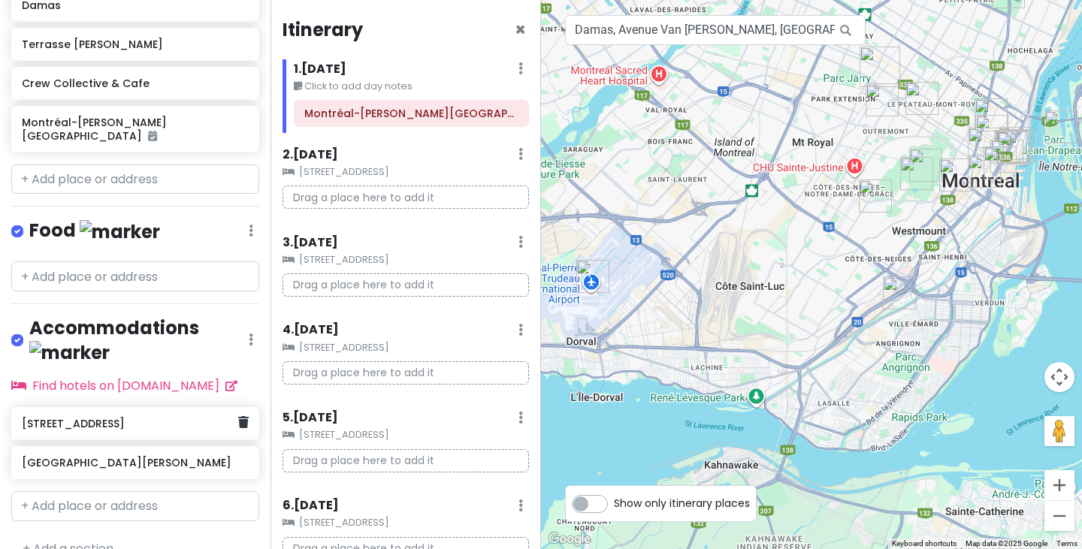
click at [128, 413] on div "[STREET_ADDRESS]" at bounding box center [130, 423] width 216 height 21
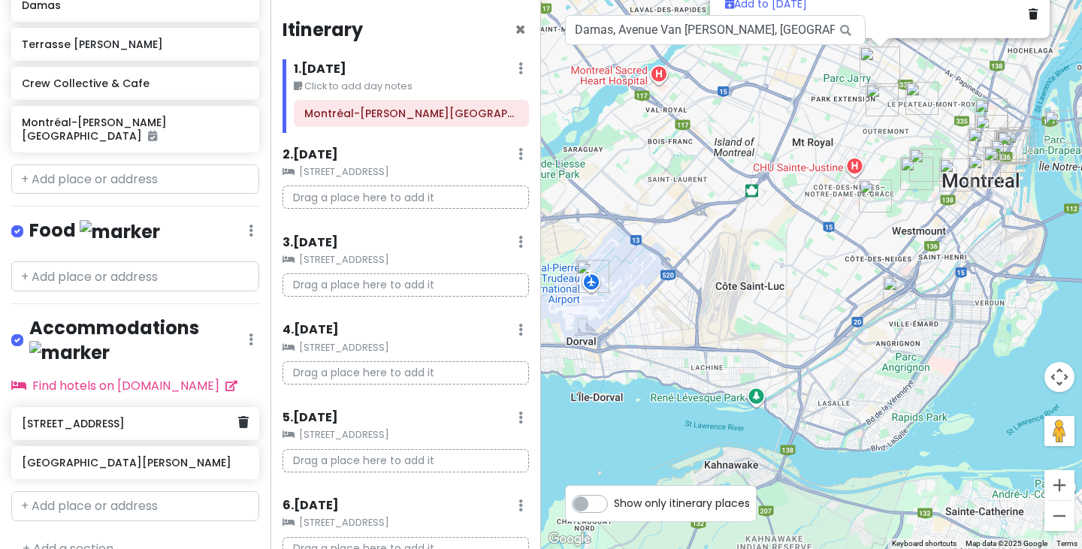
click at [128, 413] on div "[STREET_ADDRESS]" at bounding box center [130, 423] width 216 height 21
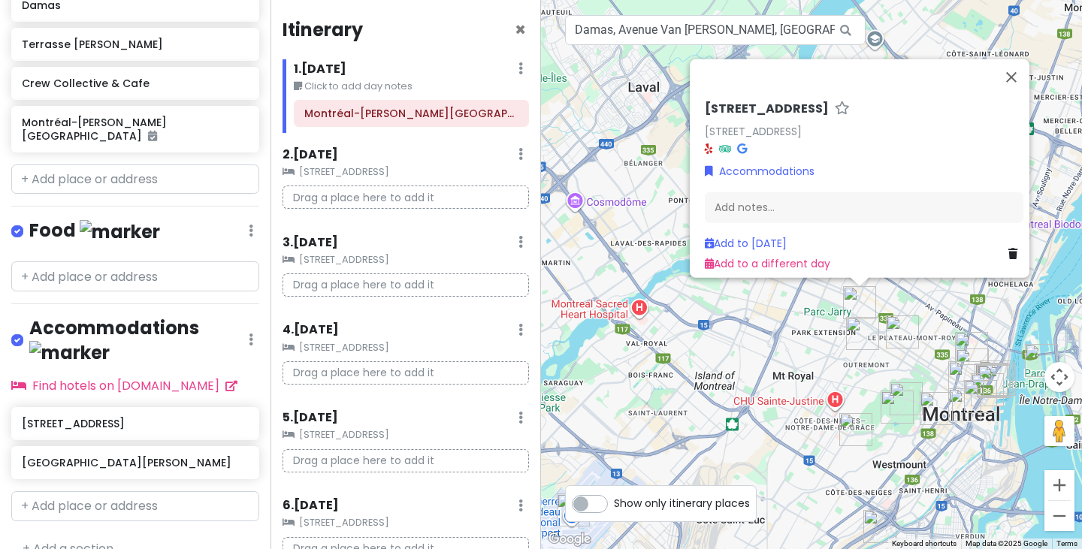
click at [516, 152] on div "2 . [DATE] Add Day Notes Clear Lodging Delete Day" at bounding box center [405, 158] width 246 height 26
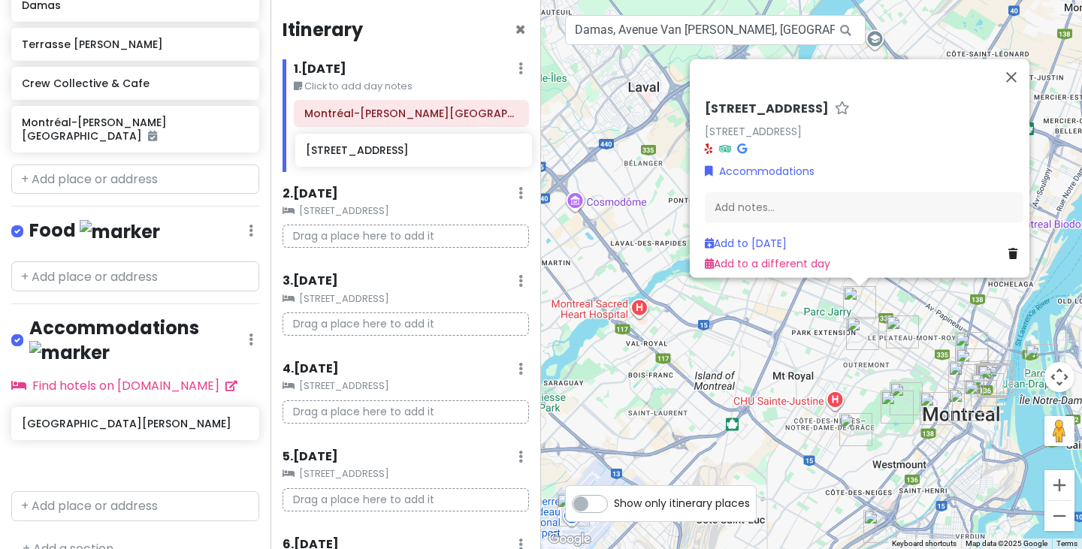
drag, startPoint x: 128, startPoint y: 397, endPoint x: 414, endPoint y: 146, distance: 379.6
click at [414, 146] on div "Montreal Trip Private Change Dates Make a Copy Delete Trip Go Pro ⚡️ Give Feedb…" at bounding box center [541, 274] width 1082 height 549
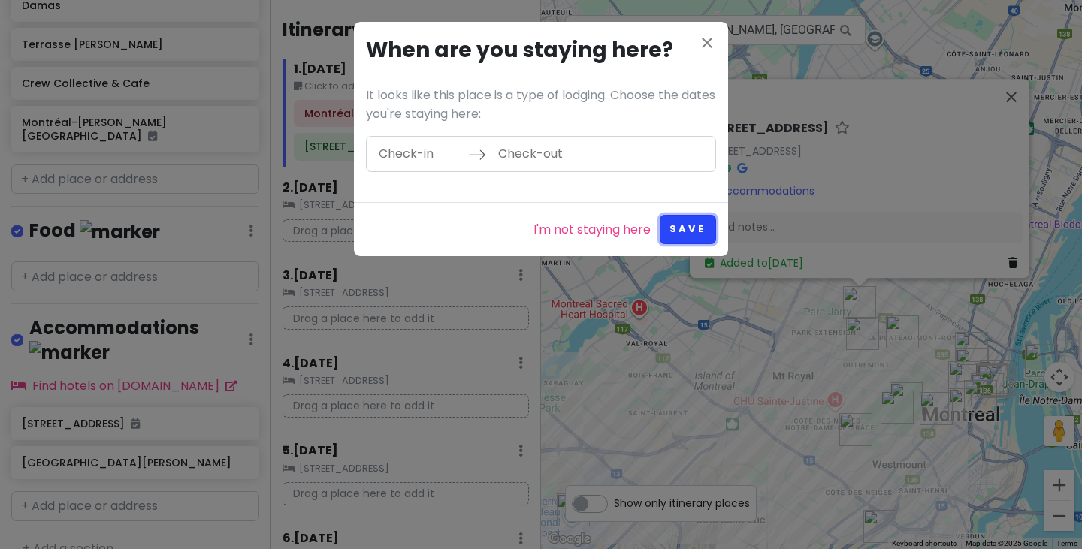
click at [686, 231] on button "Save" at bounding box center [688, 229] width 56 height 29
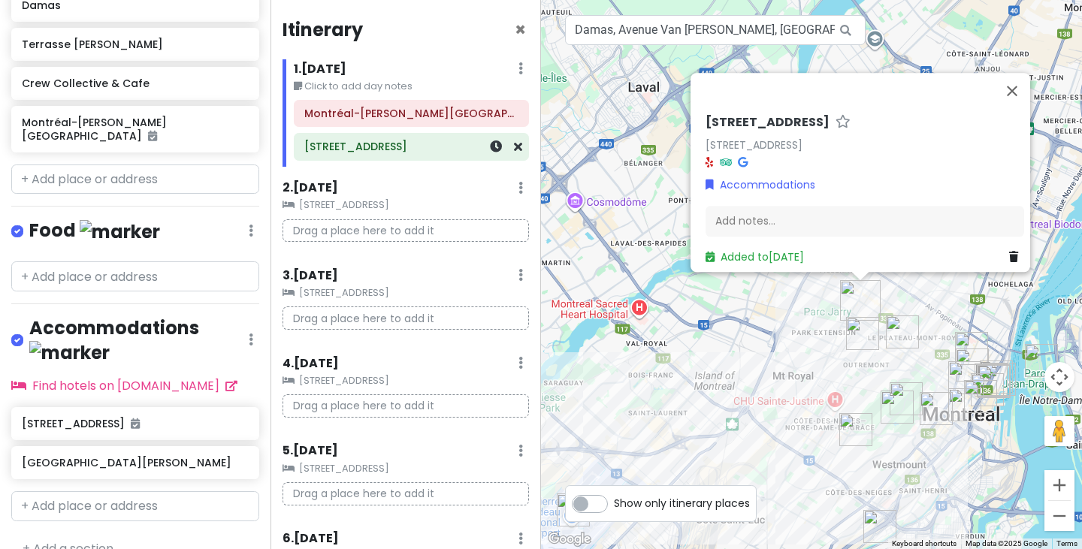
click at [424, 154] on div "[STREET_ADDRESS]" at bounding box center [411, 147] width 214 height 21
click at [514, 155] on link at bounding box center [518, 146] width 8 height 17
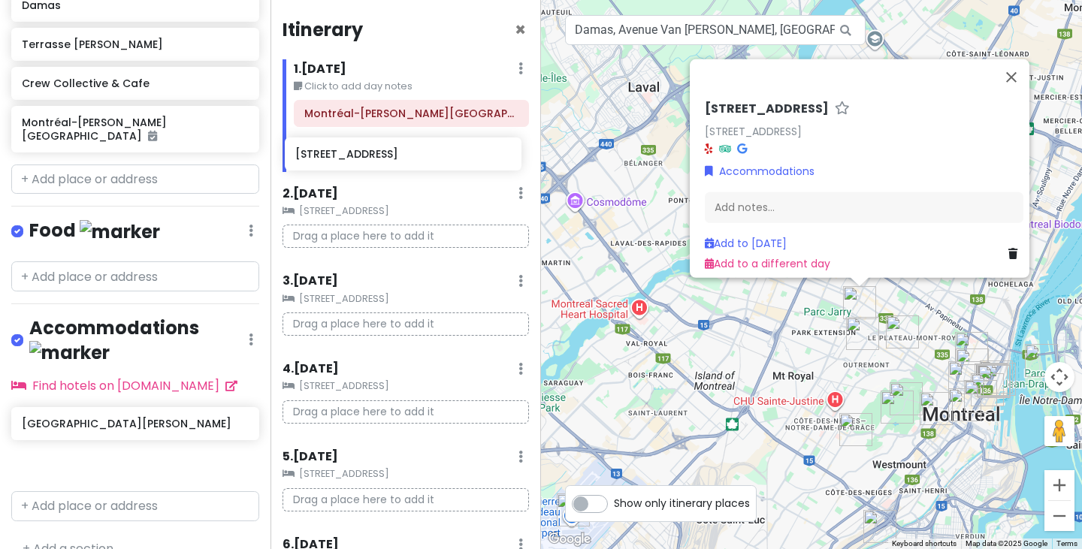
drag, startPoint x: 126, startPoint y: 394, endPoint x: 400, endPoint y: 152, distance: 365.6
click at [400, 152] on div "Montreal Trip Private Change Dates Make a Copy Delete Trip Go Pro ⚡️ Give Feedb…" at bounding box center [541, 274] width 1082 height 549
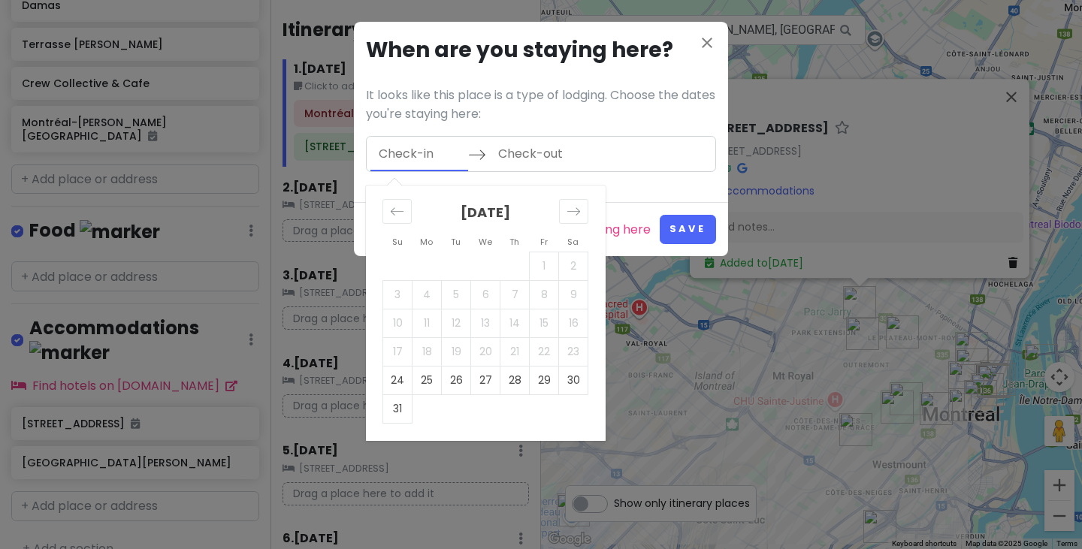
click at [434, 153] on input "Check-in" at bounding box center [419, 154] width 98 height 35
click at [391, 373] on td "24" at bounding box center [397, 380] width 29 height 29
type input "[DATE]"
click at [390, 410] on td "31" at bounding box center [397, 408] width 29 height 29
type input "[DATE]"
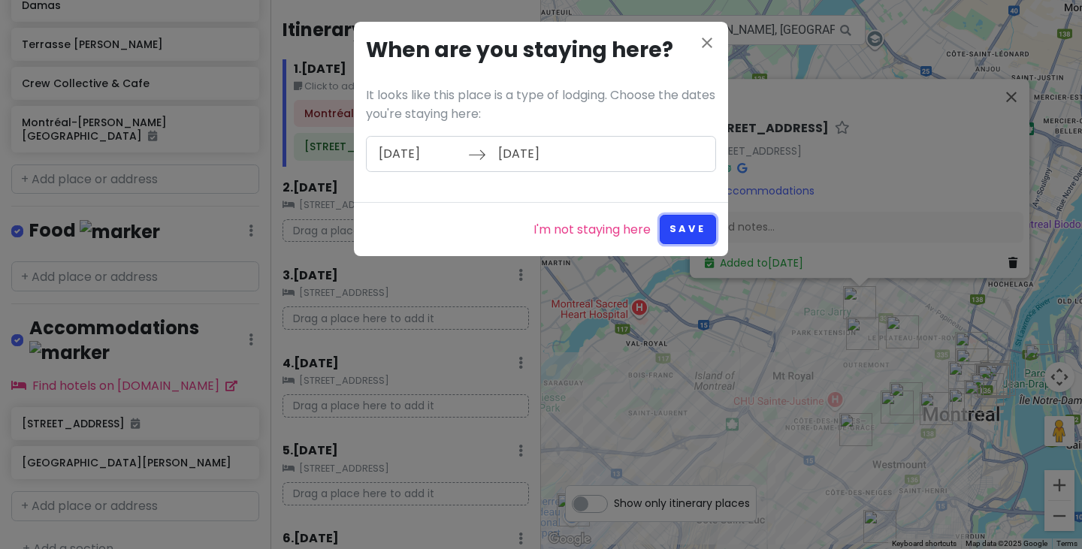
click at [693, 231] on button "Save" at bounding box center [688, 229] width 56 height 29
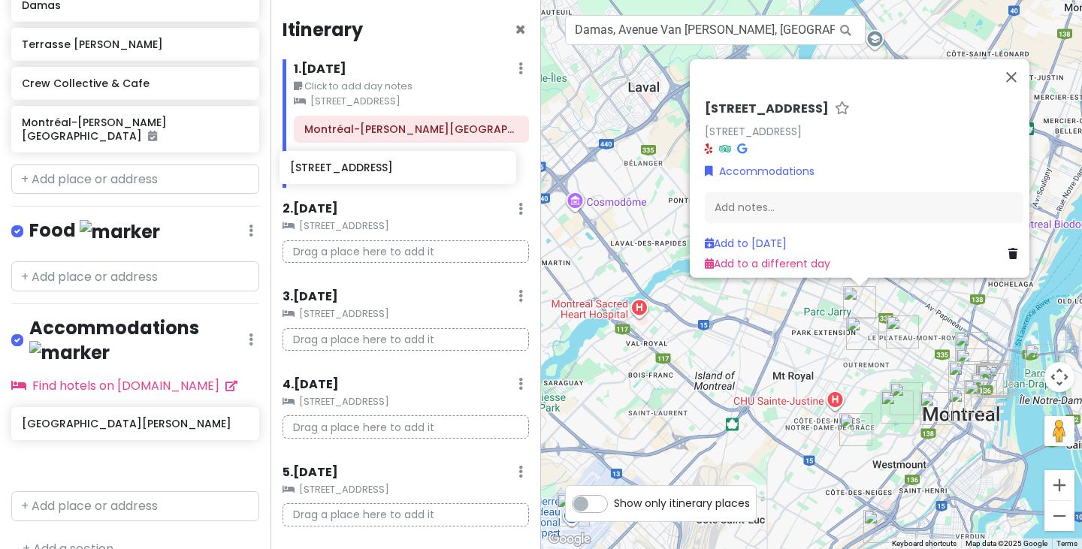
drag, startPoint x: 133, startPoint y: 399, endPoint x: 406, endPoint y: 165, distance: 360.1
click at [406, 165] on div "Montreal Trip Private Change Dates Make a Copy Delete Trip Go Pro ⚡️ Give Feedb…" at bounding box center [541, 274] width 1082 height 549
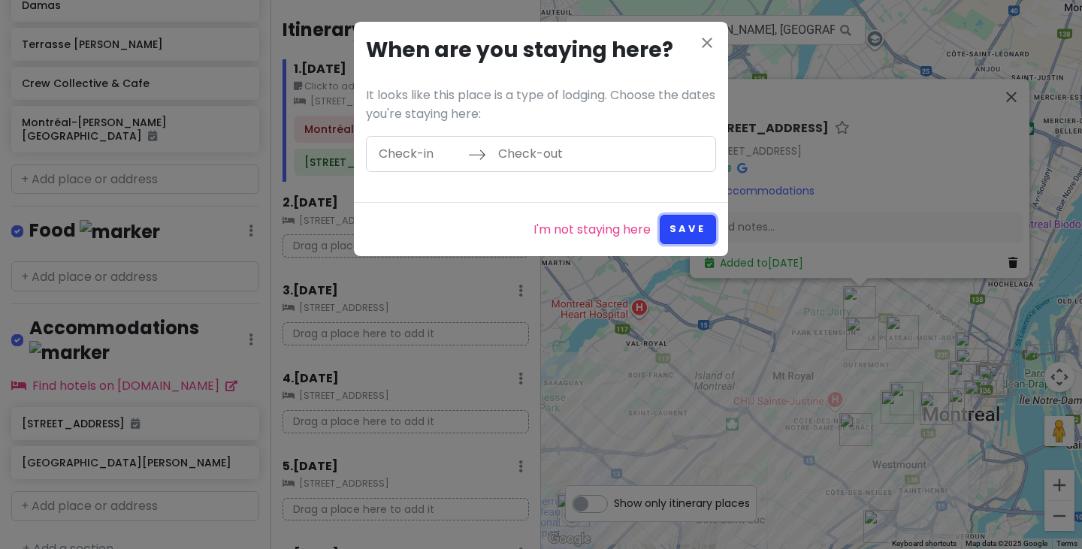
click at [690, 229] on button "Save" at bounding box center [688, 229] width 56 height 29
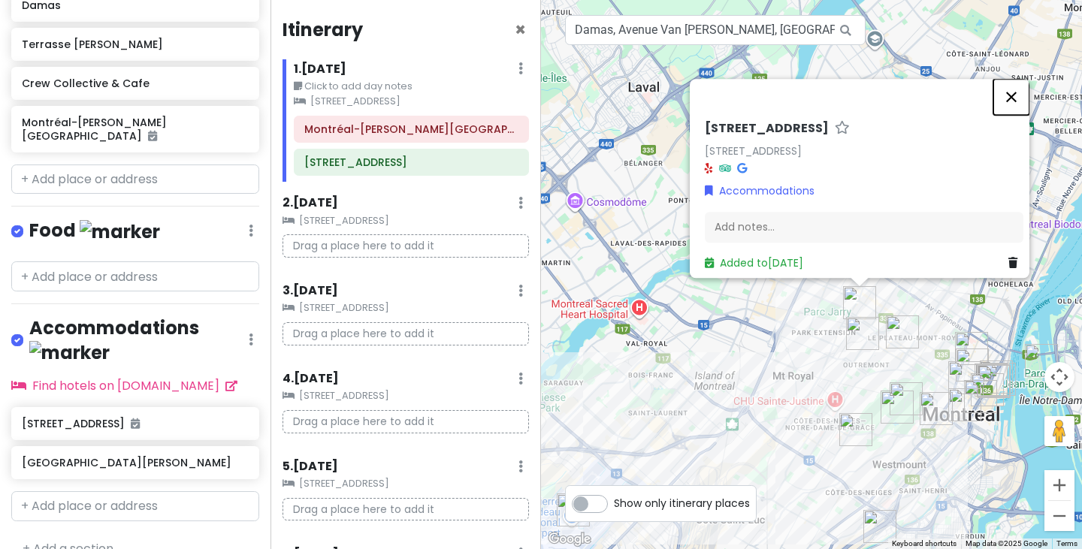
click at [1024, 84] on button "Close" at bounding box center [1011, 97] width 36 height 36
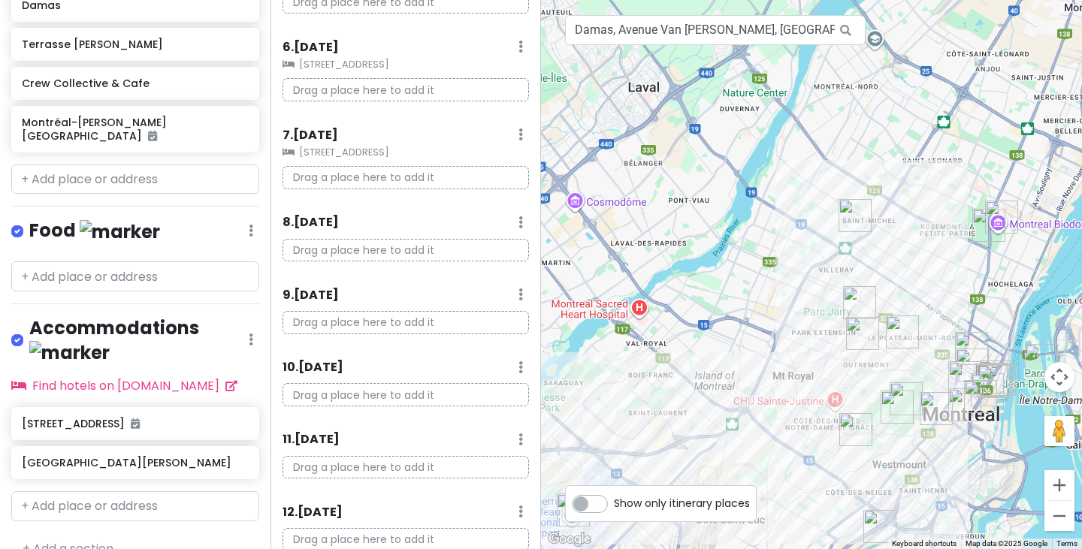
scroll to position [500, 0]
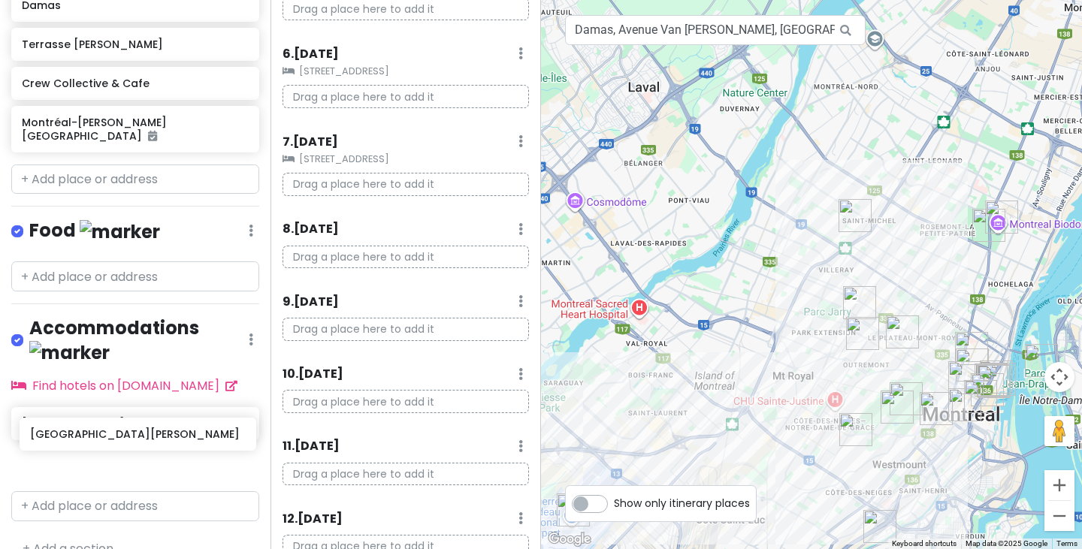
drag, startPoint x: 165, startPoint y: 435, endPoint x: 173, endPoint y: 435, distance: 8.3
click at [173, 435] on div "[STREET_ADDRESS][PERSON_NAME]" at bounding box center [135, 446] width 270 height 78
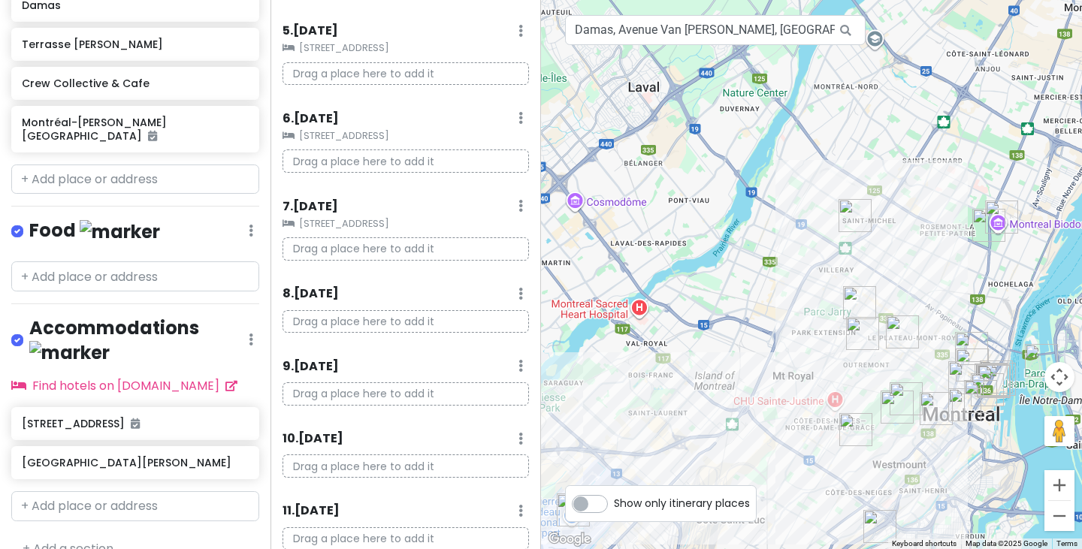
scroll to position [435, 0]
click at [504, 278] on div "Itinerary × 1 . [DATE] Edit Day Notes Clear Lodging Delete Day Click to add day…" at bounding box center [405, 274] width 270 height 549
click at [517, 300] on div "8 . [DATE] Add Day Notes Delete Day" at bounding box center [405, 298] width 246 height 26
click at [366, 294] on div "8 . [DATE] Add Day Notes Delete Day" at bounding box center [405, 298] width 246 height 26
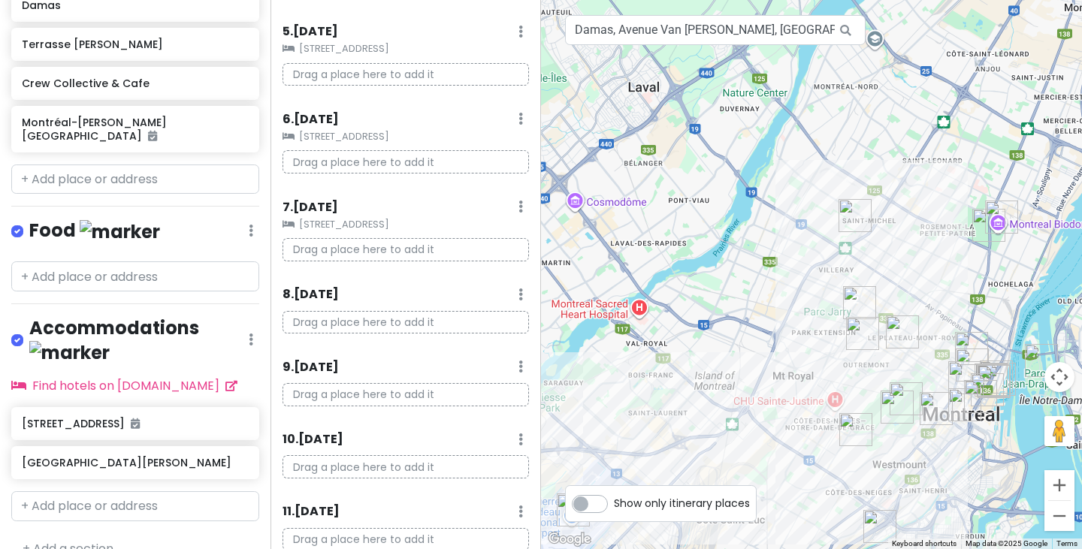
click at [323, 291] on h6 "8 . [DATE]" at bounding box center [310, 295] width 56 height 16
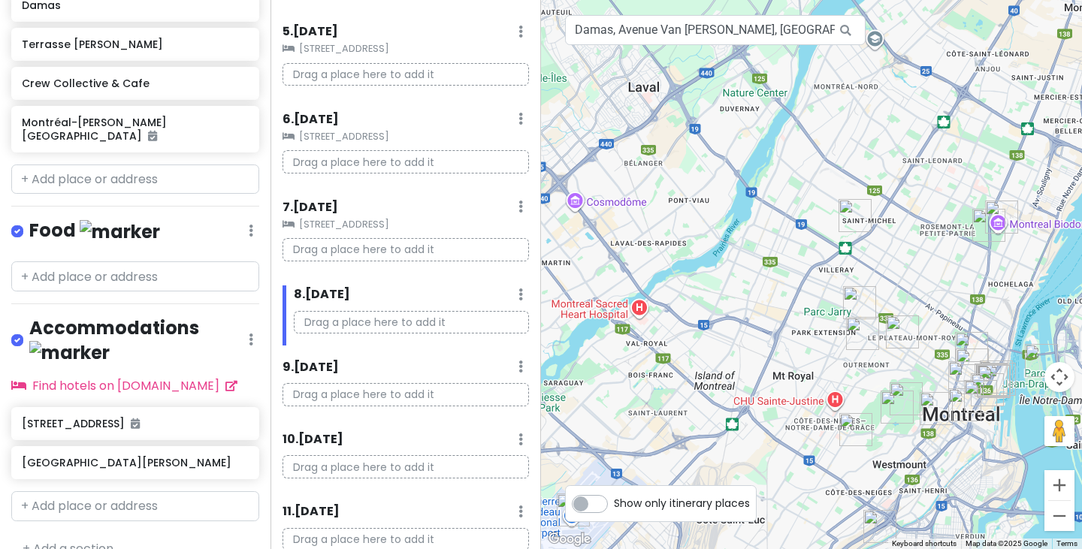
click at [323, 291] on h6 "8 . [DATE]" at bounding box center [322, 295] width 56 height 16
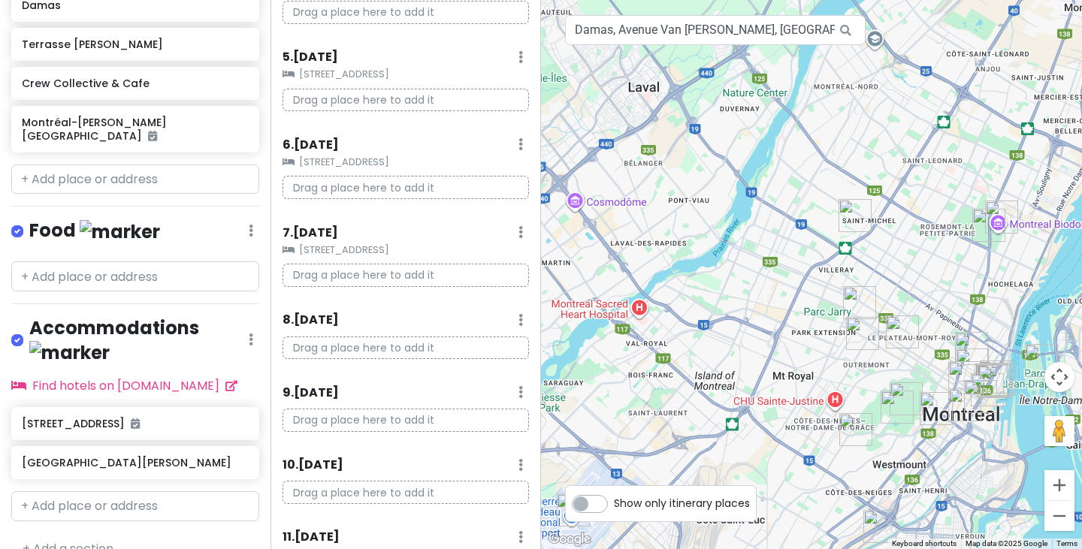
scroll to position [0, 0]
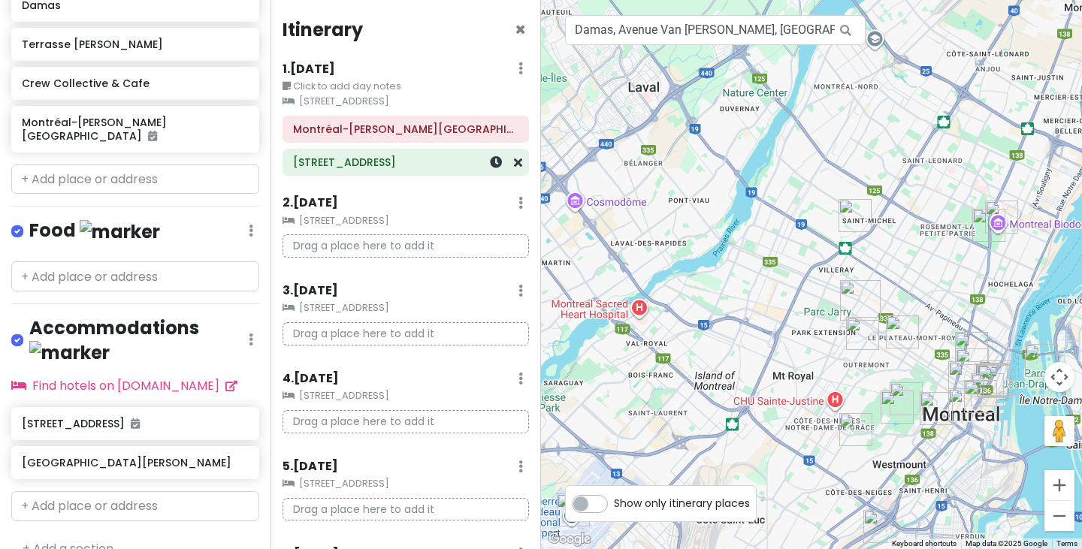
click at [369, 168] on h6 "[STREET_ADDRESS]" at bounding box center [405, 162] width 225 height 14
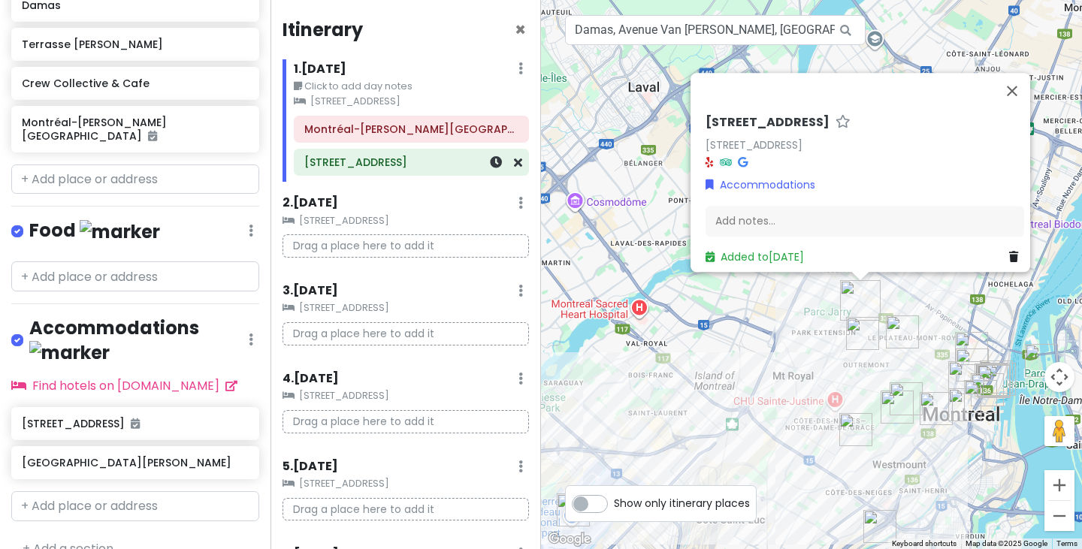
click at [487, 173] on div at bounding box center [497, 162] width 50 height 26
click at [490, 168] on icon at bounding box center [496, 162] width 12 height 12
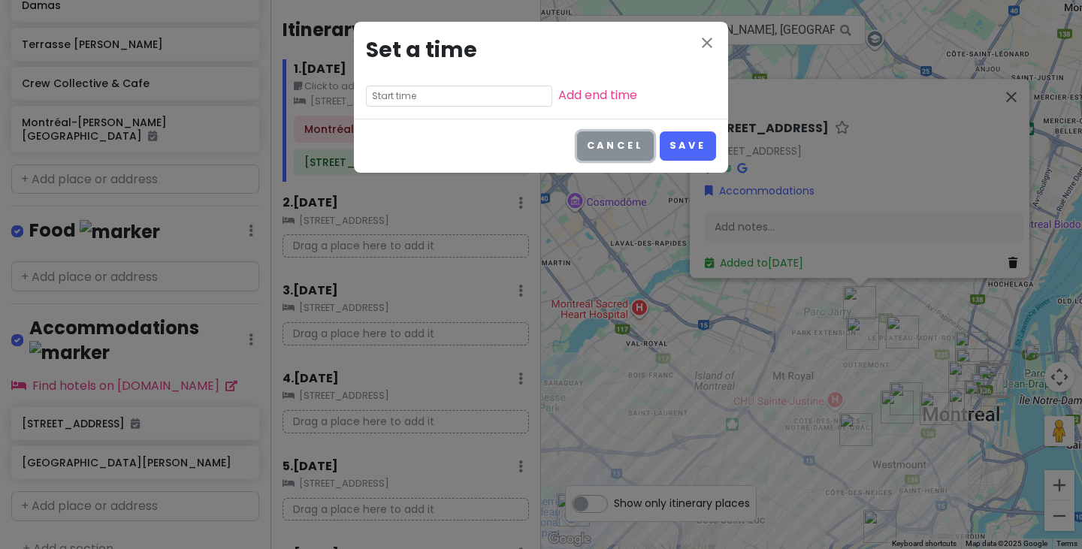
click at [622, 155] on button "Cancel" at bounding box center [615, 145] width 77 height 29
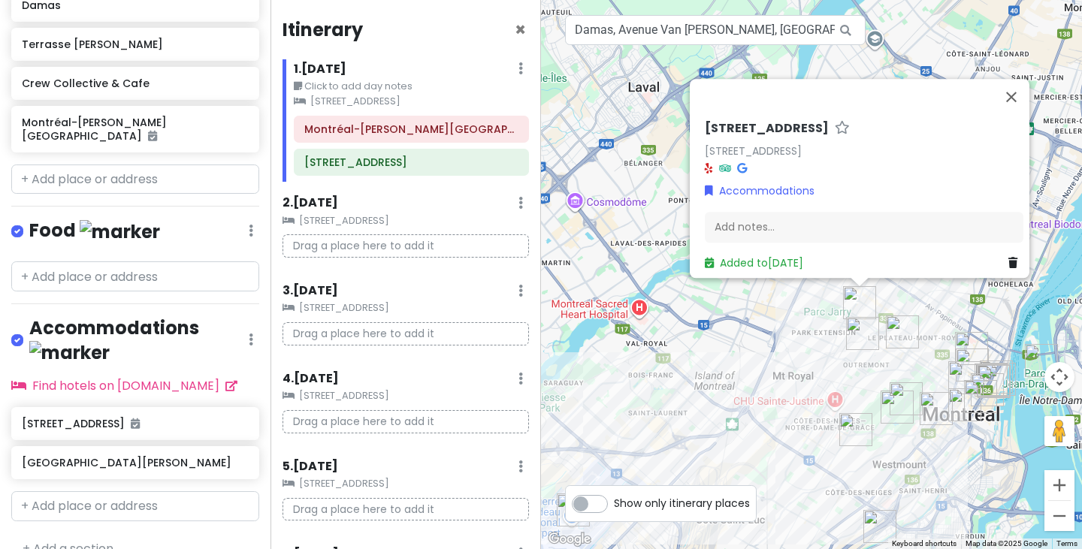
click at [341, 109] on small "[STREET_ADDRESS]" at bounding box center [411, 101] width 235 height 15
click at [349, 109] on small "[STREET_ADDRESS]" at bounding box center [411, 101] width 235 height 15
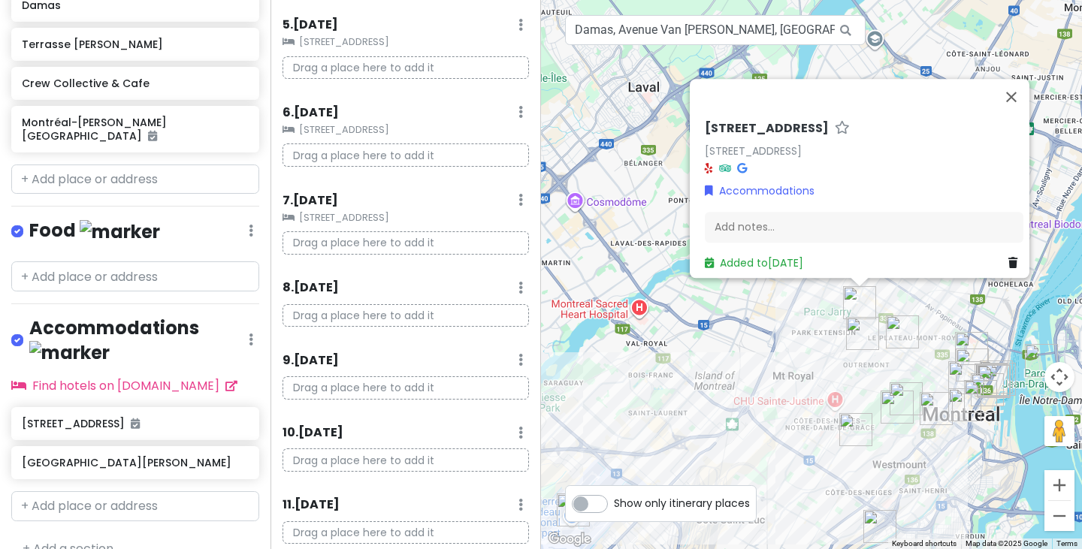
scroll to position [438, 0]
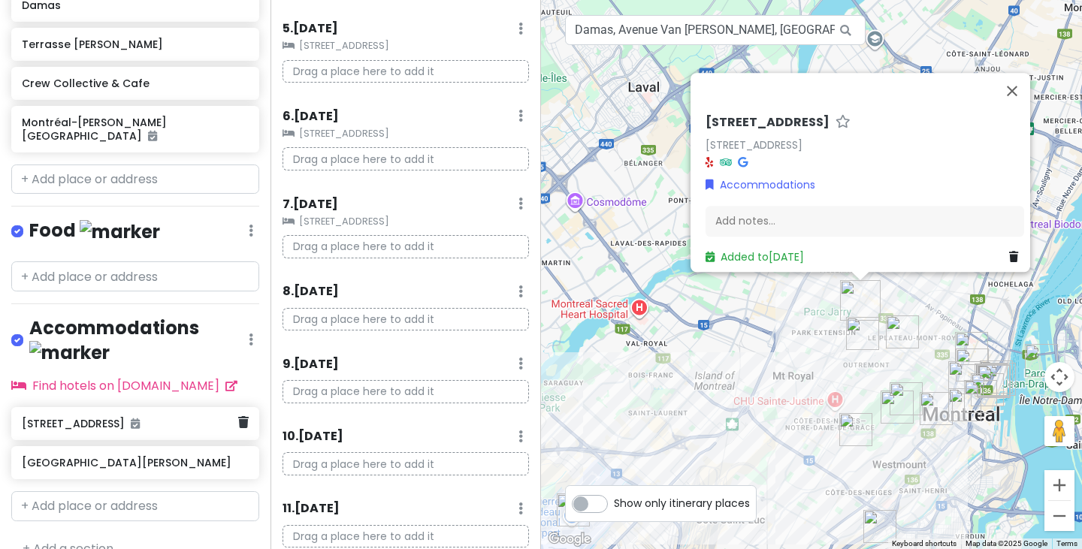
click at [140, 413] on div "[STREET_ADDRESS]" at bounding box center [130, 423] width 216 height 21
click at [131, 418] on icon at bounding box center [135, 423] width 9 height 11
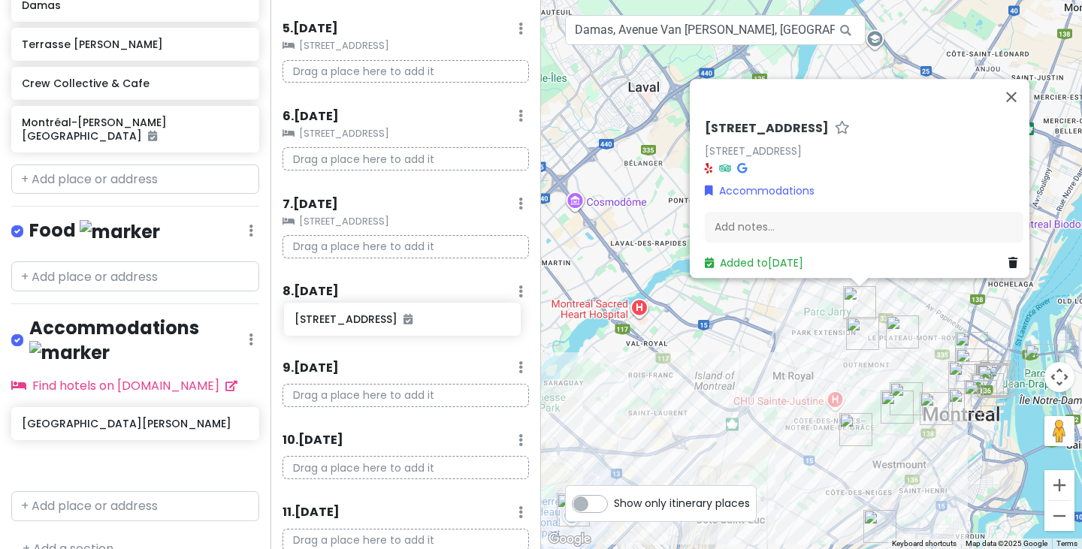
drag, startPoint x: 146, startPoint y: 399, endPoint x: 418, endPoint y: 322, distance: 283.5
click at [418, 322] on div "Montreal Trip Private Change Dates Make a Copy Delete Trip Go Pro ⚡️ Give Feedb…" at bounding box center [541, 274] width 1082 height 549
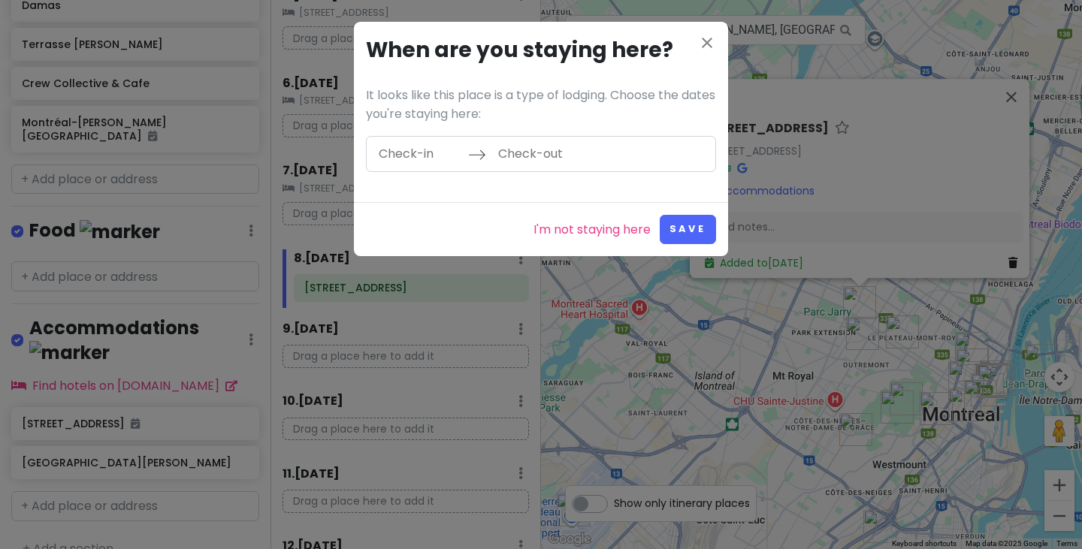
scroll to position [404, 0]
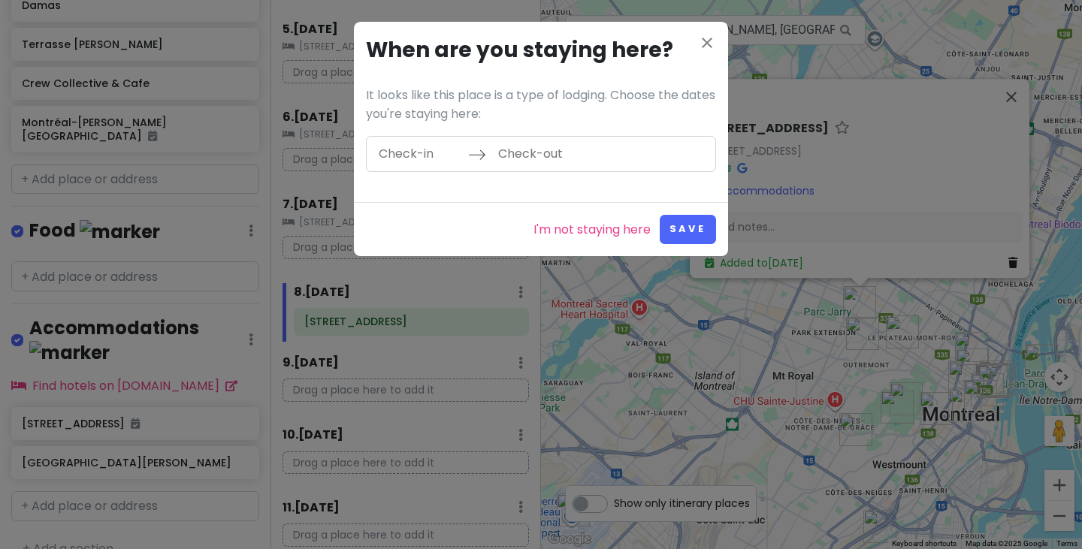
click at [409, 142] on input "Check-in" at bounding box center [419, 154] width 98 height 35
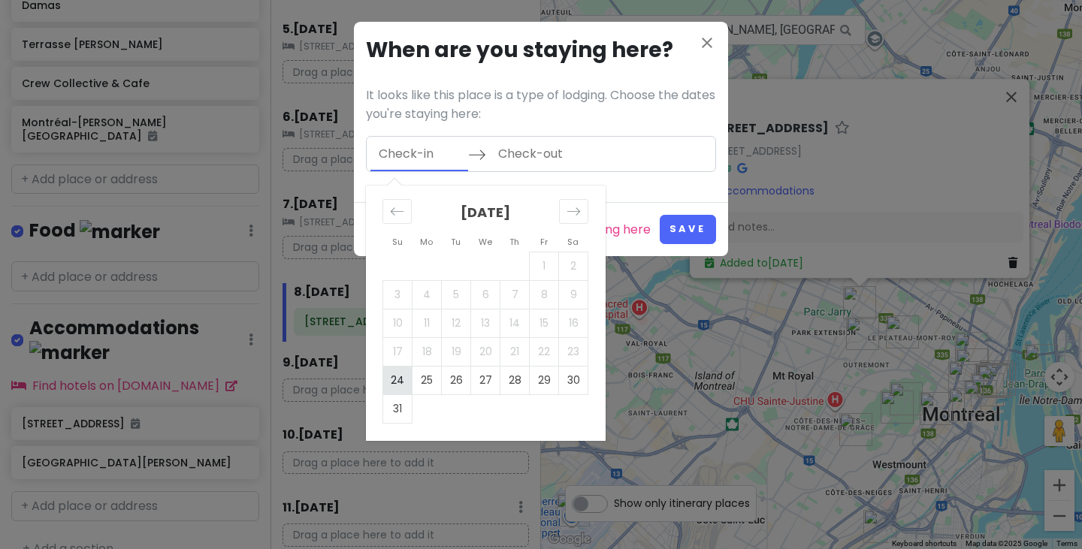
click at [397, 386] on td "24" at bounding box center [397, 380] width 29 height 29
type input "[DATE]"
click at [572, 215] on icon "Move forward to switch to the next month." at bounding box center [573, 211] width 14 height 14
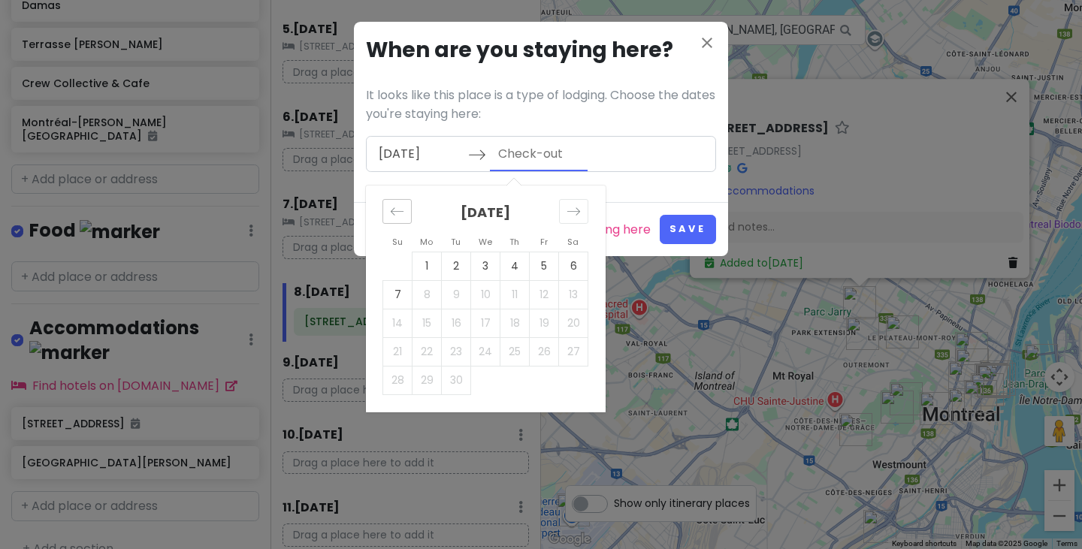
click at [403, 210] on icon "Move backward to switch to the previous month." at bounding box center [397, 211] width 14 height 14
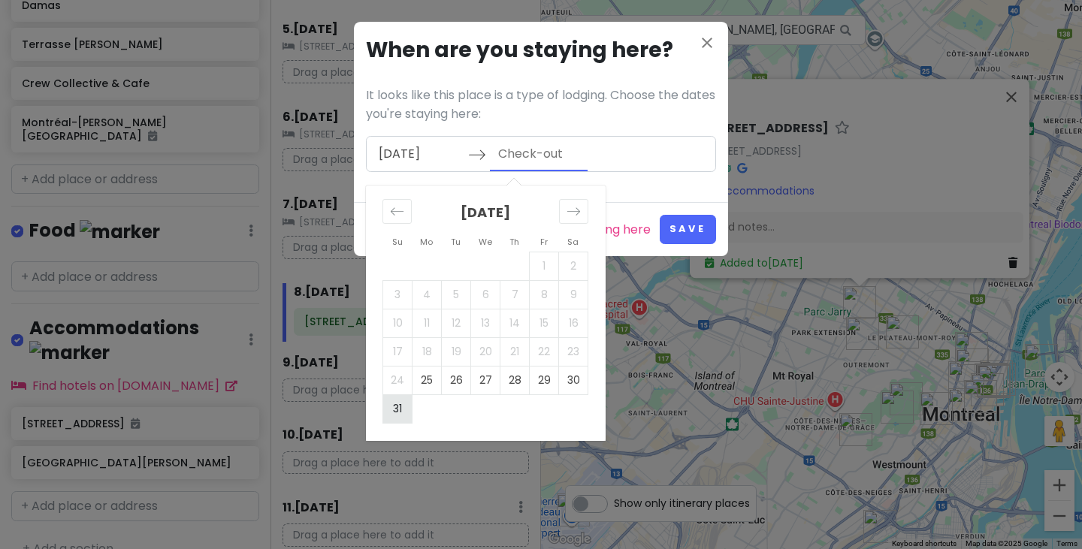
click at [403, 411] on td "31" at bounding box center [397, 408] width 29 height 29
type input "[DATE]"
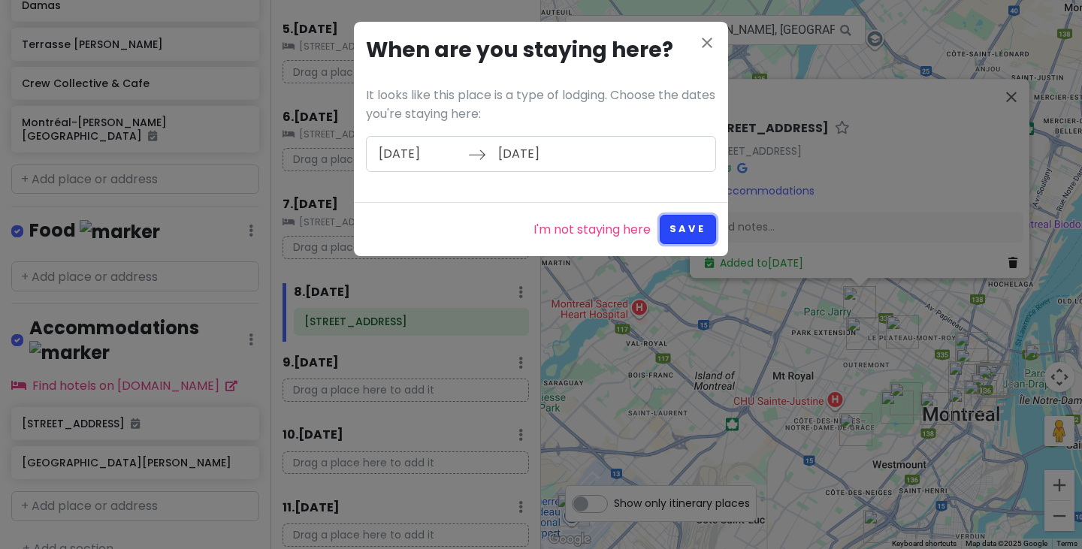
click at [681, 222] on button "Save" at bounding box center [688, 229] width 56 height 29
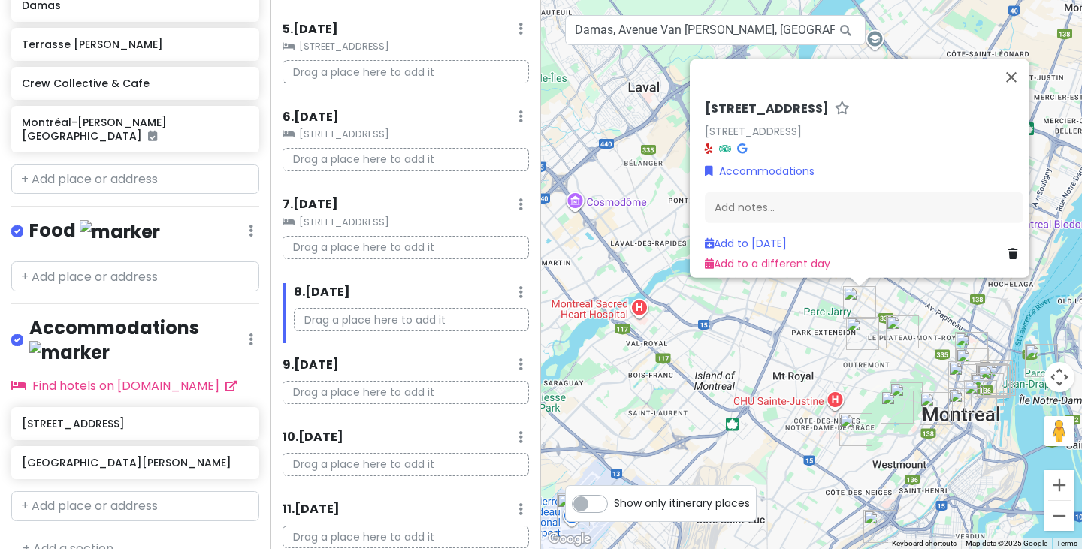
click at [433, 295] on div "8 . [DATE] Add Day Notes Delete Day" at bounding box center [411, 296] width 235 height 26
click at [393, 327] on p "Drag a place here to add it" at bounding box center [411, 319] width 235 height 23
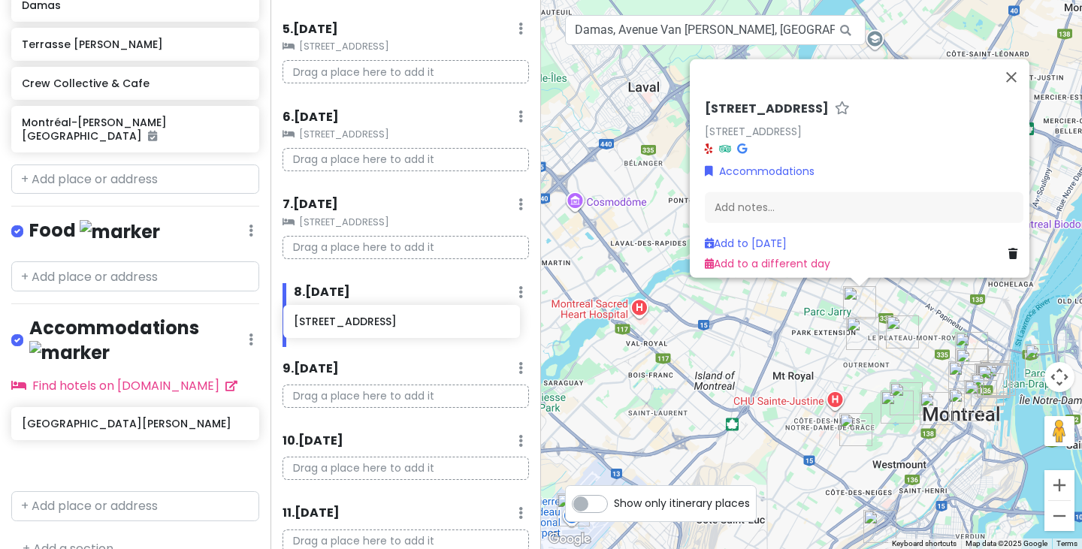
drag, startPoint x: 126, startPoint y: 403, endPoint x: 398, endPoint y: 328, distance: 282.1
click at [398, 328] on div "Montreal Trip Private Change Dates Make a Copy Delete Trip Go Pro ⚡️ Give Feedb…" at bounding box center [541, 274] width 1082 height 549
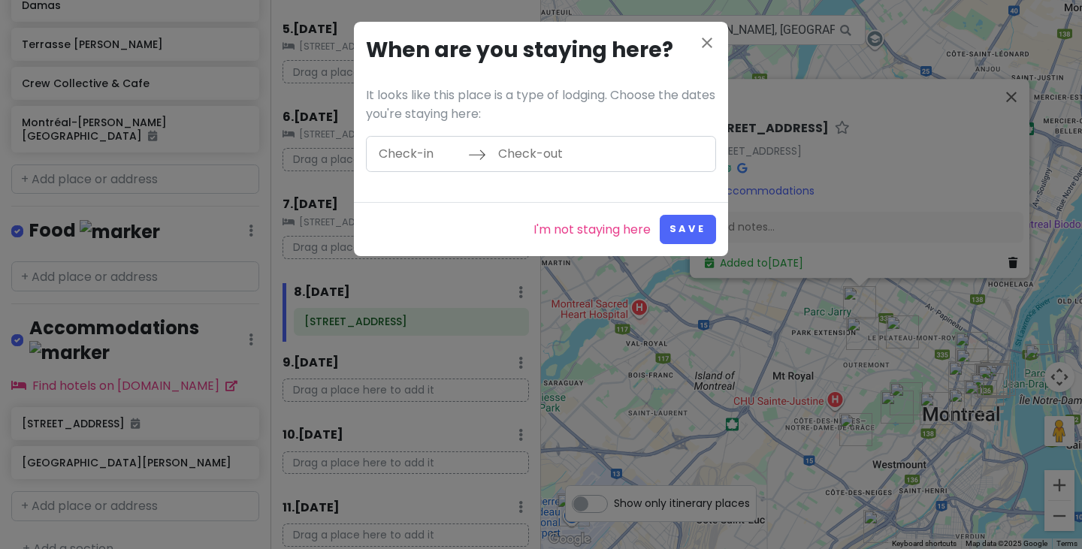
click at [418, 165] on input "Check-in" at bounding box center [419, 154] width 98 height 35
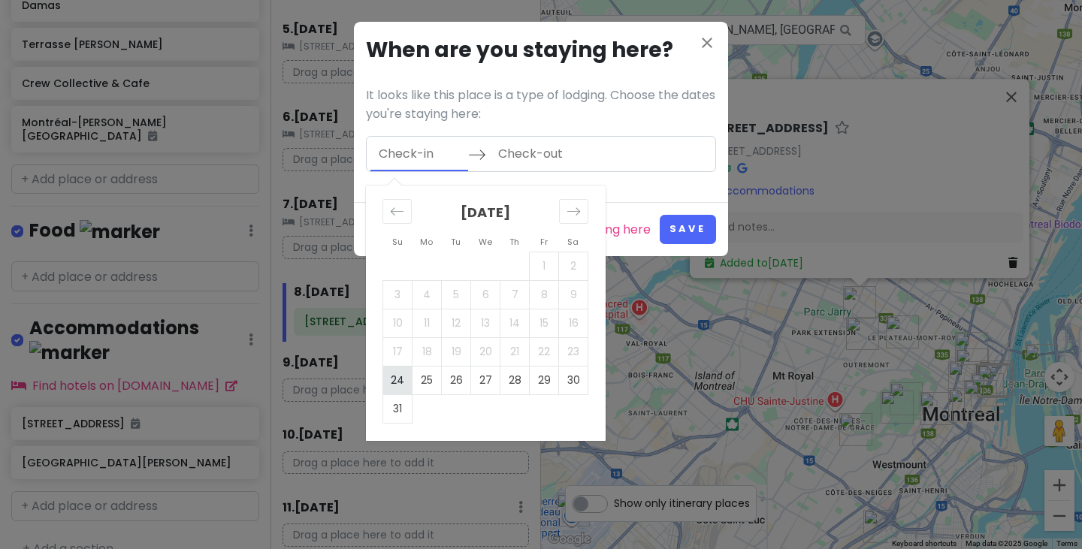
click at [403, 384] on td "24" at bounding box center [397, 380] width 29 height 29
type input "[DATE]"
click at [570, 213] on icon "Move forward to switch to the next month." at bounding box center [573, 211] width 14 height 14
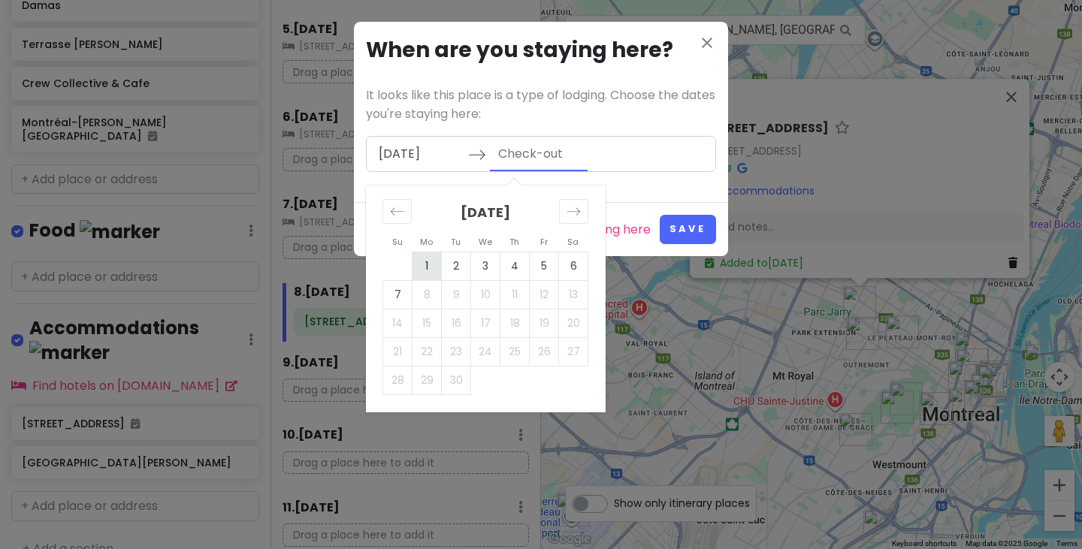
click at [430, 271] on td "1" at bounding box center [426, 266] width 29 height 29
type input "[DATE]"
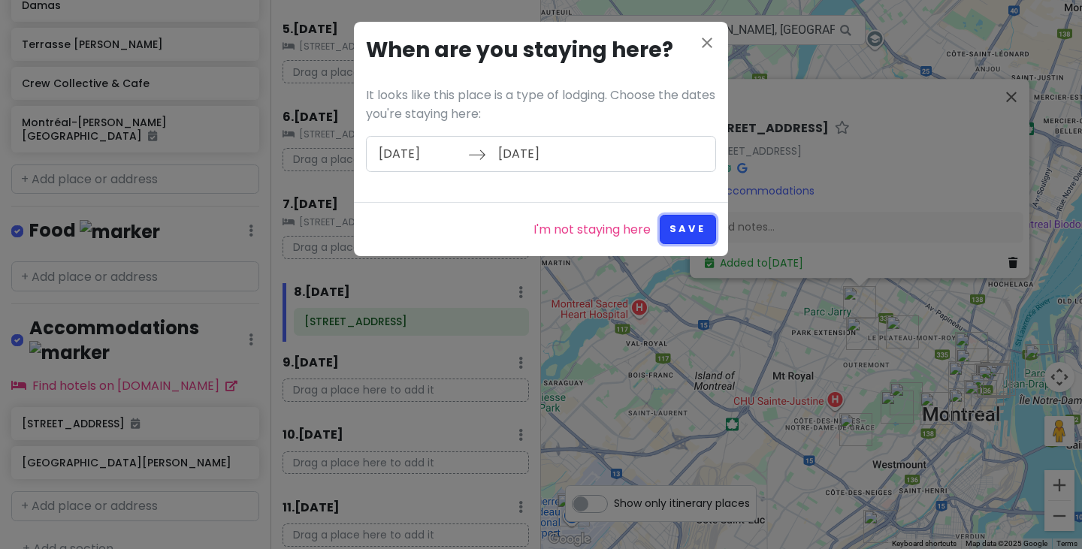
click at [696, 230] on button "Save" at bounding box center [688, 229] width 56 height 29
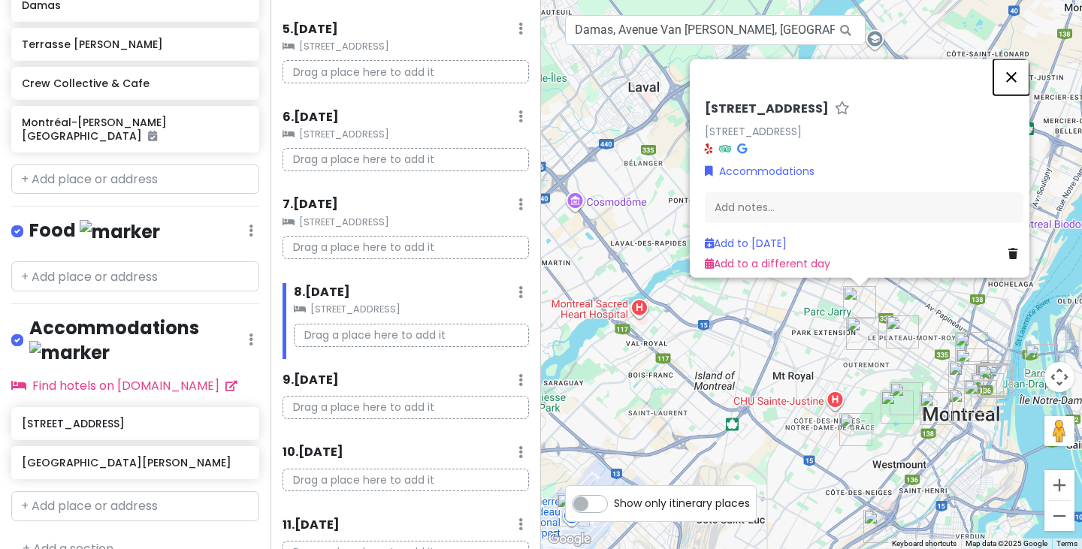
click at [1024, 72] on button "Close" at bounding box center [1011, 77] width 36 height 36
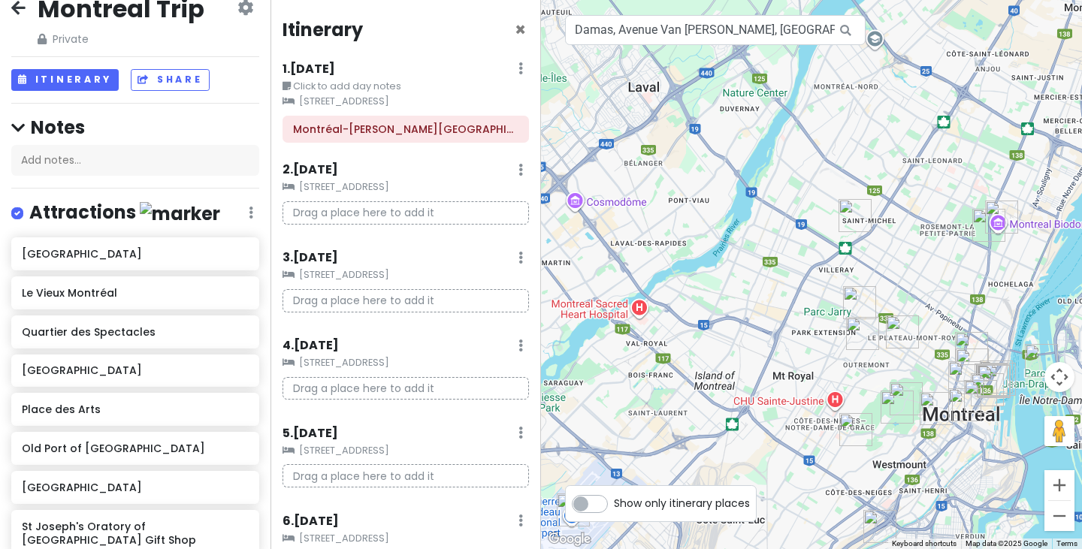
scroll to position [0, 0]
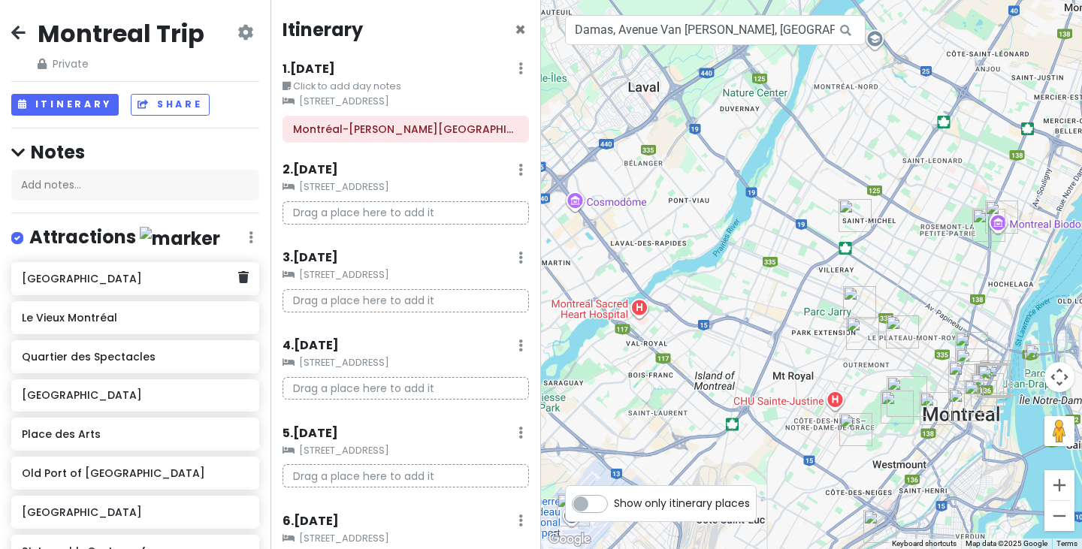
click at [107, 279] on h6 "[GEOGRAPHIC_DATA]" at bounding box center [130, 279] width 216 height 14
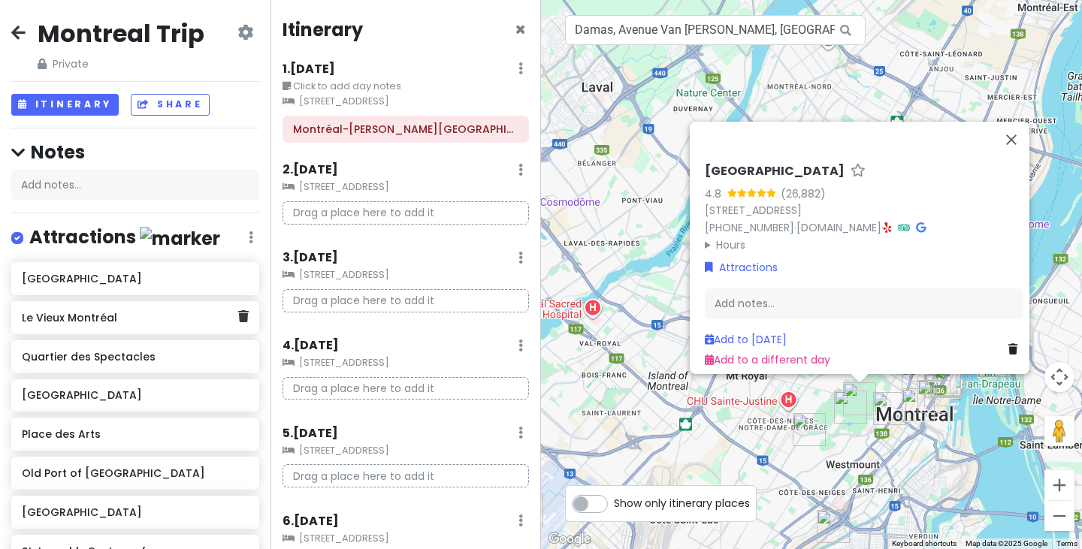
click at [111, 316] on h6 "Le Vieux Montréal" at bounding box center [130, 318] width 216 height 14
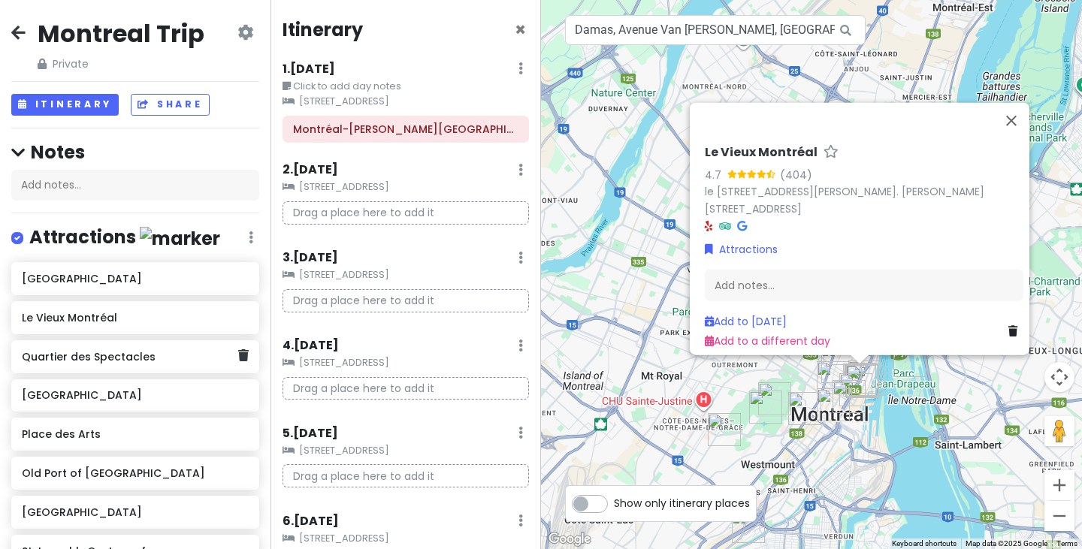
click at [106, 350] on h6 "Quartier des Spectacles" at bounding box center [130, 357] width 216 height 14
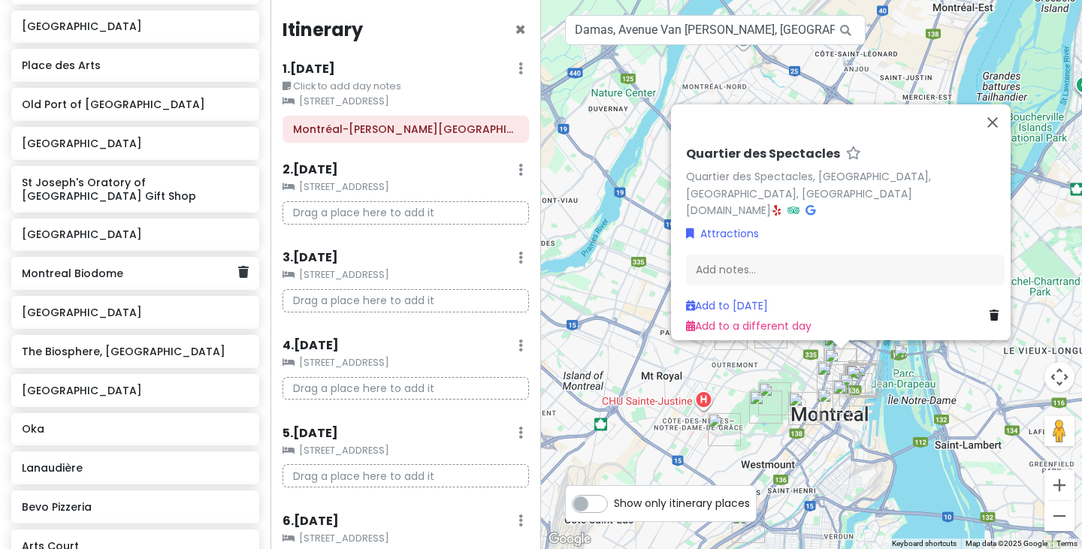
scroll to position [370, 0]
click at [110, 273] on h6 "Montreal Biodome" at bounding box center [130, 272] width 216 height 14
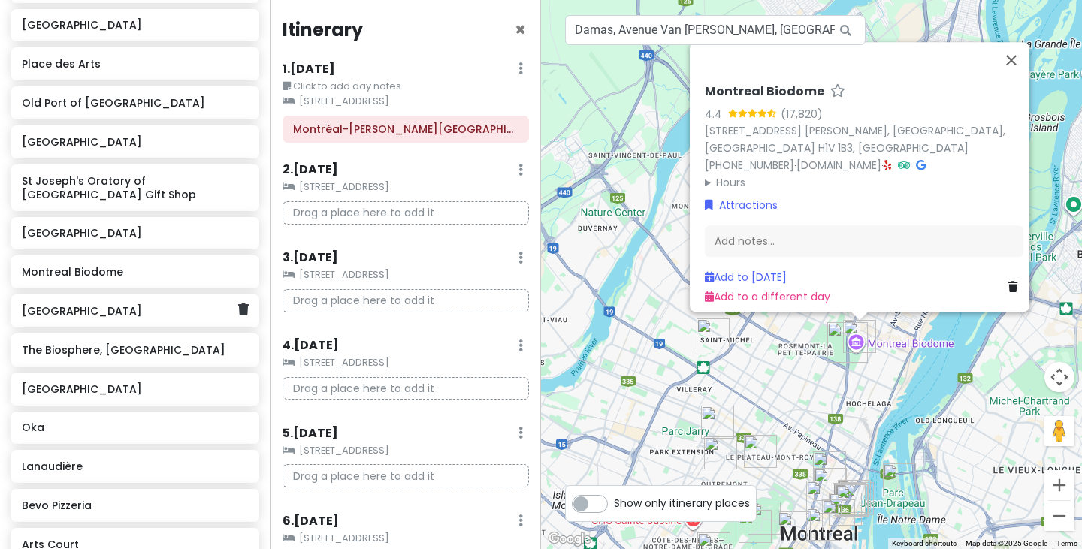
click at [105, 321] on div "[GEOGRAPHIC_DATA]" at bounding box center [135, 310] width 248 height 33
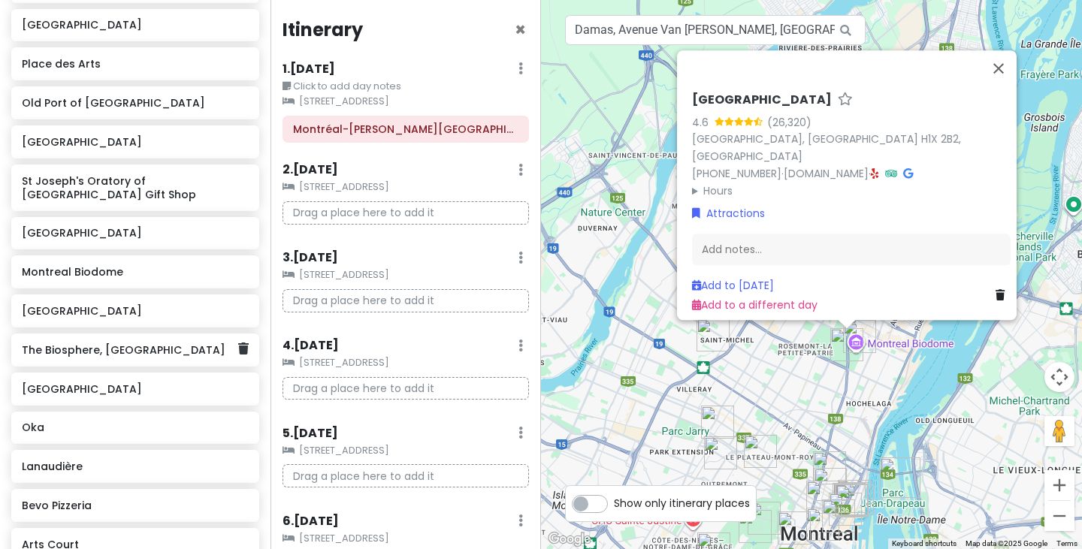
click at [107, 343] on h6 "The Biosphere, [GEOGRAPHIC_DATA]" at bounding box center [130, 350] width 216 height 14
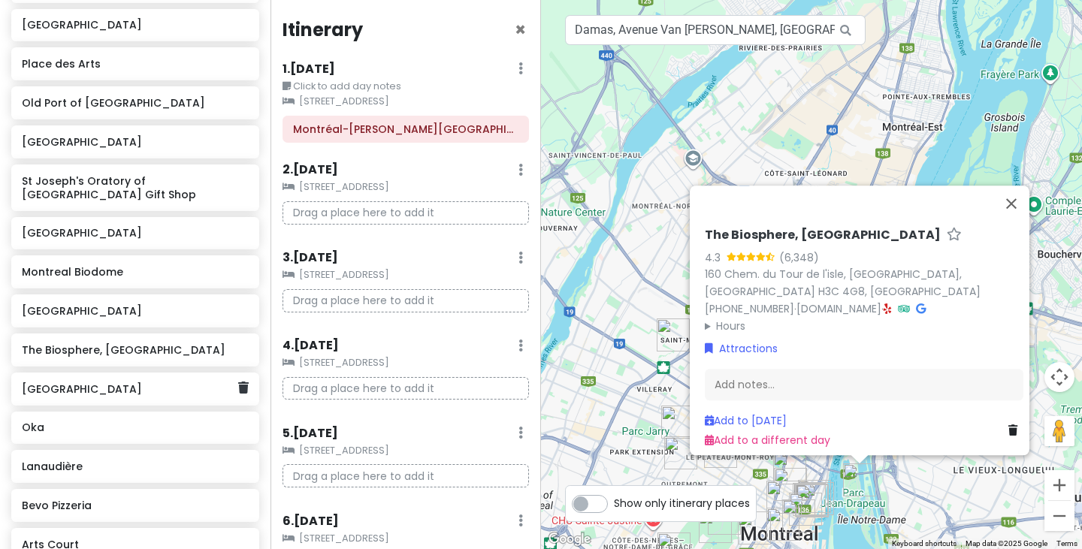
click at [104, 383] on h6 "[GEOGRAPHIC_DATA]" at bounding box center [130, 389] width 216 height 14
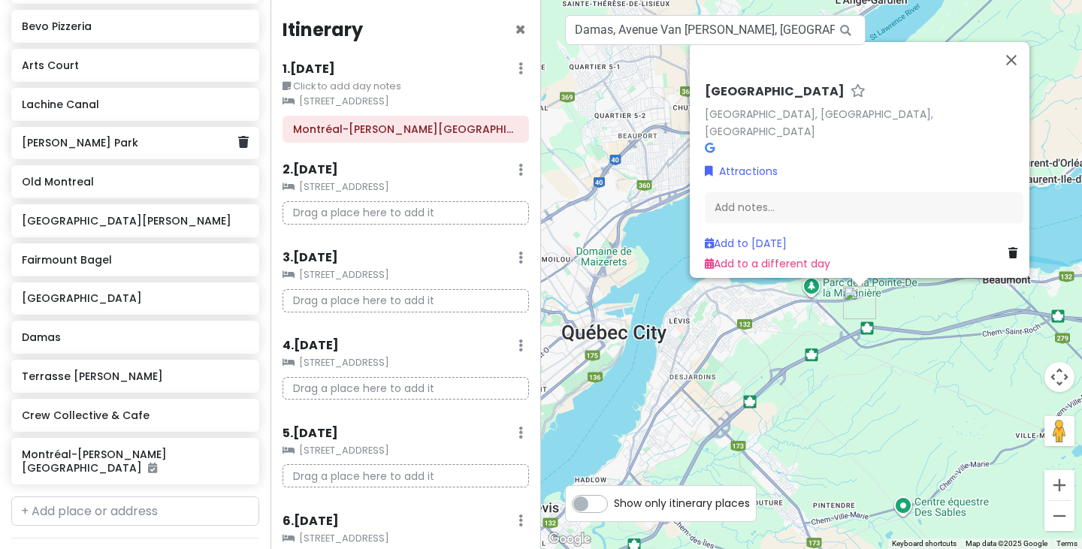
scroll to position [850, 0]
click at [1019, 70] on button "Close" at bounding box center [1011, 60] width 36 height 36
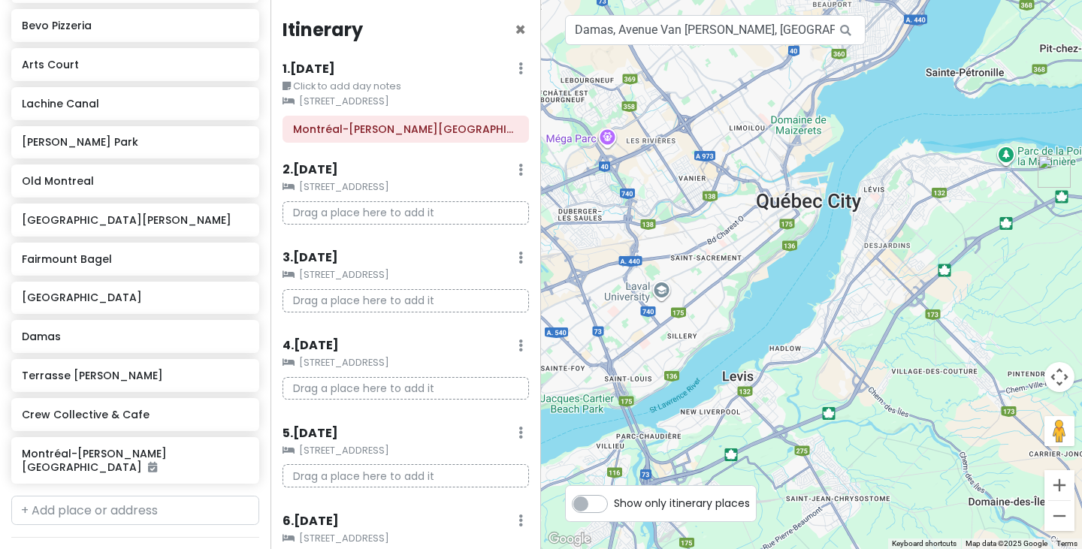
drag, startPoint x: 676, startPoint y: 205, endPoint x: 880, endPoint y: 68, distance: 245.6
click at [880, 68] on div "To navigate, press the arrow keys." at bounding box center [811, 274] width 541 height 549
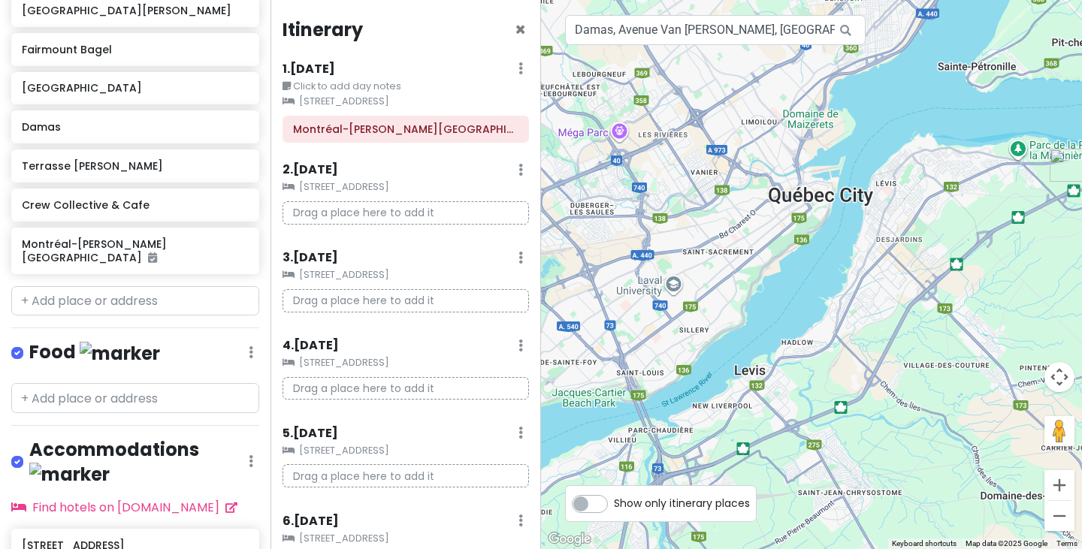
scroll to position [1061, 0]
click at [164, 305] on input "text" at bounding box center [135, 300] width 248 height 30
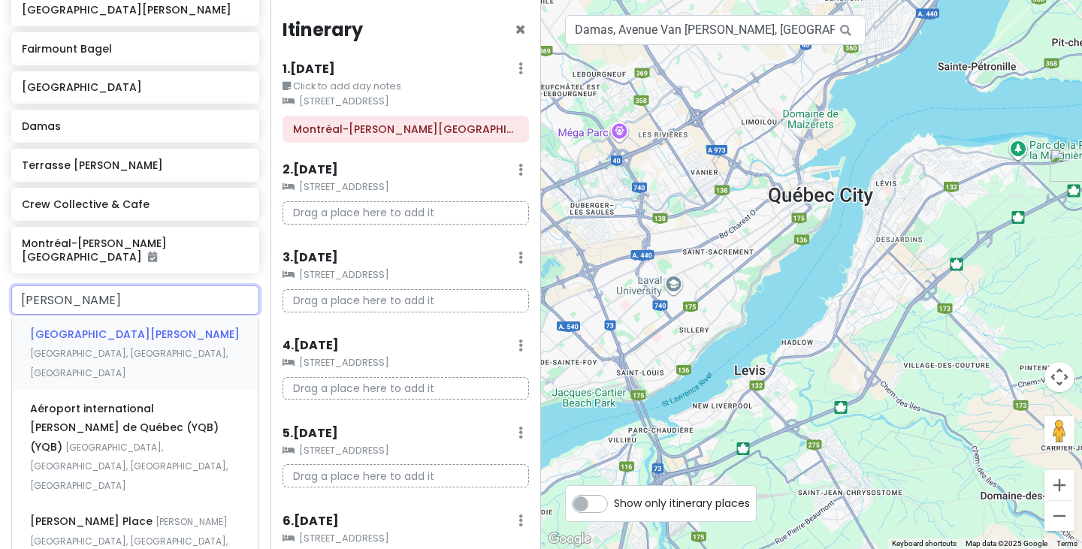
type input "[PERSON_NAME]"
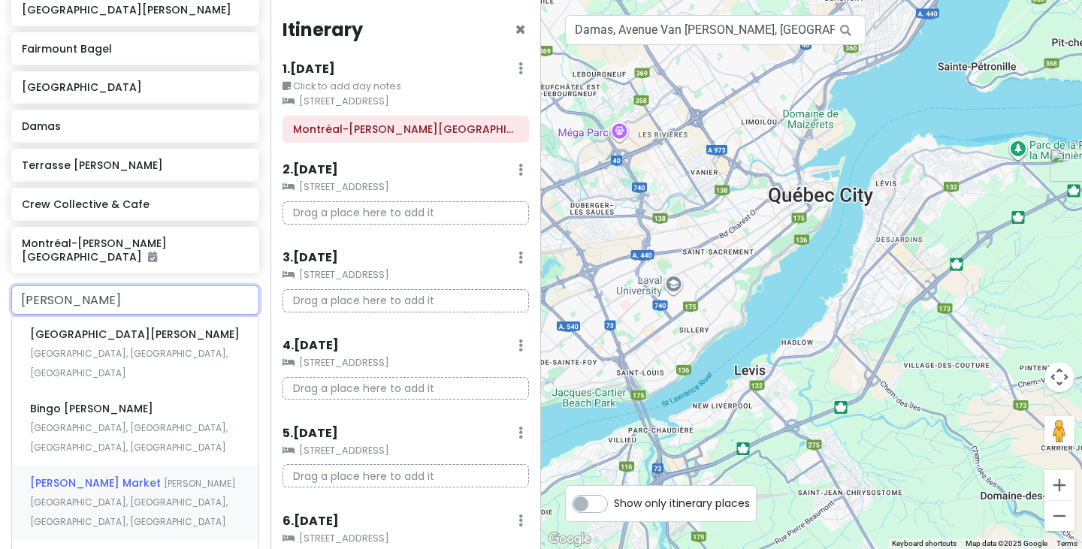
click at [162, 465] on div "[PERSON_NAME] Market [PERSON_NAME][GEOGRAPHIC_DATA], [GEOGRAPHIC_DATA], [GEOGRA…" at bounding box center [135, 502] width 246 height 74
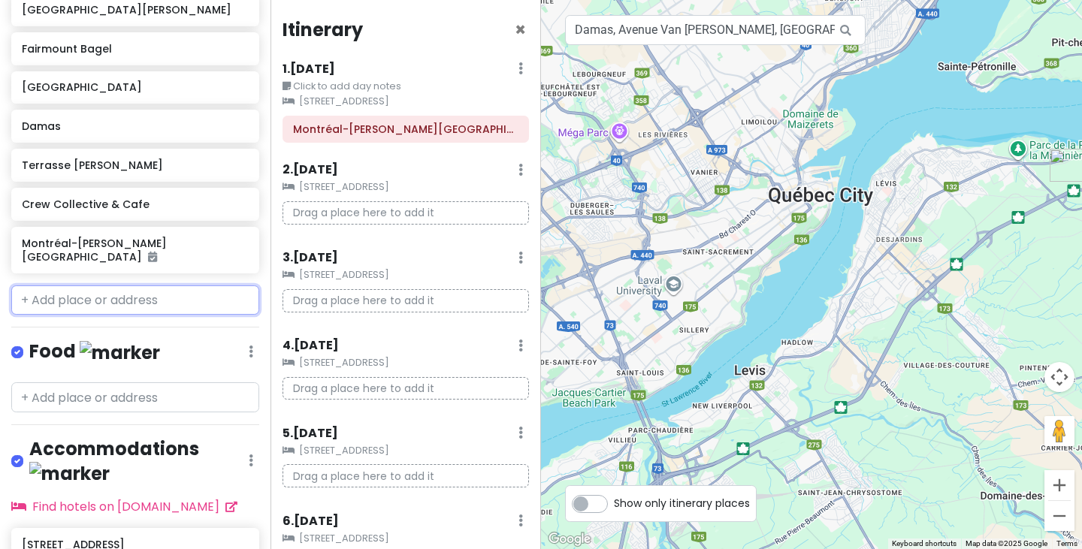
scroll to position [1099, 0]
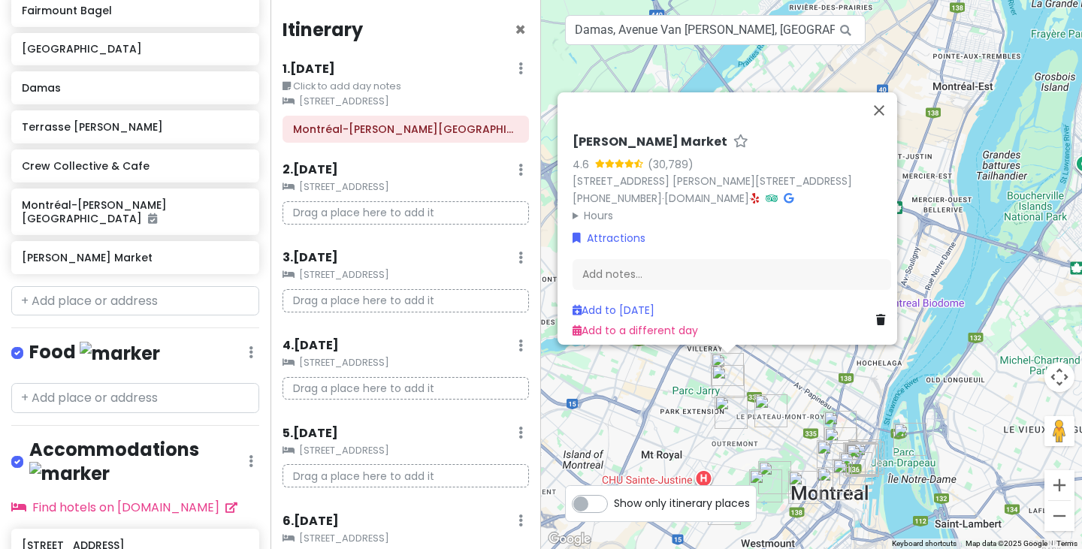
drag, startPoint x: 823, startPoint y: 481, endPoint x: 789, endPoint y: 358, distance: 128.0
click at [789, 358] on div "To navigate, press the arrow keys. [PERSON_NAME] Market 4.6 (30,789) 7070 Av. […" at bounding box center [811, 274] width 541 height 549
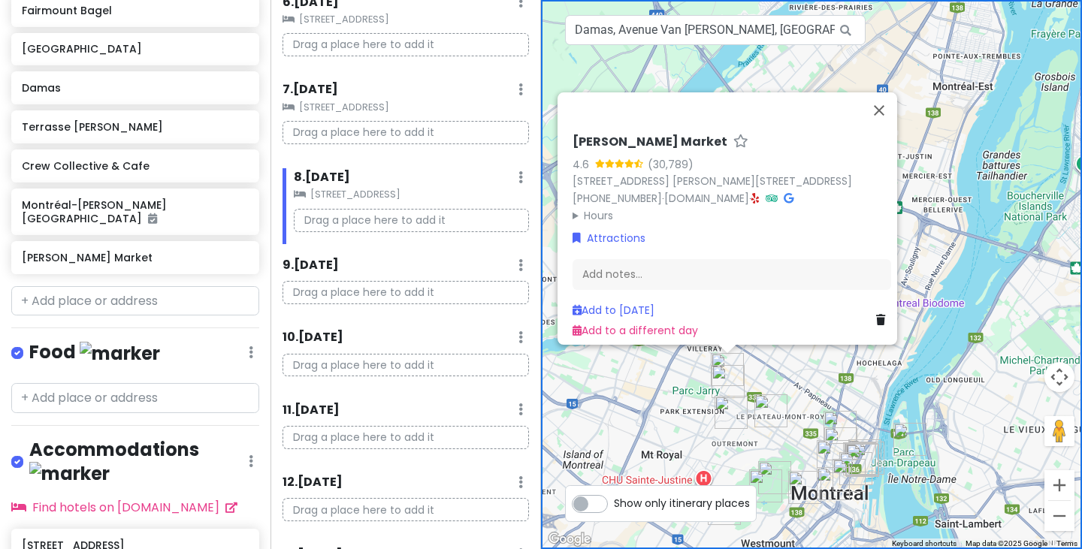
scroll to position [518, 0]
click at [514, 178] on div "8 . [DATE] Add Day Notes Clear Lodging Delete Day" at bounding box center [411, 182] width 235 height 26
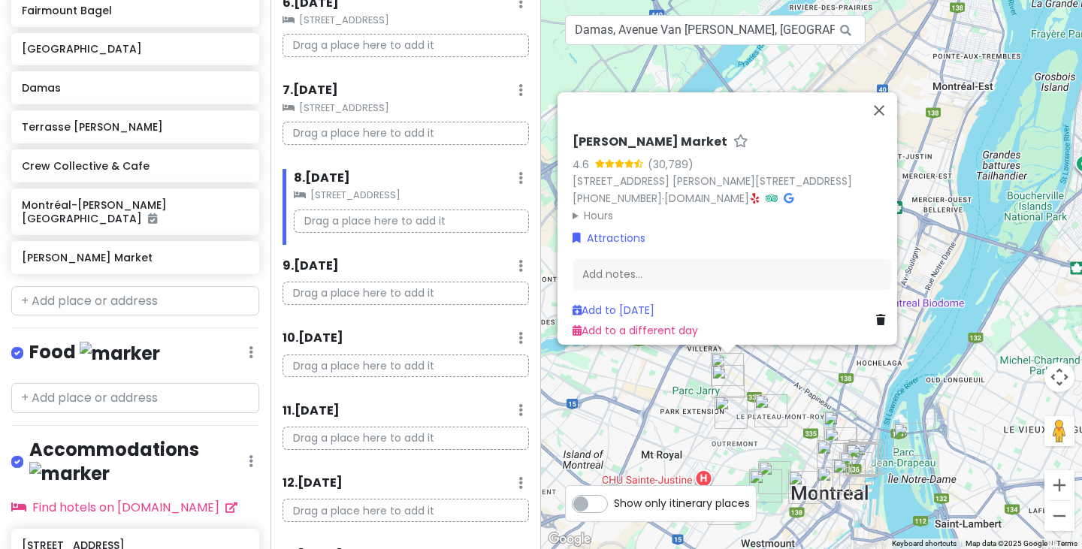
click at [512, 178] on div "8 . [DATE] Add Day Notes Clear Lodging Delete Day" at bounding box center [411, 182] width 235 height 26
click at [512, 176] on div "8 . [DATE] Add Day Notes Clear Lodging Delete Day" at bounding box center [411, 182] width 235 height 26
click at [492, 258] on link "Clear Lodging" at bounding box center [473, 259] width 123 height 36
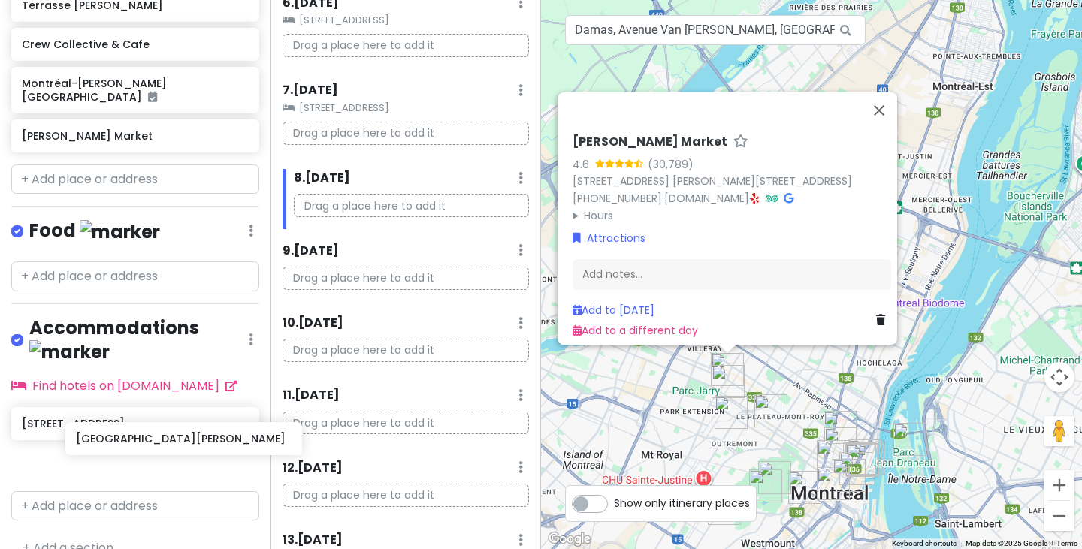
scroll to position [519, 0]
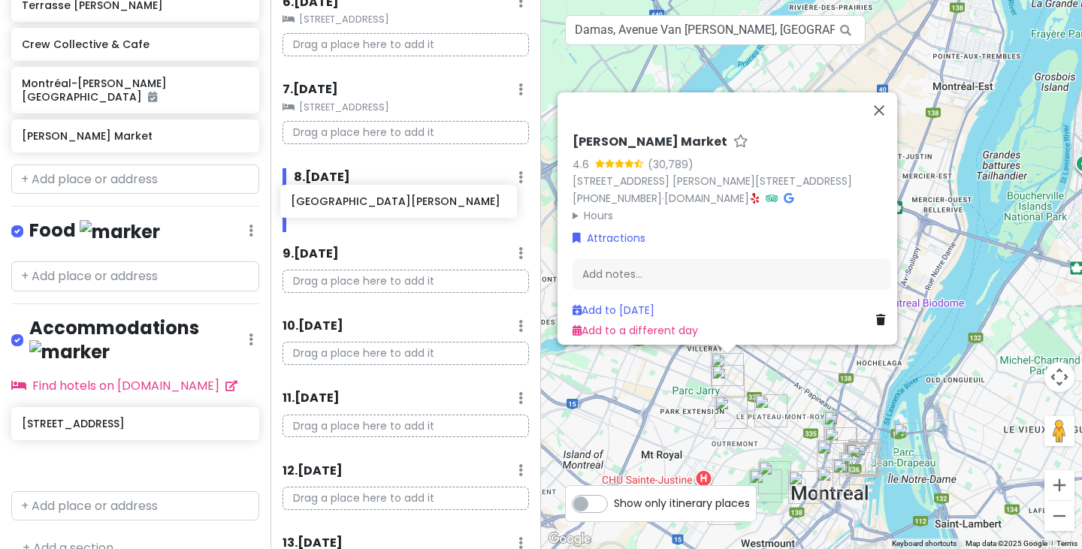
drag, startPoint x: 128, startPoint y: 444, endPoint x: 397, endPoint y: 210, distance: 356.7
click at [397, 210] on div "Montreal Trip Private Change Dates Make a Copy Delete Trip Go Pro ⚡️ Give Feedb…" at bounding box center [541, 274] width 1082 height 549
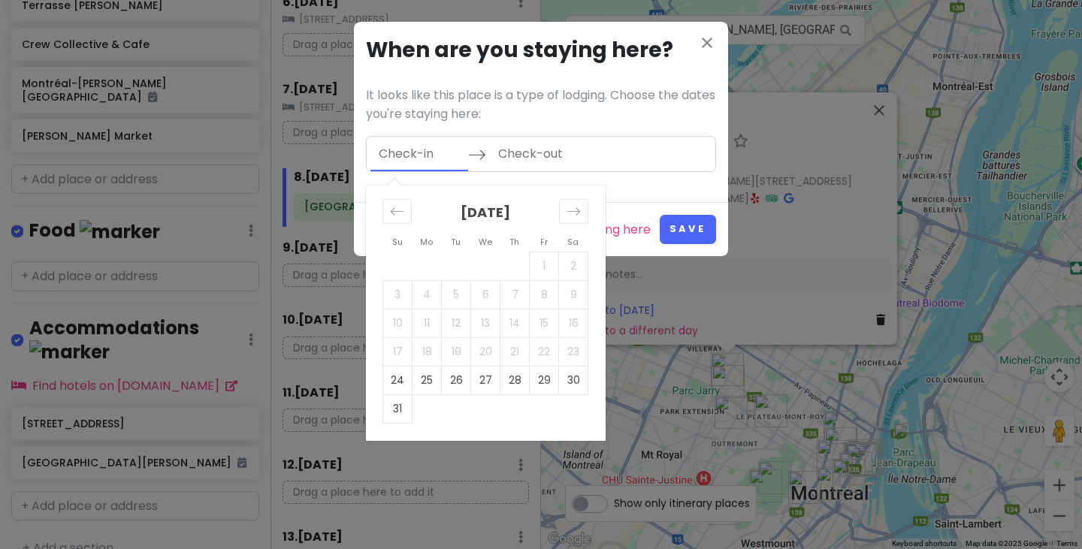
click at [431, 152] on input "Check-in" at bounding box center [419, 154] width 98 height 35
click at [403, 408] on td "31" at bounding box center [397, 408] width 29 height 29
type input "[DATE]"
click at [575, 217] on icon "Move forward to switch to the next month." at bounding box center [573, 211] width 14 height 14
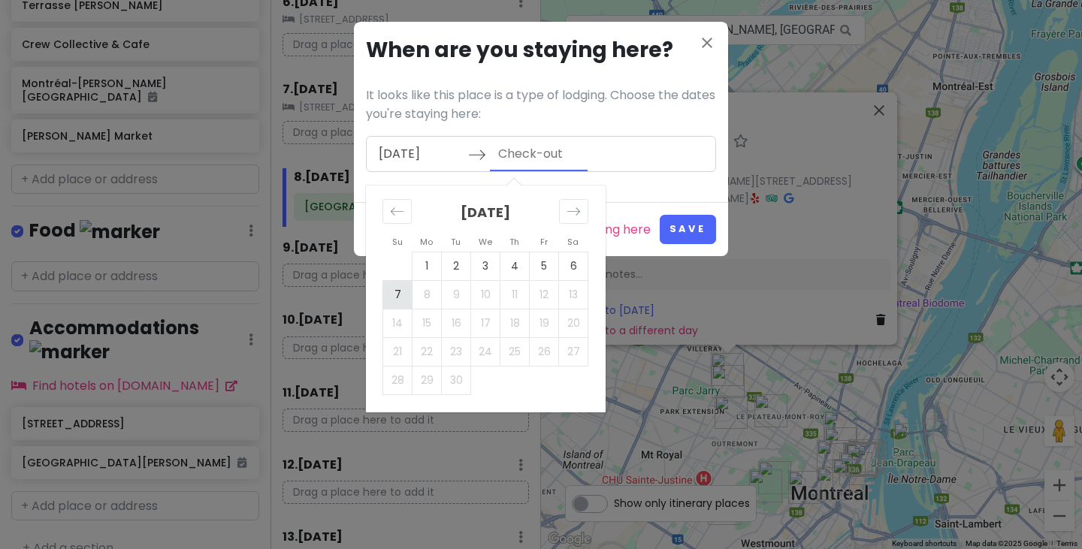
click at [401, 292] on td "7" at bounding box center [397, 294] width 29 height 29
type input "[DATE]"
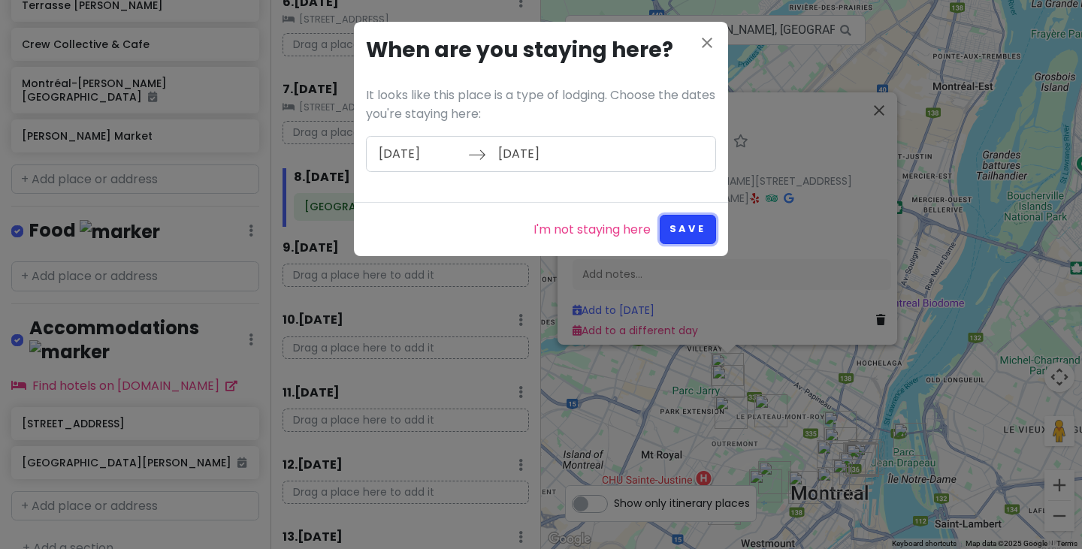
click at [702, 231] on button "Save" at bounding box center [688, 229] width 56 height 29
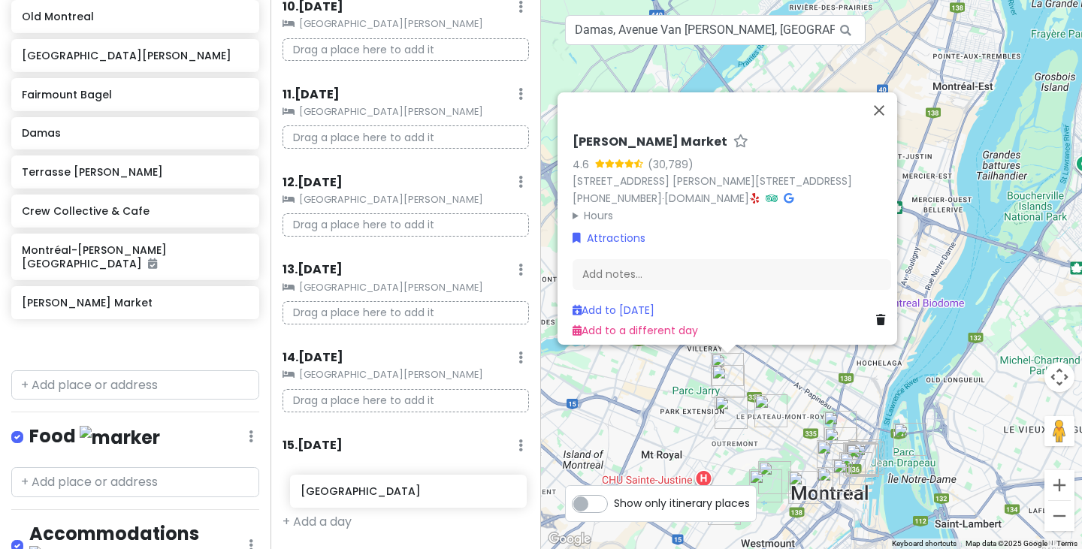
scroll to position [865, 0]
drag, startPoint x: 142, startPoint y: 187, endPoint x: 416, endPoint y: 491, distance: 409.0
click at [416, 491] on div "Montreal Trip Private Change Dates Make a Copy Delete Trip Go Pro ⚡️ Give Feedb…" at bounding box center [541, 274] width 1082 height 549
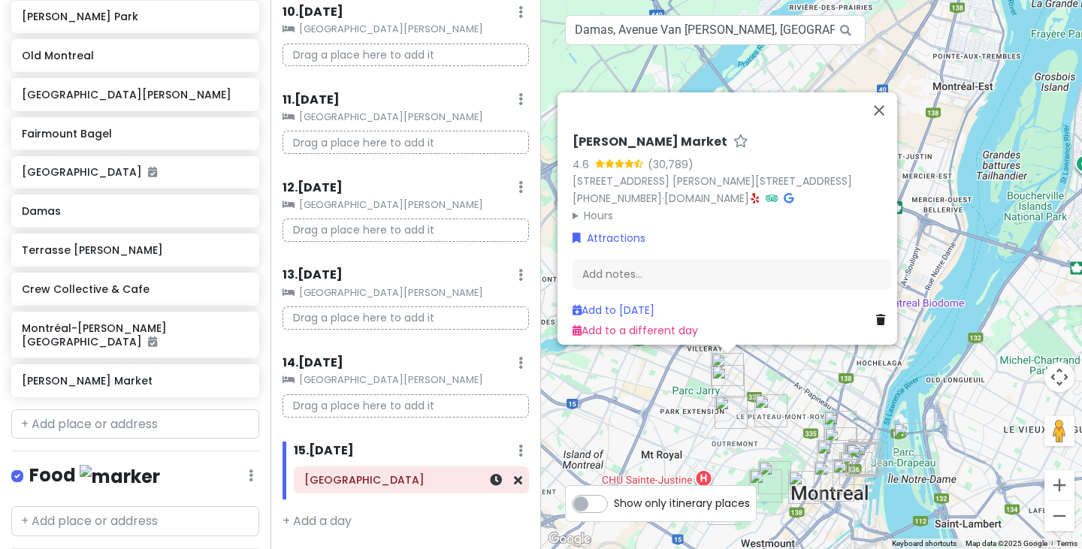
scroll to position [976, 0]
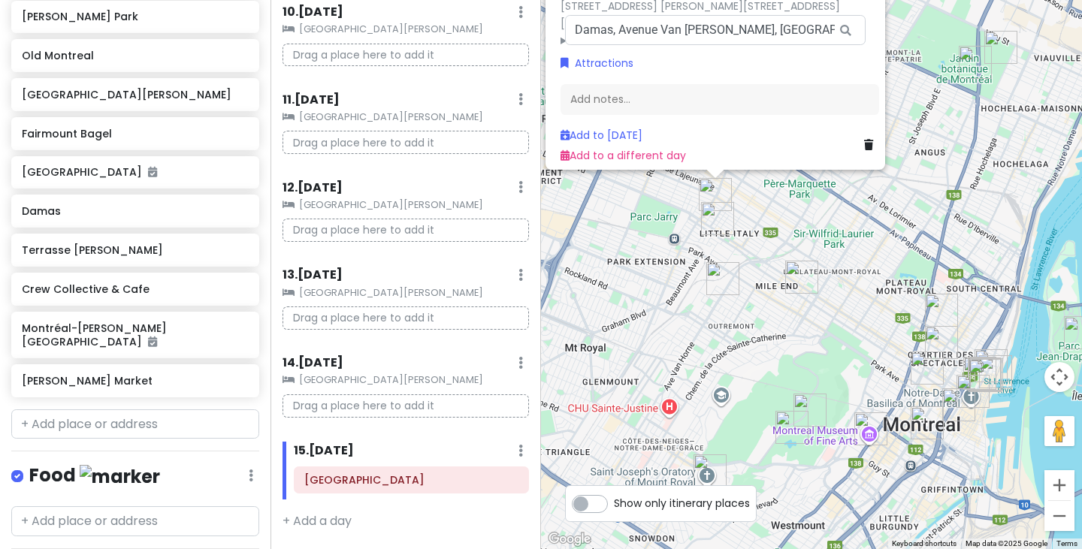
drag, startPoint x: 702, startPoint y: 437, endPoint x: 705, endPoint y: 337, distance: 99.9
click at [705, 337] on div "To navigate, press the arrow keys. [PERSON_NAME] Market 4.6 (30,789) 7070 Av. […" at bounding box center [811, 274] width 541 height 549
click at [150, 418] on input "text" at bounding box center [135, 424] width 248 height 30
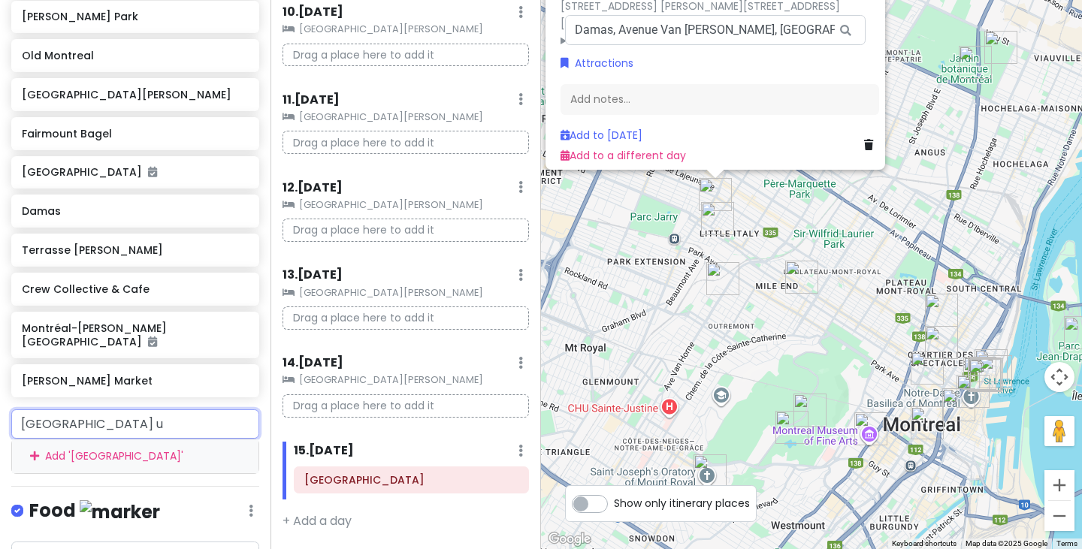
type input "toronto un"
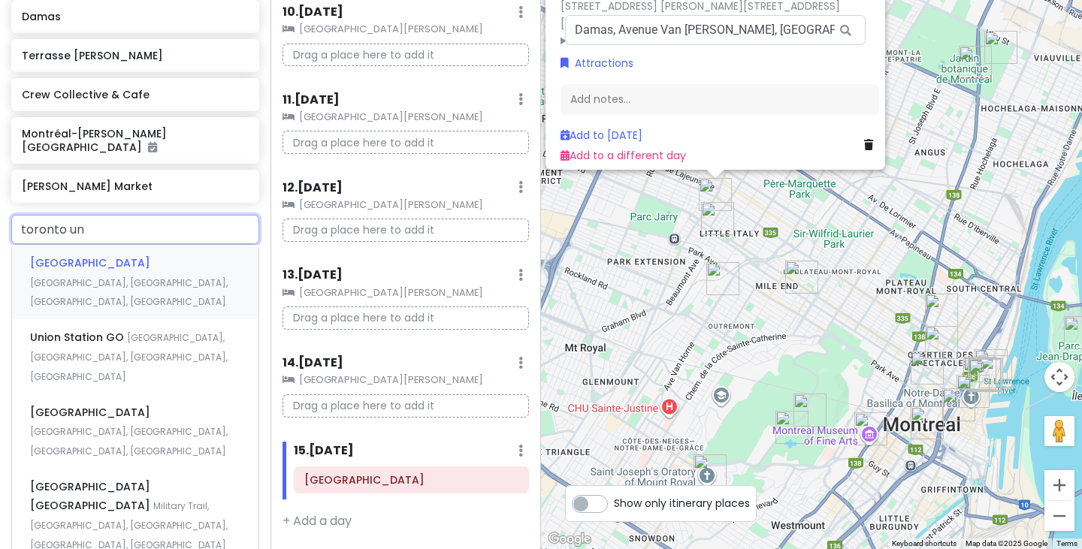
scroll to position [1171, 0]
click at [139, 278] on div "[GEOGRAPHIC_DATA], [GEOGRAPHIC_DATA], [GEOGRAPHIC_DATA]" at bounding box center [135, 281] width 246 height 74
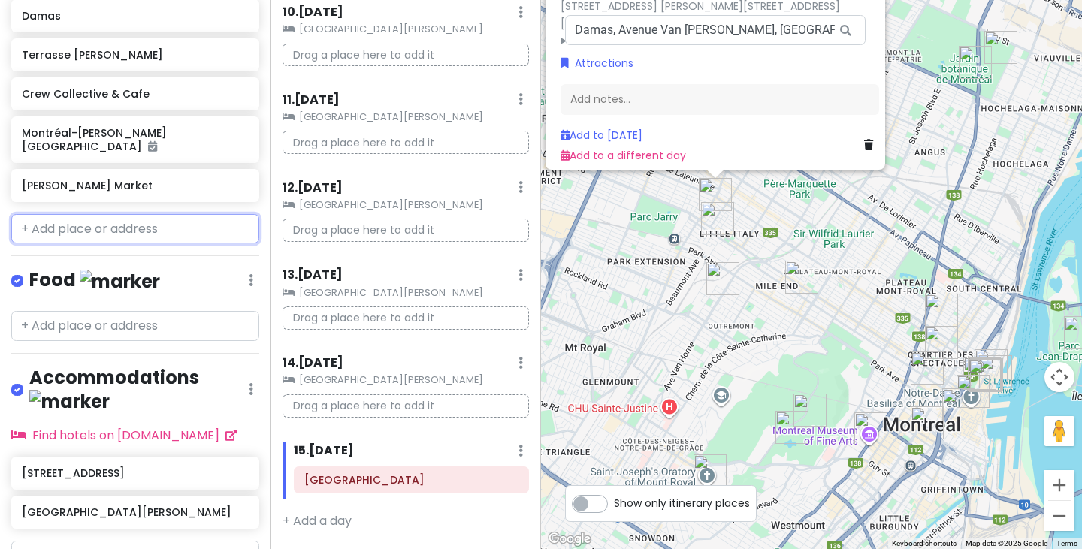
scroll to position [1210, 0]
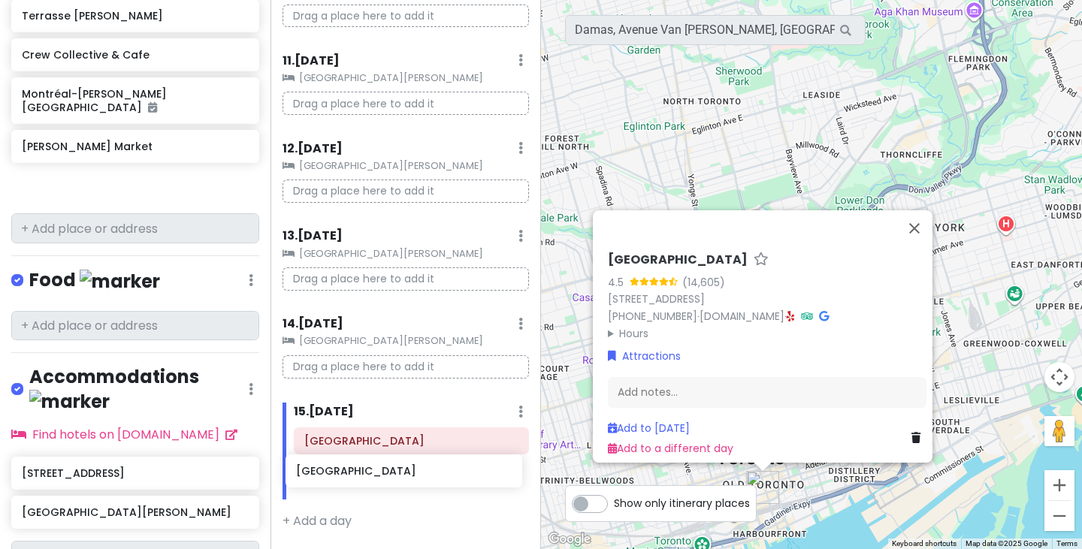
drag, startPoint x: 162, startPoint y: 197, endPoint x: 436, endPoint y: 483, distance: 396.4
click at [436, 483] on div "Montreal Trip Private Change Dates Make a Copy Delete Trip Go Pro ⚡️ Give Feedb…" at bounding box center [541, 274] width 1082 height 549
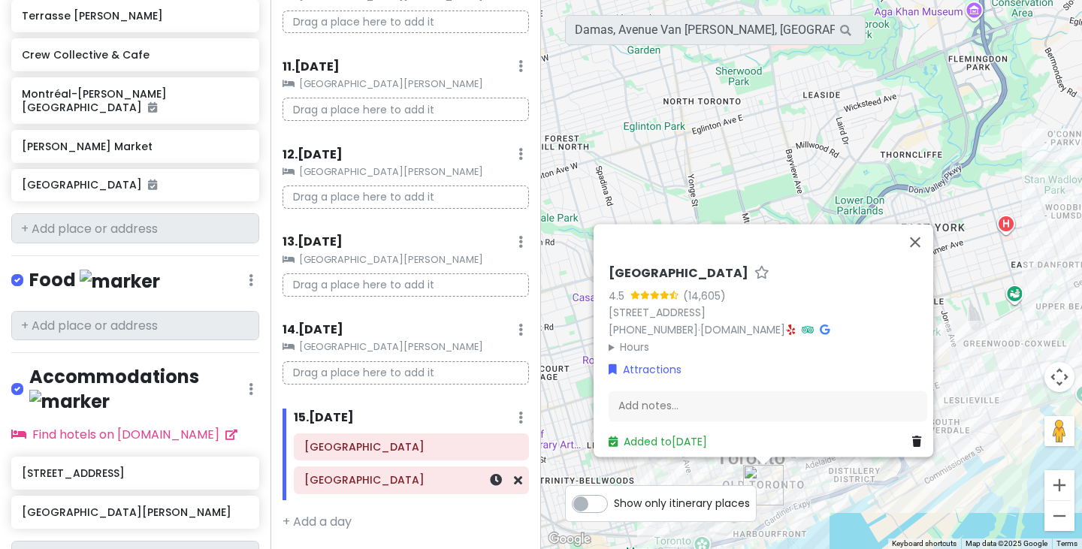
scroll to position [1171, 0]
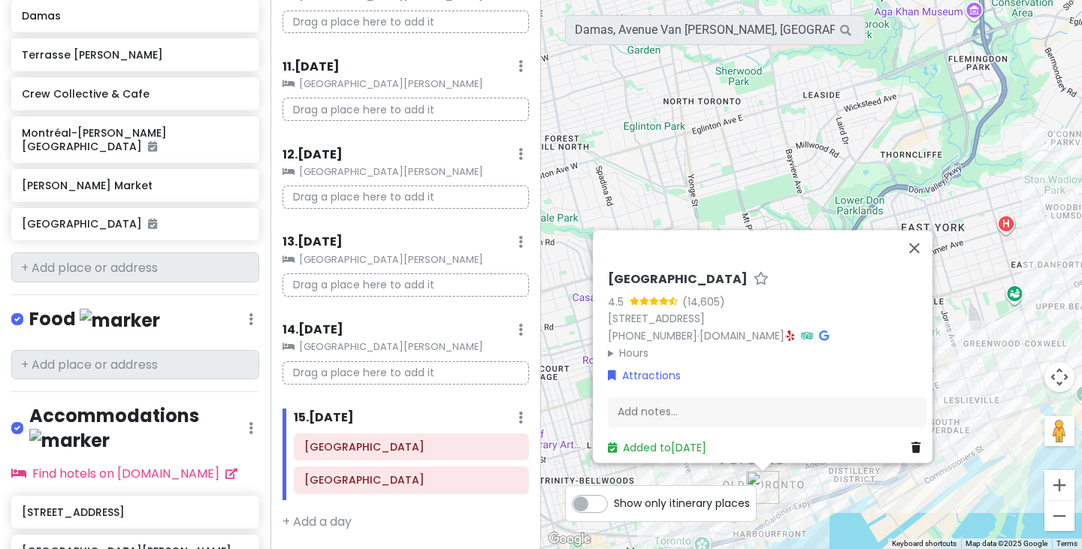
click at [1024, 211] on div "To navigate, press the arrow keys. [GEOGRAPHIC_DATA] 4.5 (14,605) [STREET_ADDRE…" at bounding box center [811, 274] width 541 height 549
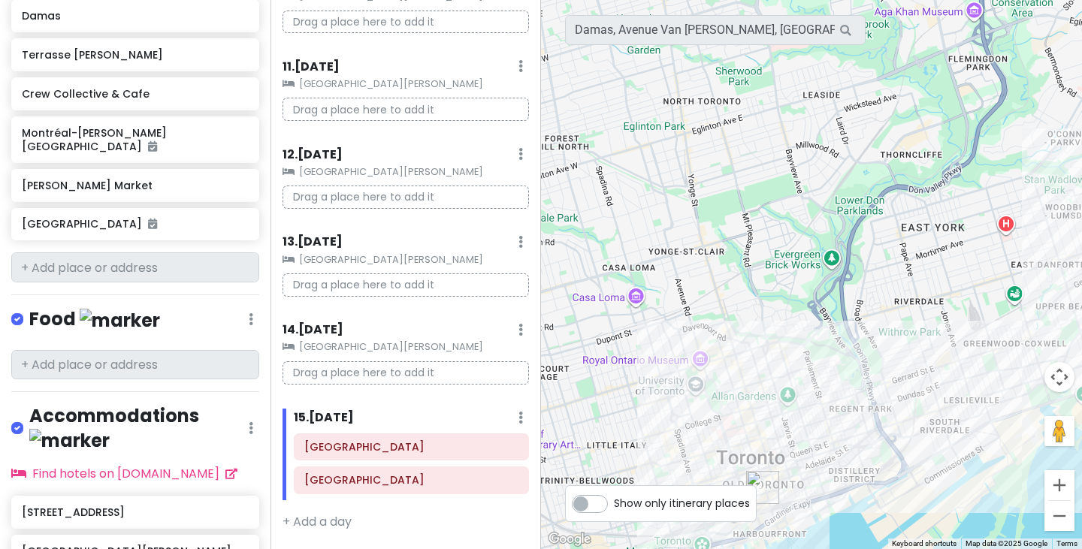
drag, startPoint x: 982, startPoint y: 180, endPoint x: 724, endPoint y: 347, distance: 307.3
click at [724, 347] on div "To navigate, press the arrow keys." at bounding box center [811, 274] width 541 height 549
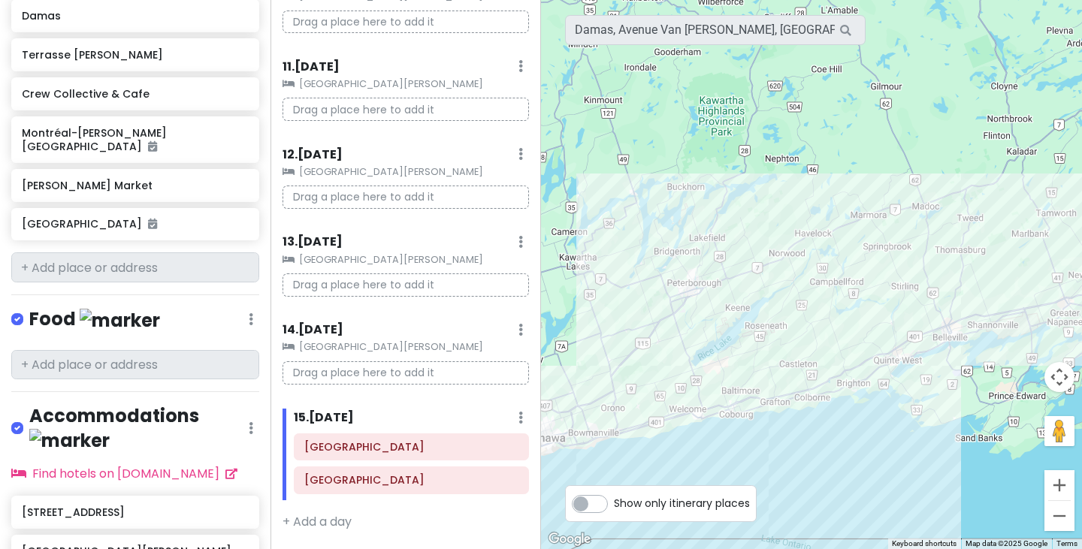
drag, startPoint x: 1049, startPoint y: 183, endPoint x: 737, endPoint y: 349, distance: 353.9
click at [737, 349] on div "To navigate, press the arrow keys." at bounding box center [811, 274] width 541 height 549
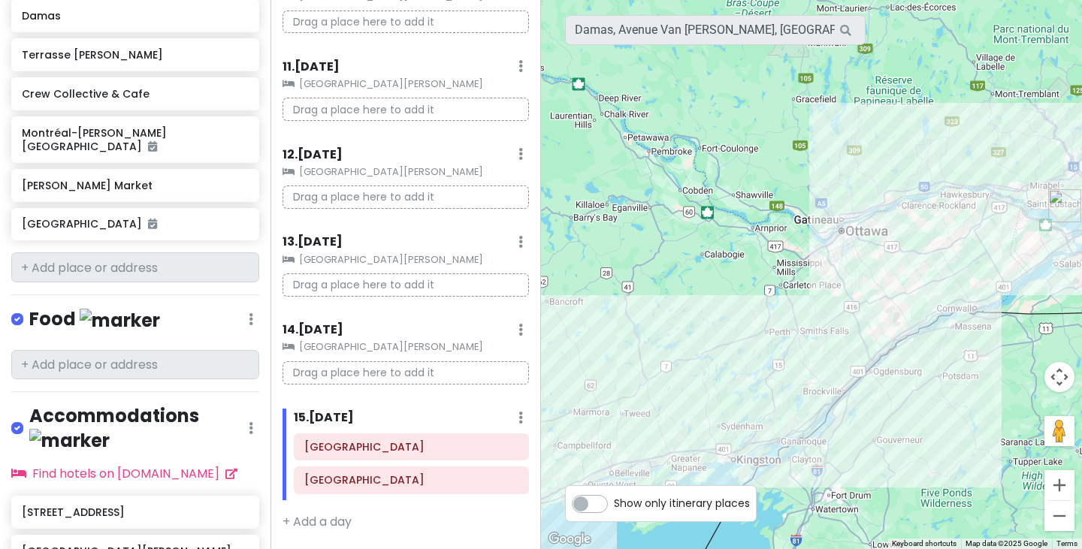
drag, startPoint x: 924, startPoint y: 194, endPoint x: 647, endPoint y: 345, distance: 315.7
click at [647, 345] on div "To navigate, press the arrow keys." at bounding box center [811, 274] width 541 height 549
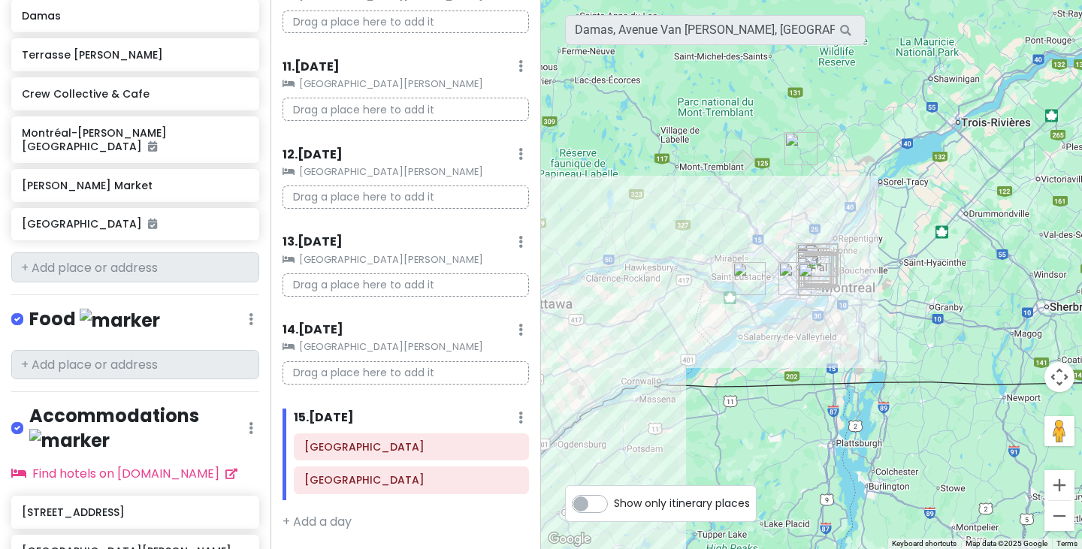
drag, startPoint x: 971, startPoint y: 341, endPoint x: 744, endPoint y: 373, distance: 229.8
click at [744, 373] on div "To navigate, press the arrow keys." at bounding box center [811, 274] width 541 height 549
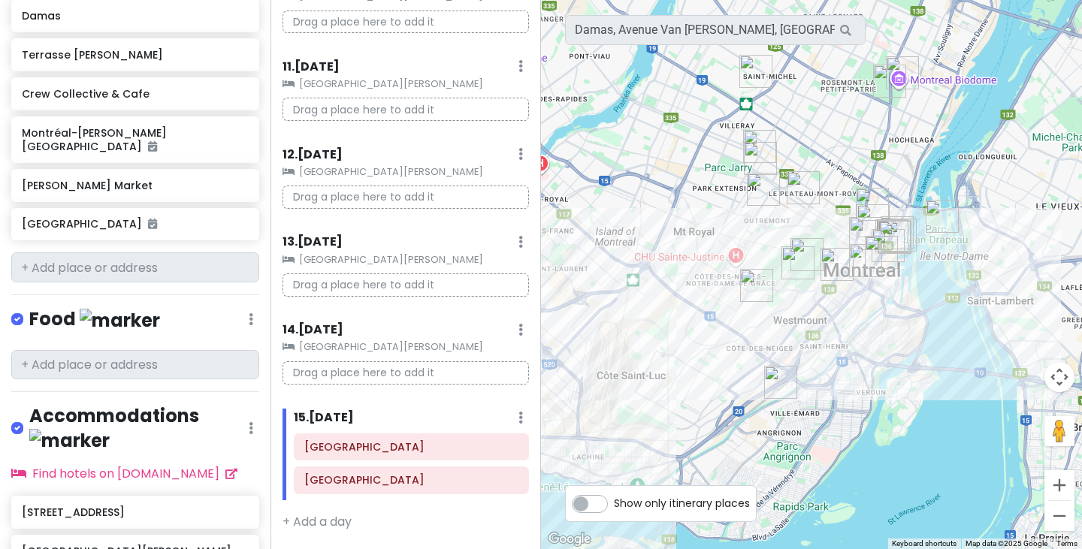
drag, startPoint x: 922, startPoint y: 219, endPoint x: 742, endPoint y: 372, distance: 235.6
click at [742, 372] on div "To navigate, press the arrow keys." at bounding box center [811, 274] width 541 height 549
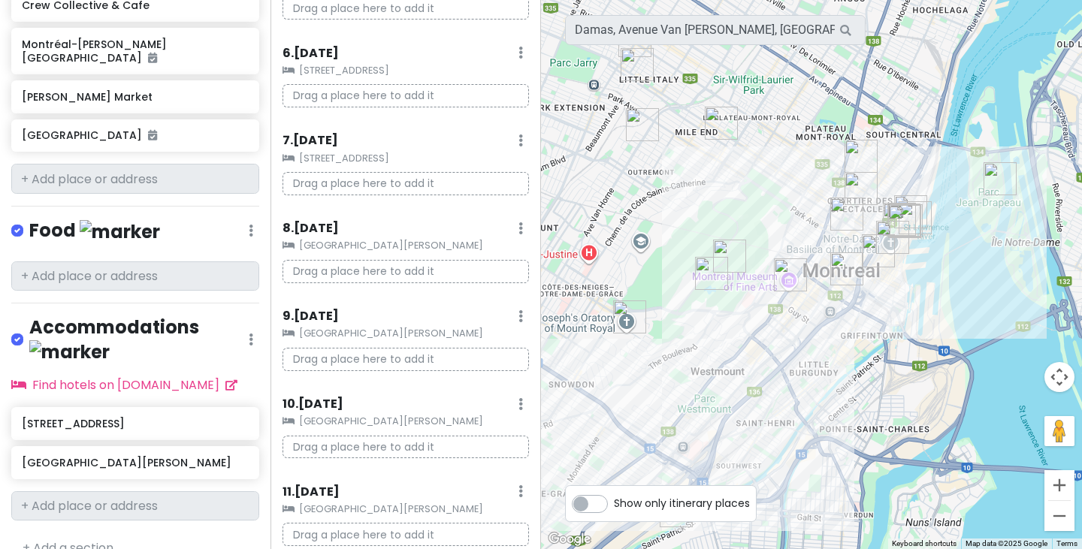
scroll to position [469, 0]
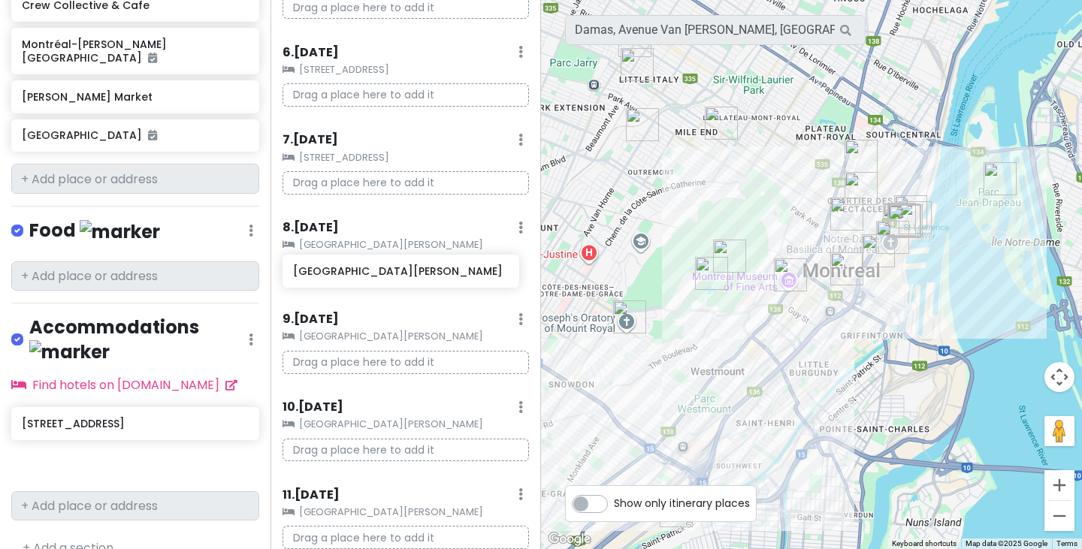
drag, startPoint x: 122, startPoint y: 439, endPoint x: 394, endPoint y: 275, distance: 317.2
click at [394, 275] on div "Montreal Trip Private Change Dates Make a Copy Delete Trip Go Pro ⚡️ Give Feedb…" at bounding box center [541, 274] width 1082 height 549
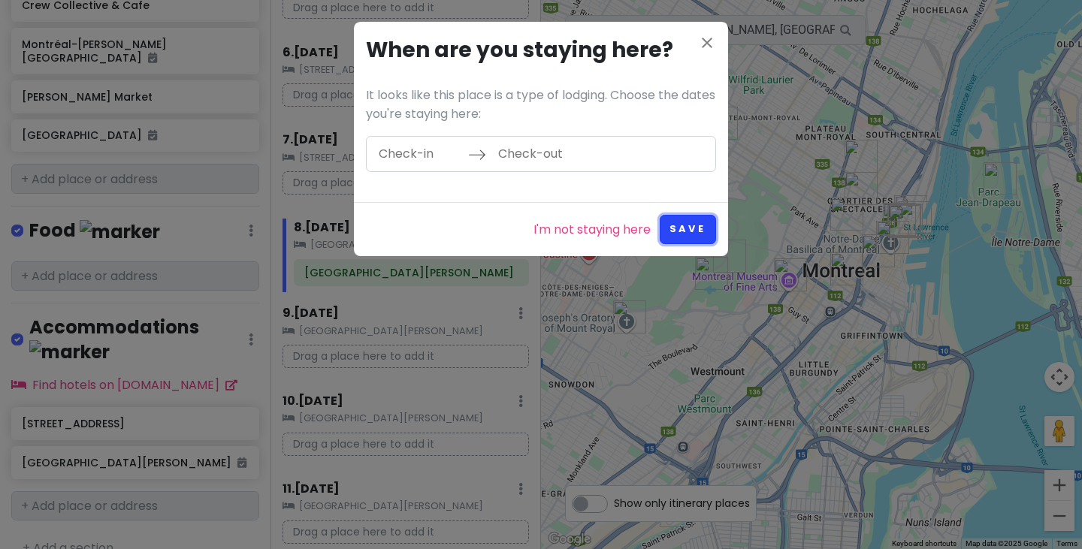
click at [690, 228] on button "Save" at bounding box center [688, 229] width 56 height 29
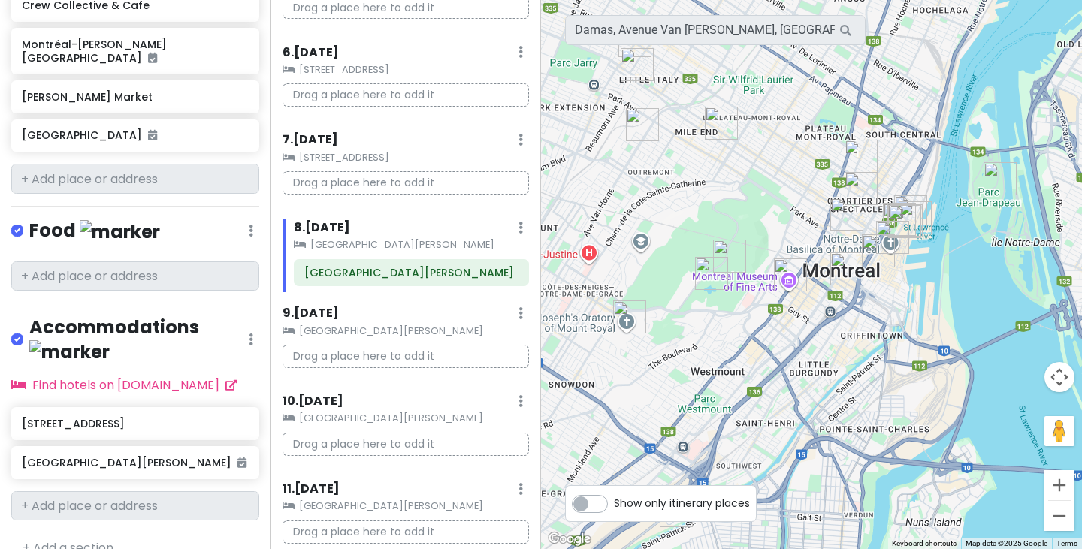
scroll to position [0, 0]
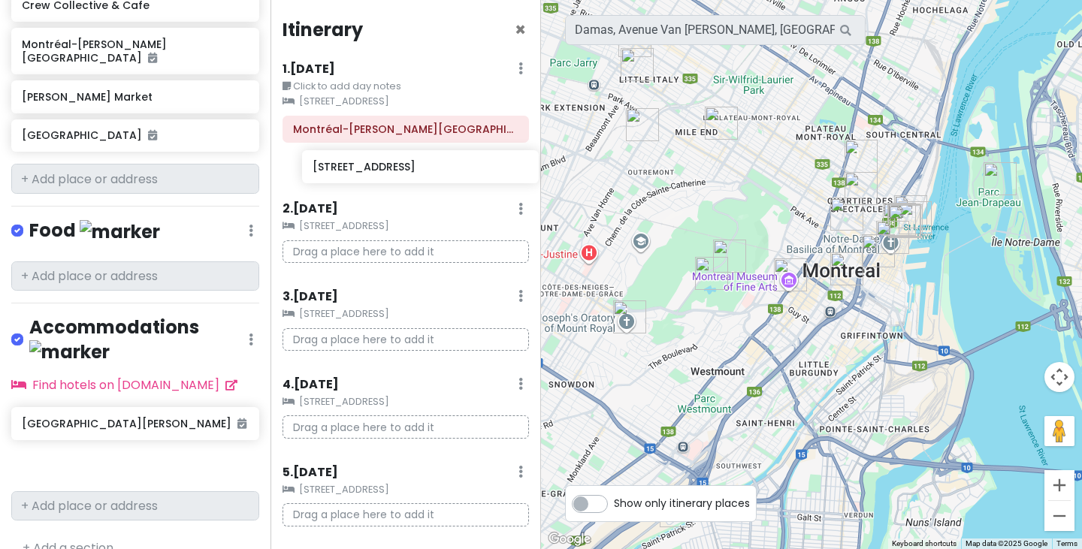
drag, startPoint x: 127, startPoint y: 404, endPoint x: 418, endPoint y: 168, distance: 374.8
click at [418, 168] on div "Montreal Trip Private Change Dates Make a Copy Delete Trip Go Pro ⚡️ Give Feedb…" at bounding box center [541, 274] width 1082 height 549
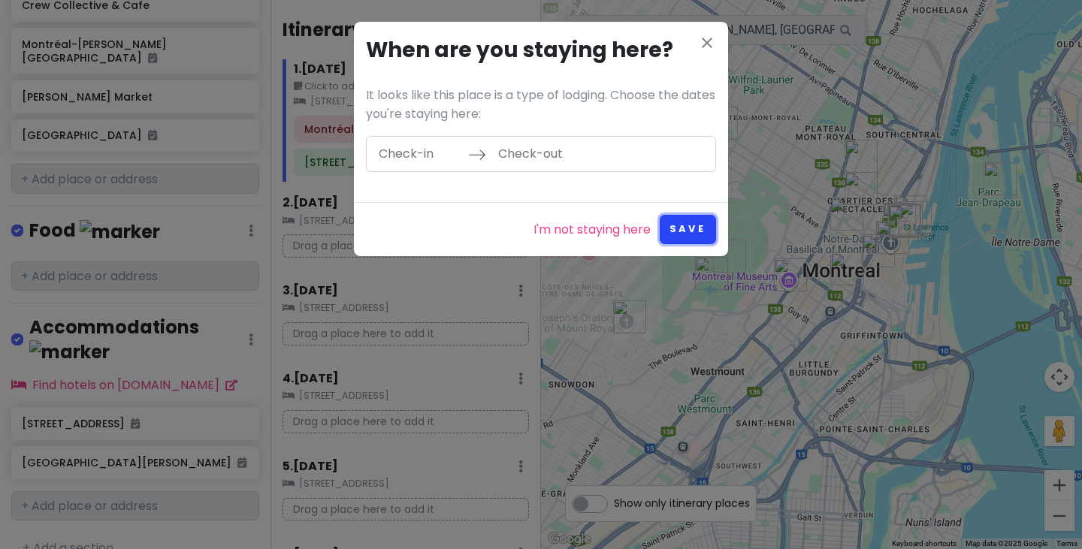
click at [706, 240] on button "Save" at bounding box center [688, 229] width 56 height 29
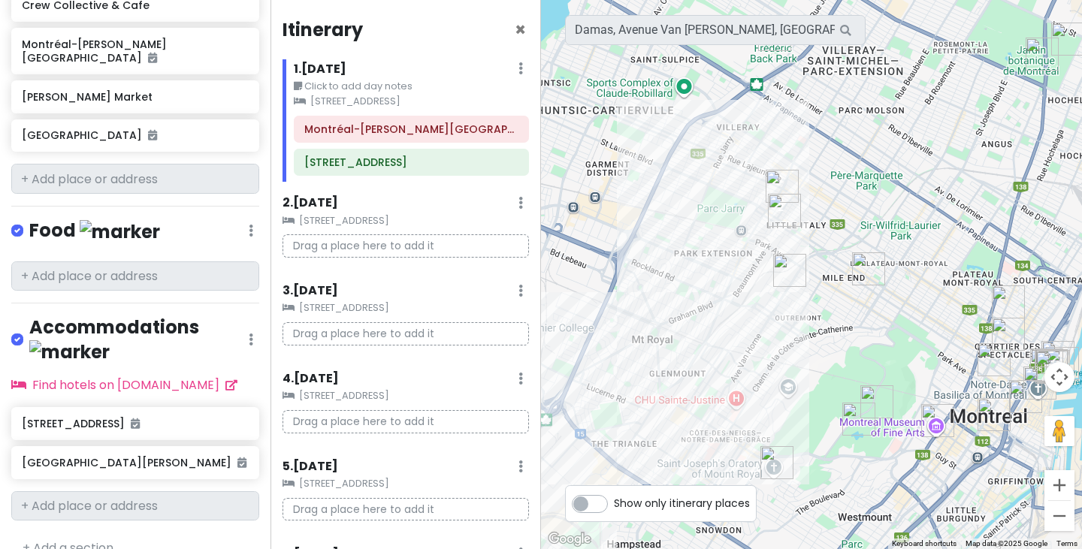
drag, startPoint x: 659, startPoint y: 198, endPoint x: 815, endPoint y: 346, distance: 215.2
click at [815, 346] on div "To navigate, press the arrow keys." at bounding box center [811, 274] width 541 height 549
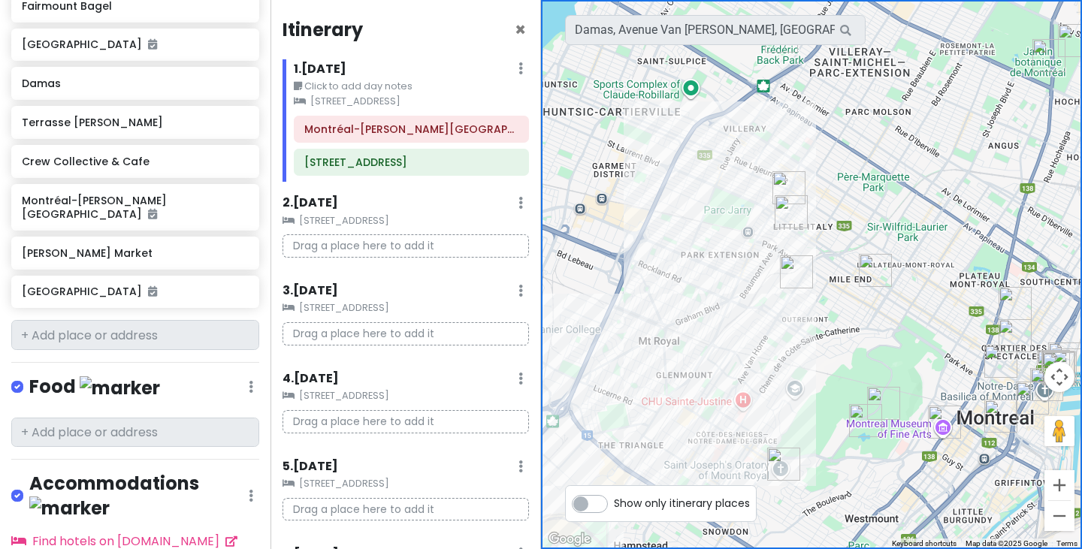
scroll to position [1100, 0]
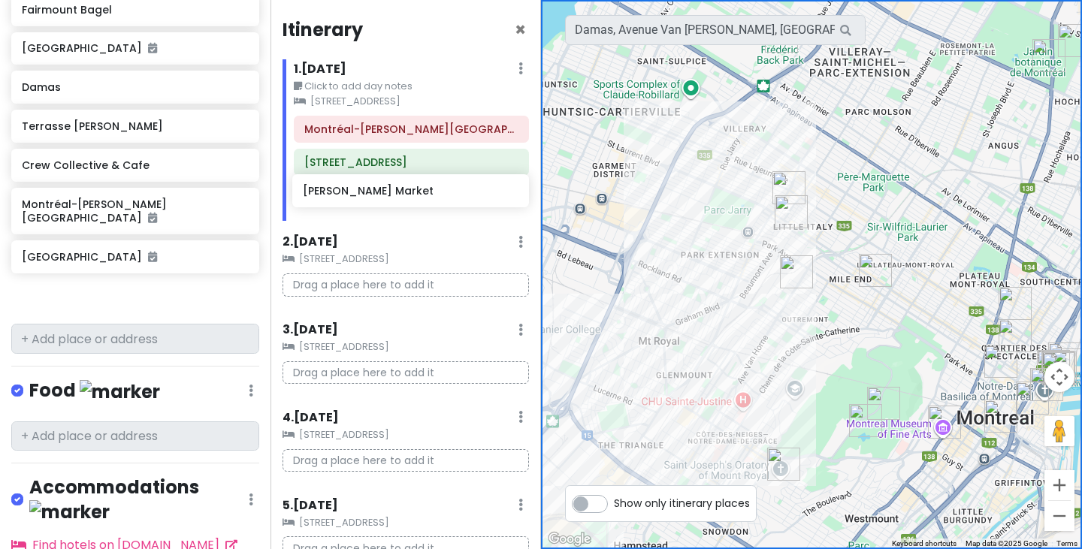
drag, startPoint x: 135, startPoint y: 258, endPoint x: 416, endPoint y: 194, distance: 288.3
click at [416, 194] on div "Montreal Trip Private Change Dates Make a Copy Delete Trip Go Pro ⚡️ Give Feedb…" at bounding box center [541, 274] width 1082 height 549
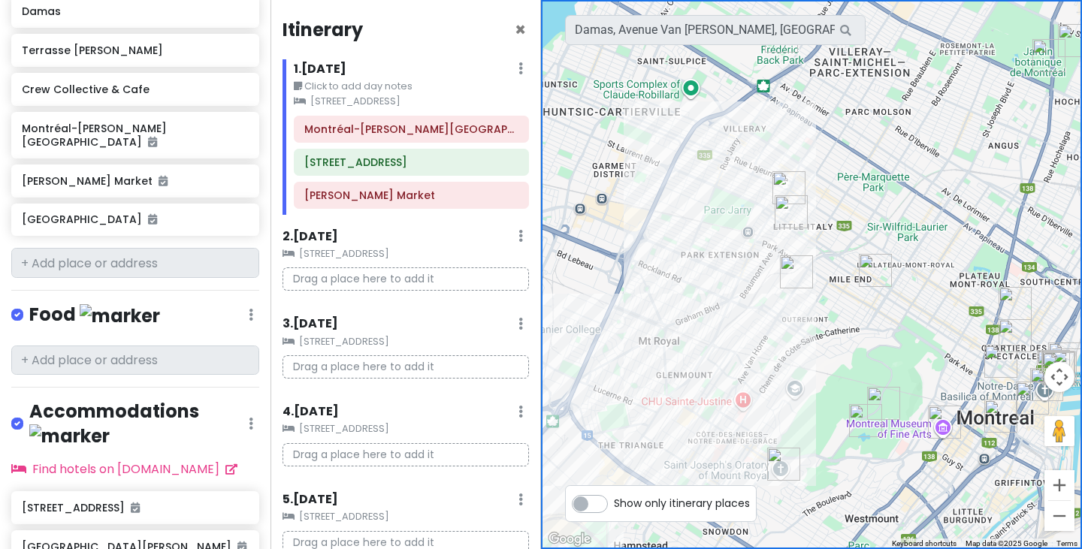
scroll to position [1260, 0]
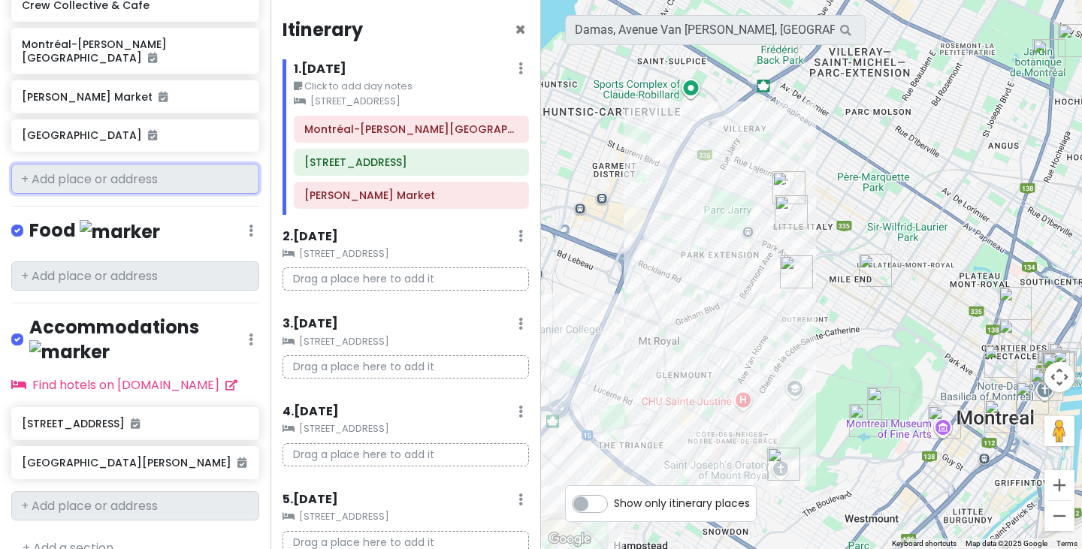
click at [136, 177] on input "text" at bounding box center [135, 179] width 248 height 30
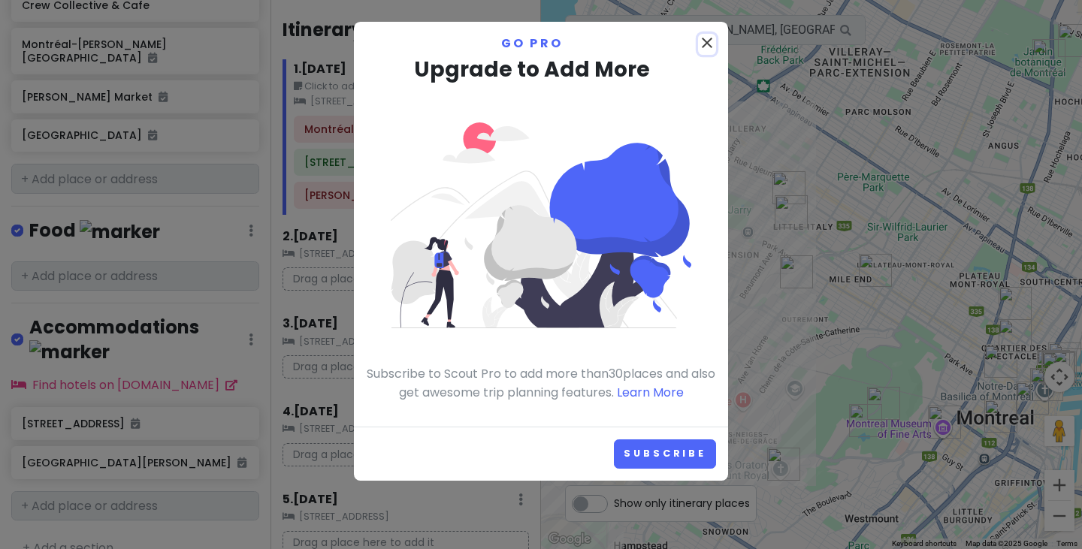
click at [711, 42] on icon "close" at bounding box center [707, 43] width 18 height 18
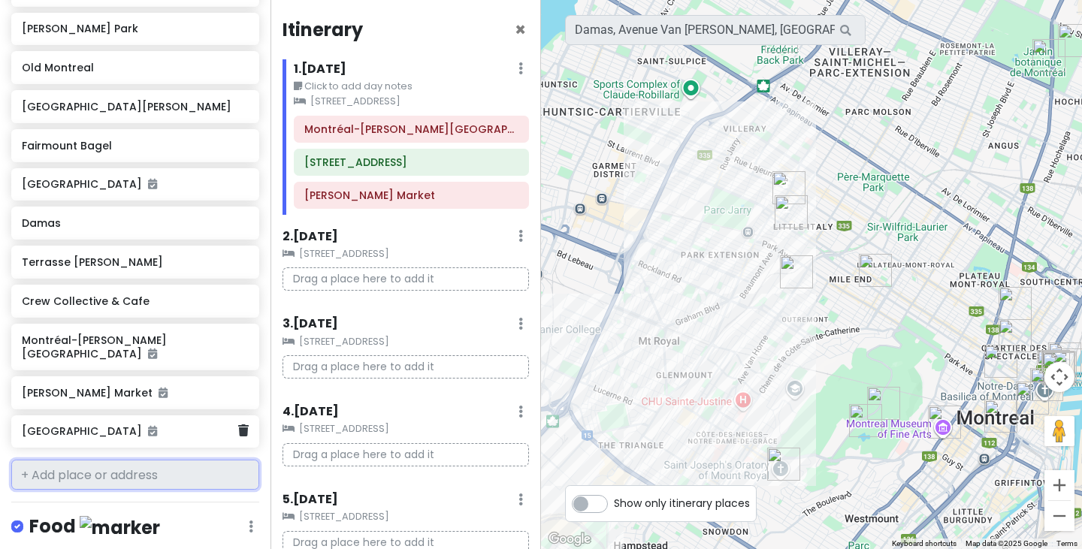
scroll to position [963, 0]
click at [169, 261] on h6 "Terrasse [PERSON_NAME]" at bounding box center [130, 263] width 216 height 14
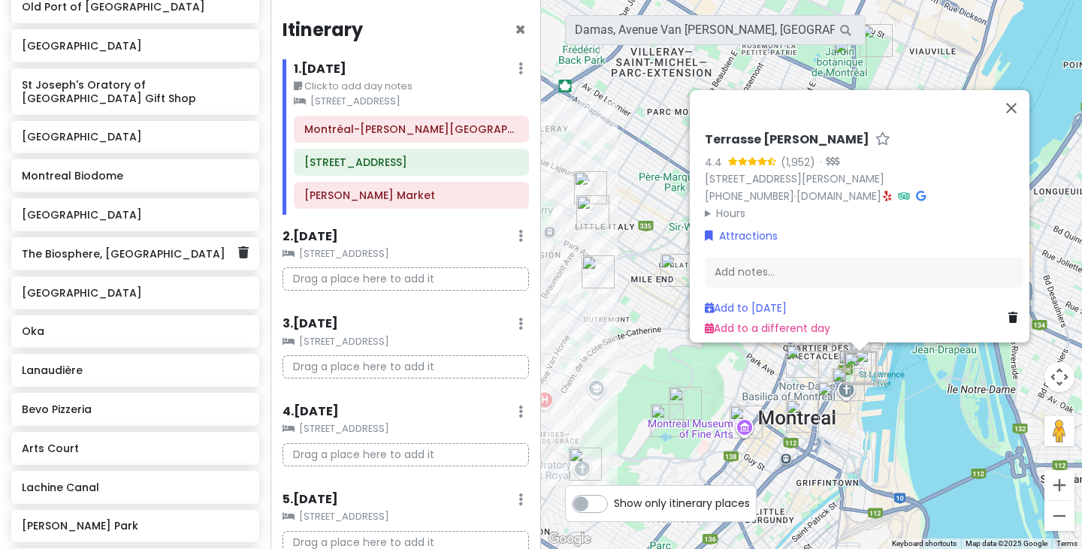
scroll to position [467, 0]
click at [131, 336] on h6 "Oka" at bounding box center [130, 331] width 216 height 14
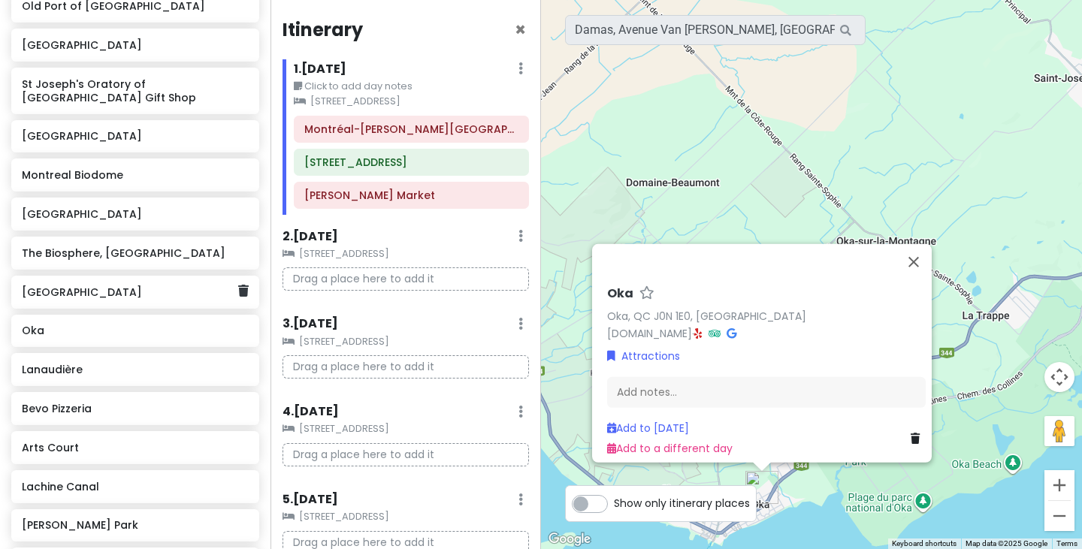
click at [134, 292] on h6 "[GEOGRAPHIC_DATA]" at bounding box center [130, 292] width 216 height 14
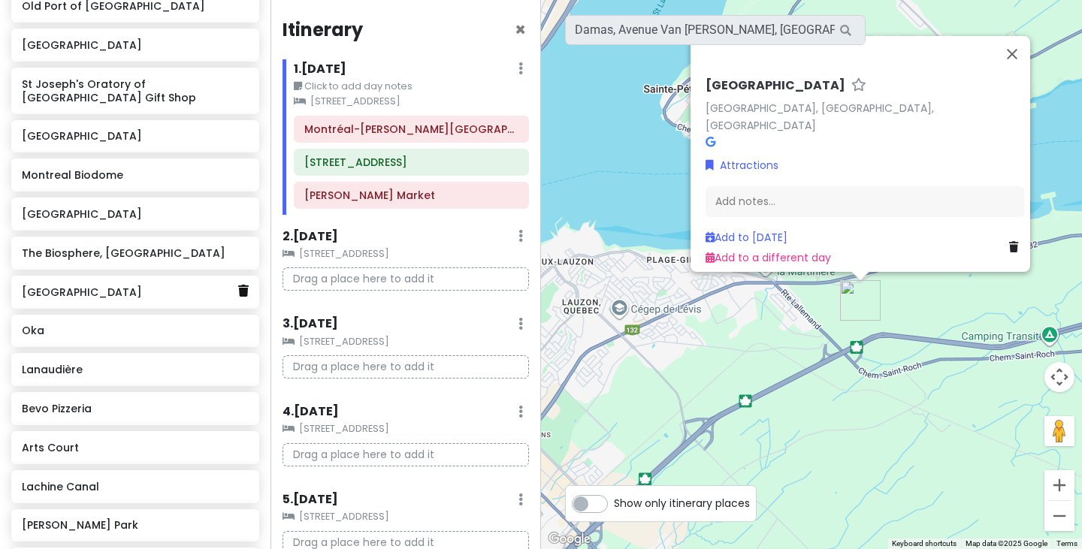
click at [238, 291] on icon at bounding box center [243, 291] width 11 height 12
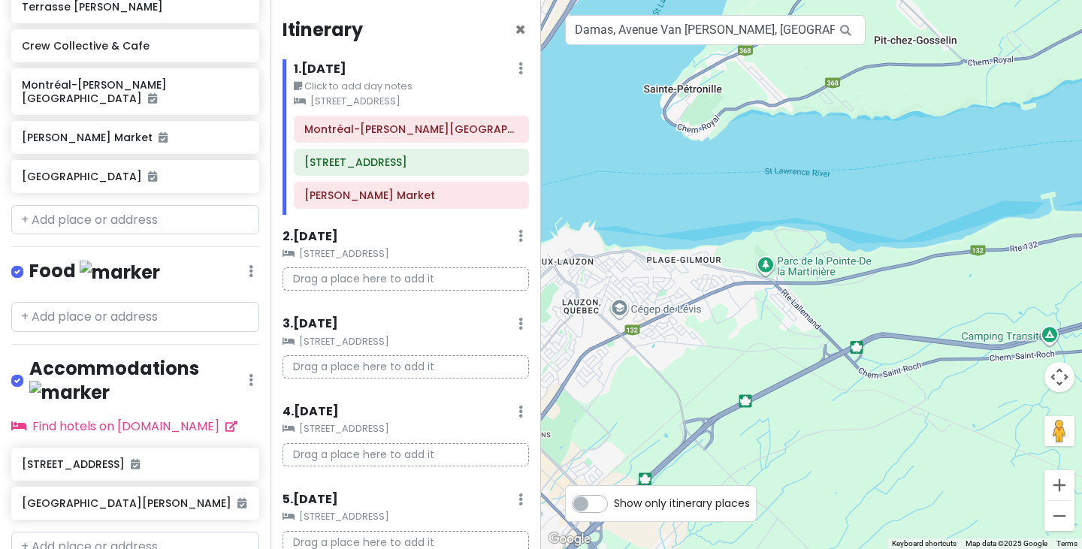
scroll to position [1221, 0]
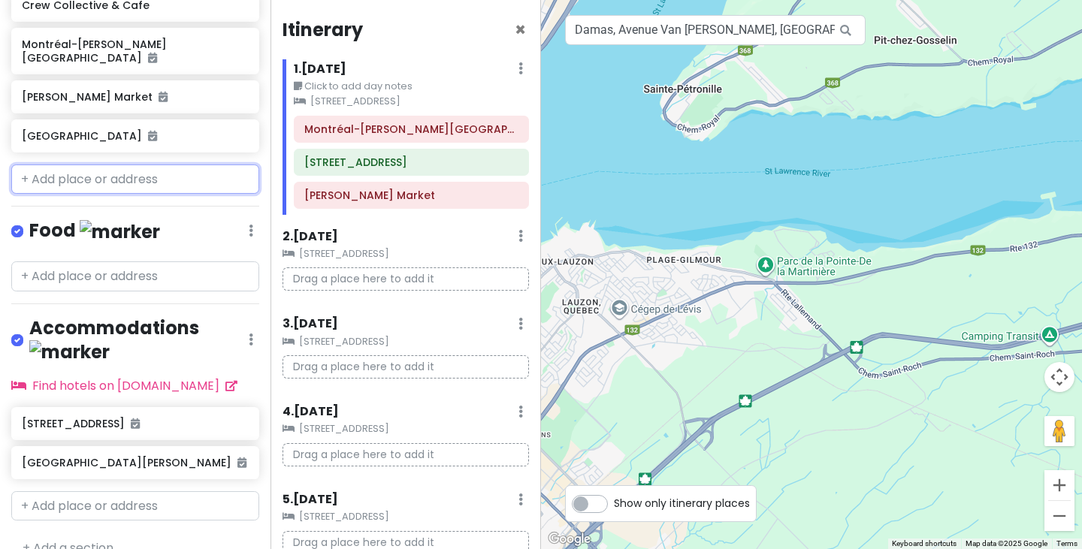
click at [136, 179] on input "text" at bounding box center [135, 180] width 248 height 30
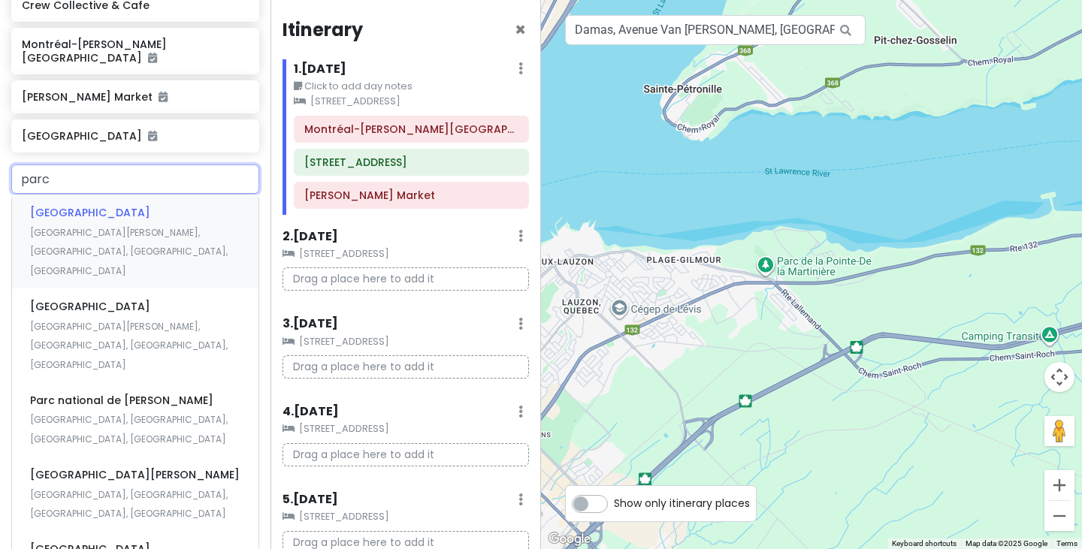
type input "parc j"
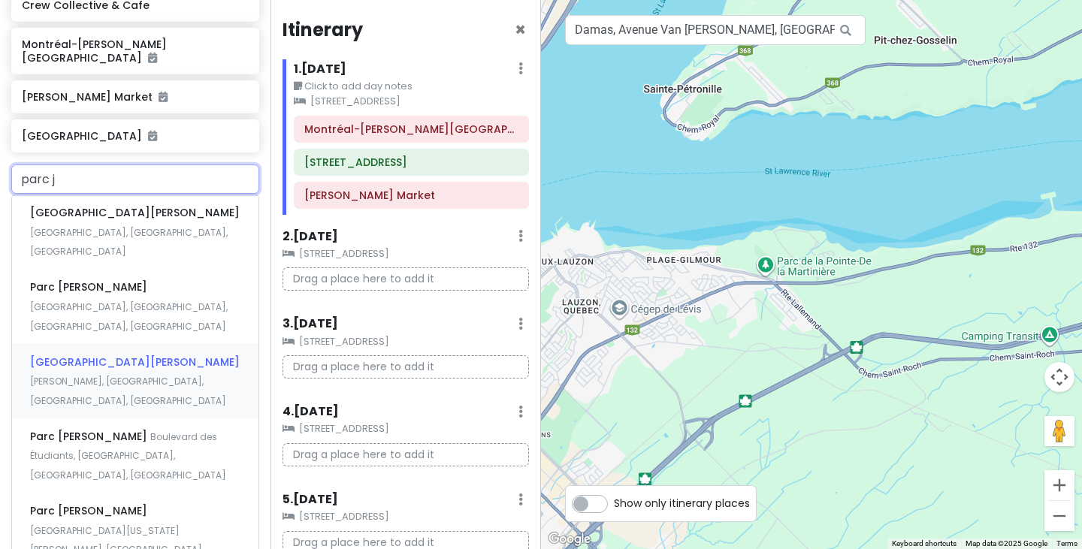
click at [140, 258] on span "[PERSON_NAME], [GEOGRAPHIC_DATA], [GEOGRAPHIC_DATA], [GEOGRAPHIC_DATA]" at bounding box center [129, 242] width 198 height 32
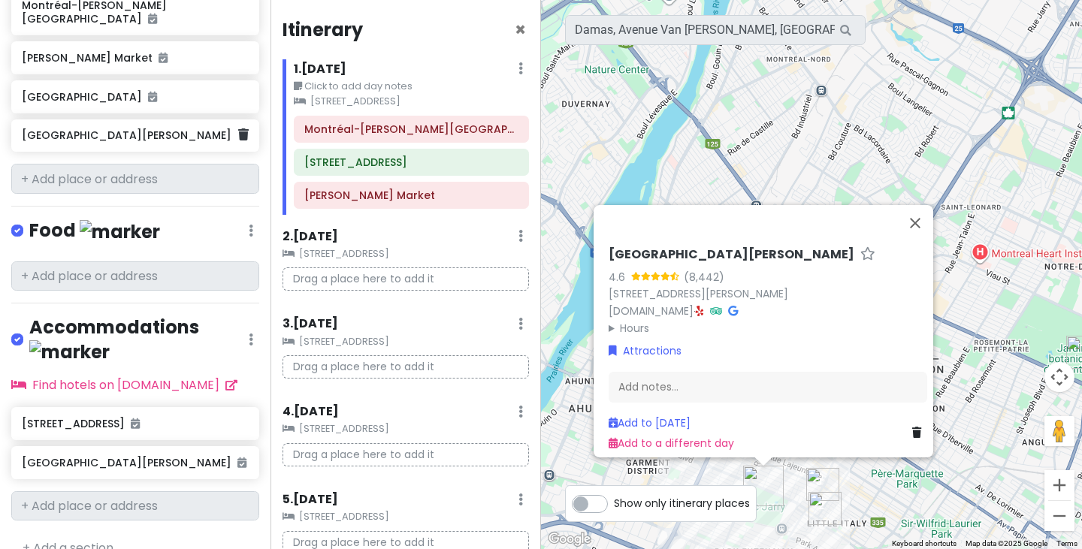
scroll to position [1259, 0]
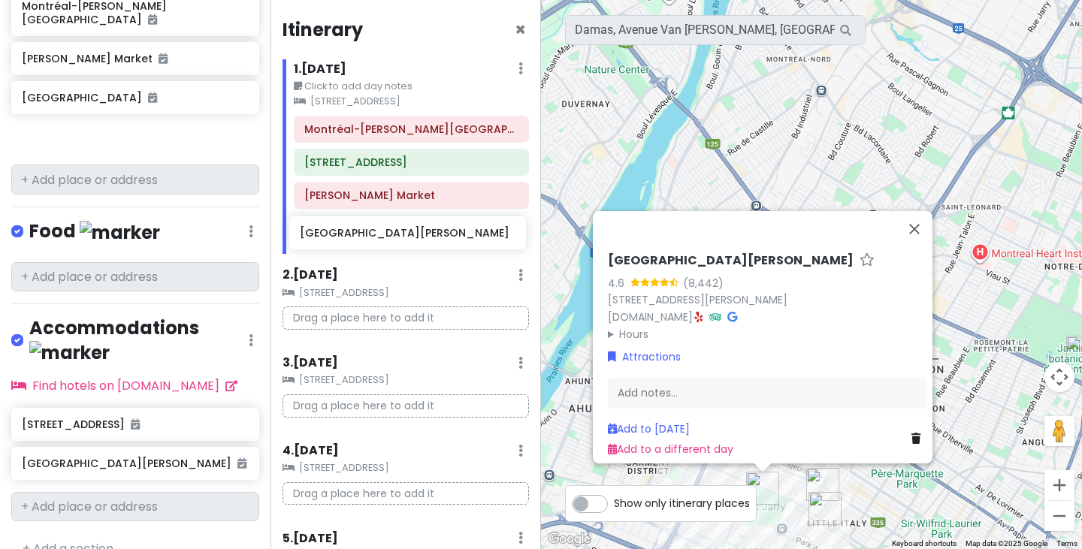
drag, startPoint x: 166, startPoint y: 134, endPoint x: 444, endPoint y: 232, distance: 294.9
click at [444, 232] on div "Montreal Trip Private Change Dates Make a Copy Delete Trip Go Pro ⚡️ Give Feedb…" at bounding box center [541, 274] width 1082 height 549
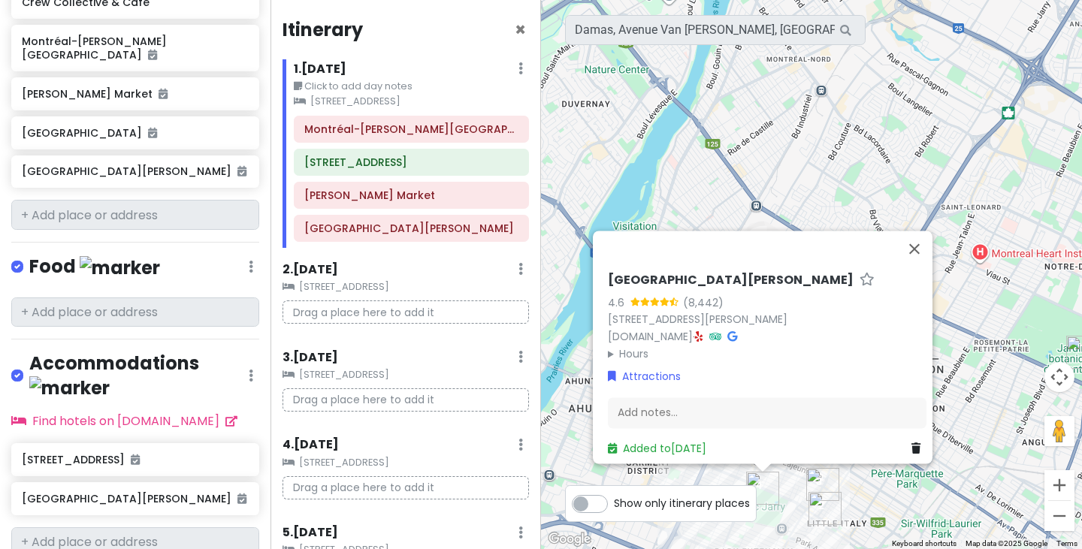
scroll to position [1220, 0]
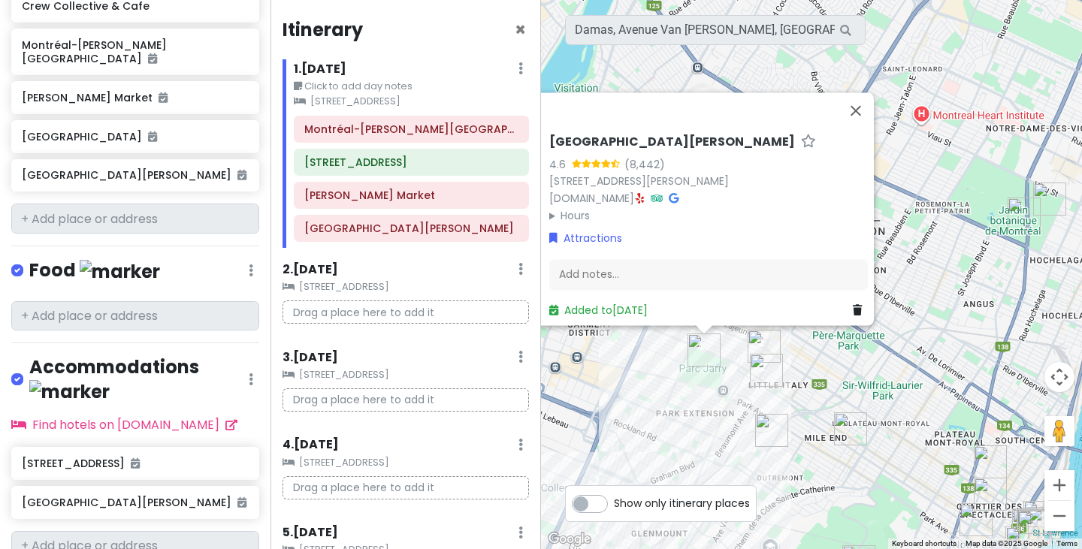
drag, startPoint x: 759, startPoint y: 159, endPoint x: 693, endPoint y: 6, distance: 166.2
click at [693, 6] on div "To navigate, press the arrow keys. [GEOGRAPHIC_DATA][PERSON_NAME] 4.6 (8,442) […" at bounding box center [811, 274] width 541 height 549
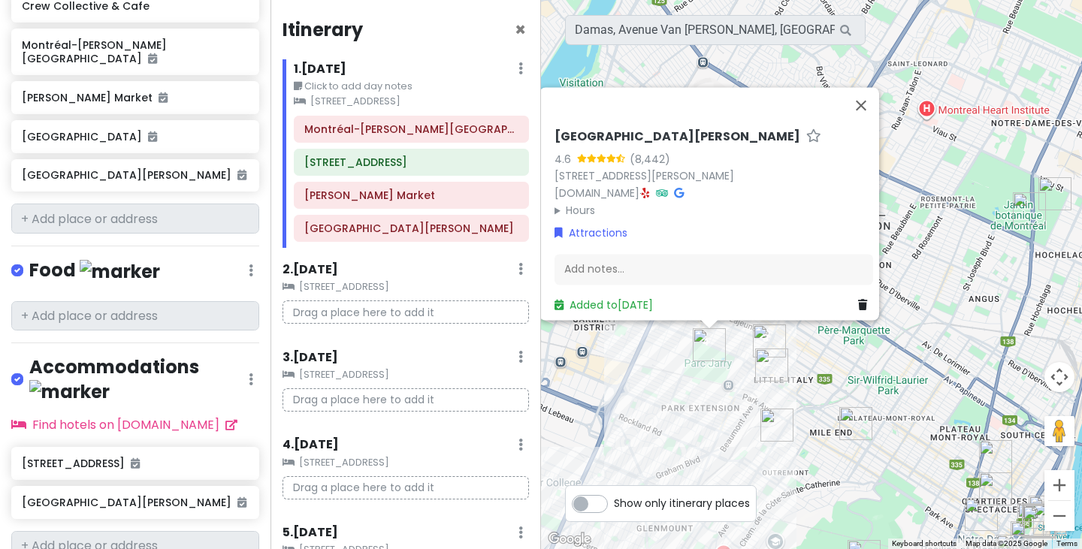
click at [636, 391] on div "To navigate, press the arrow keys. [GEOGRAPHIC_DATA][PERSON_NAME] 4.6 (8,442) […" at bounding box center [811, 274] width 541 height 549
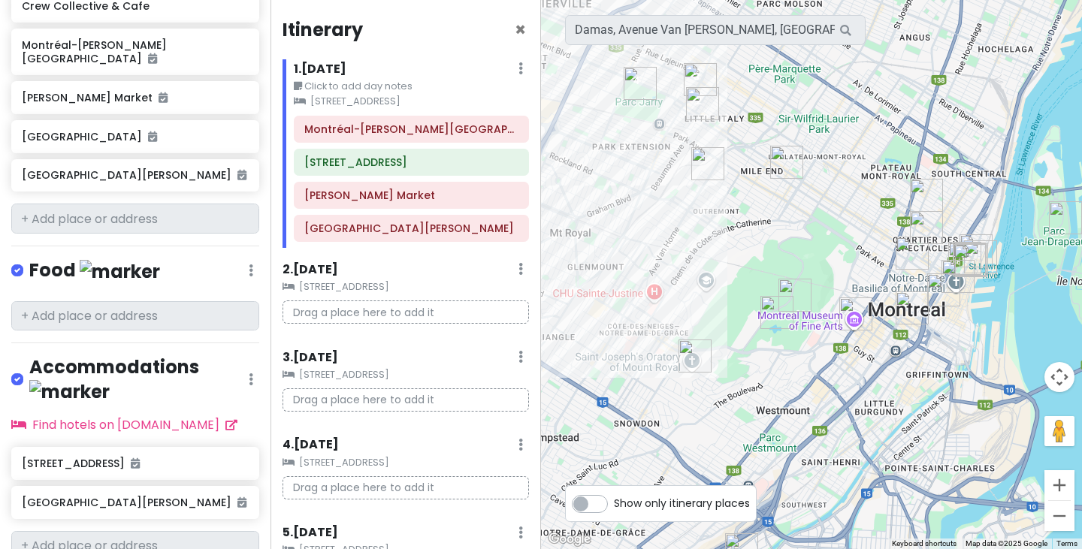
drag, startPoint x: 803, startPoint y: 482, endPoint x: 744, endPoint y: 222, distance: 265.9
click at [744, 222] on div "To navigate, press the arrow keys." at bounding box center [811, 274] width 541 height 549
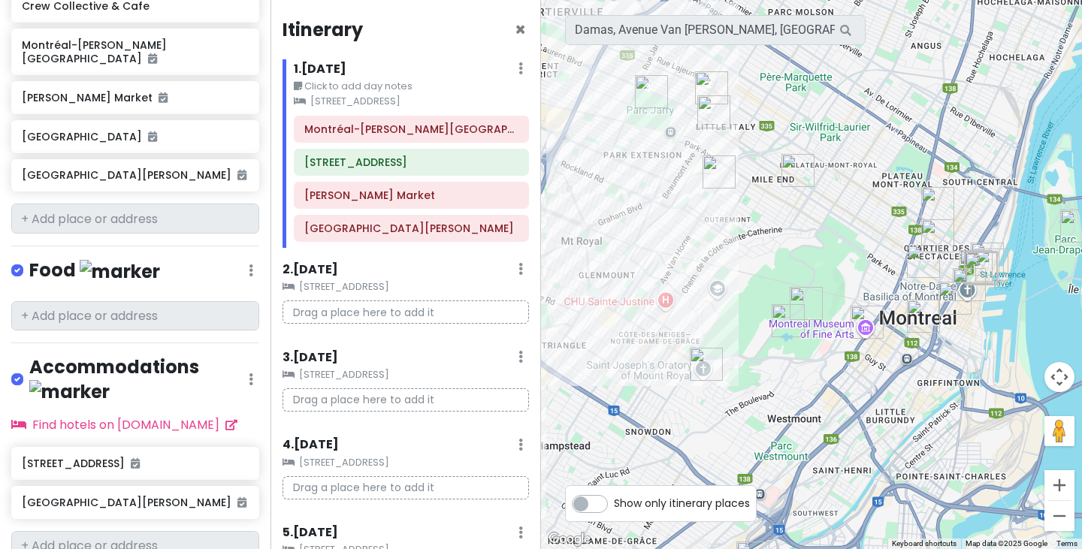
scroll to position [1260, 0]
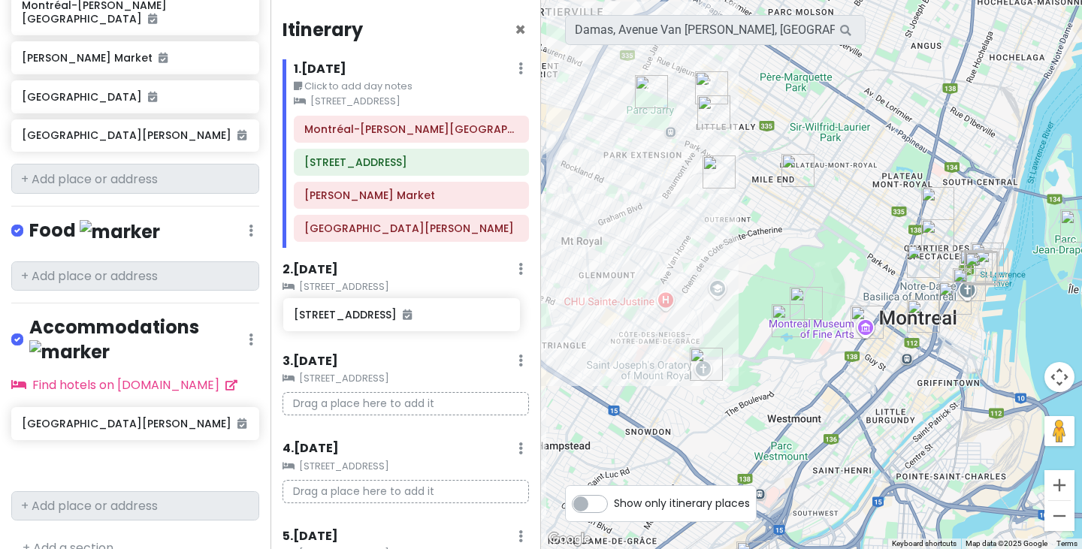
drag, startPoint x: 157, startPoint y: 400, endPoint x: 429, endPoint y: 319, distance: 283.6
click at [429, 319] on div "Montreal Trip Private Change Dates Make a Copy Delete Trip Go Pro ⚡️ Give Feedb…" at bounding box center [541, 274] width 1082 height 549
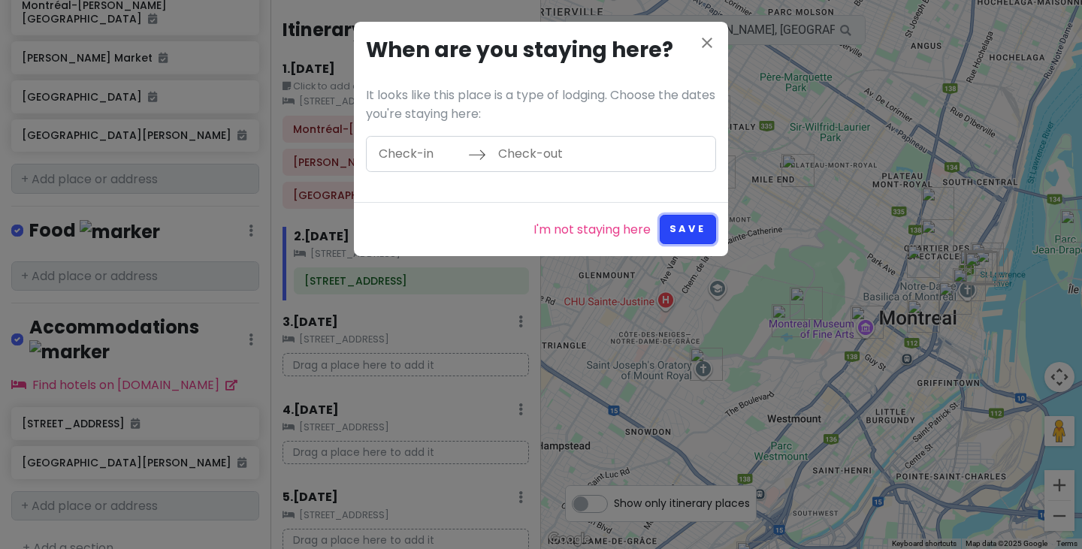
click at [691, 234] on button "Save" at bounding box center [688, 229] width 56 height 29
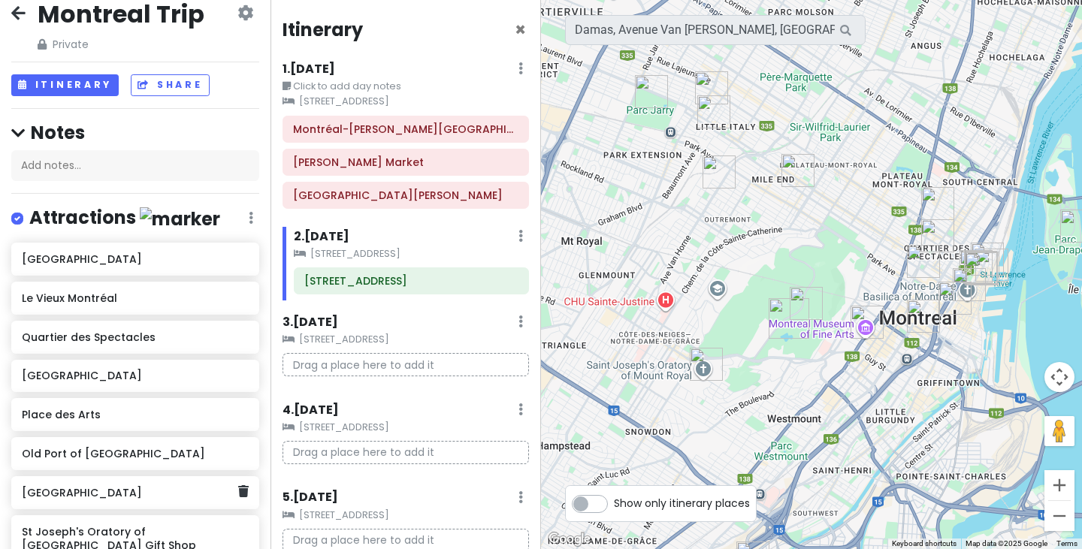
scroll to position [15, 0]
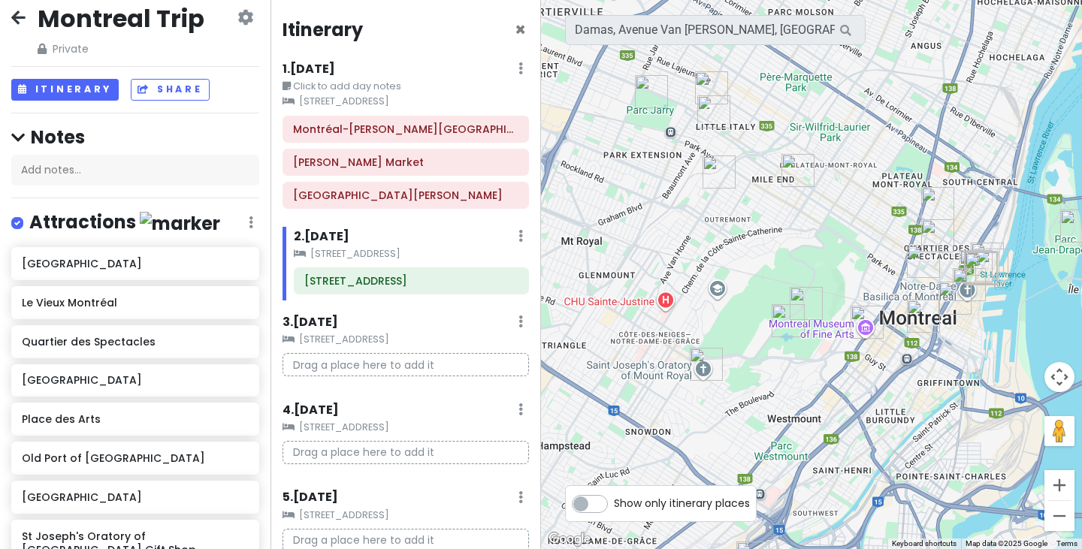
click at [710, 159] on img "Damas" at bounding box center [718, 171] width 45 height 45
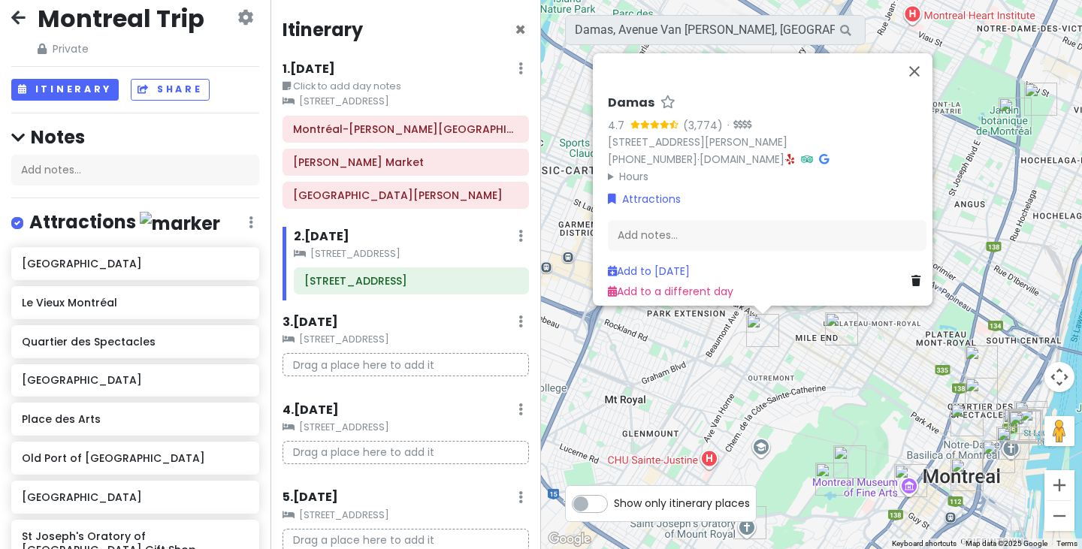
click at [835, 328] on img "Fairmount Bagel" at bounding box center [841, 328] width 45 height 45
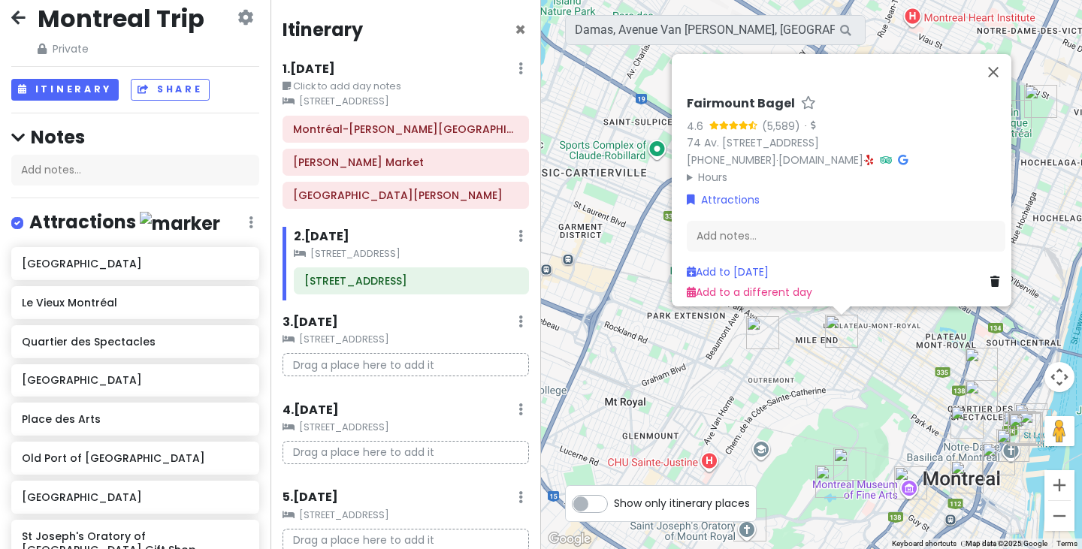
click at [744, 96] on h6 "Fairmount Bagel" at bounding box center [741, 104] width 108 height 16
click at [640, 192] on div "Fairmount Bagel 4.6 (5,589) · [STREET_ADDRESS] Fairmount O, [GEOGRAPHIC_DATA], …" at bounding box center [811, 274] width 541 height 549
